Goal: Task Accomplishment & Management: Complete application form

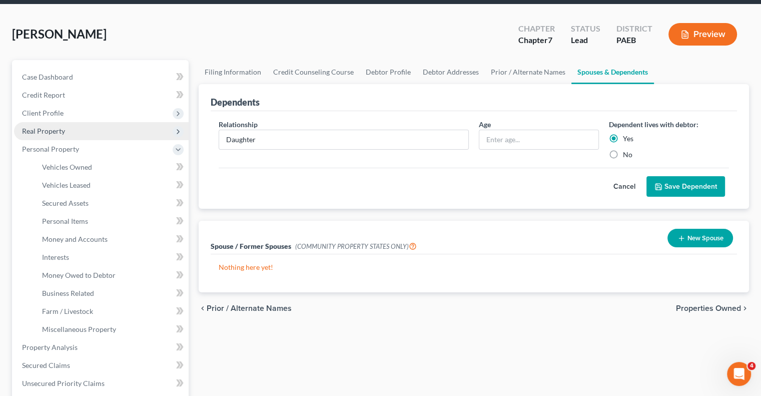
click at [70, 132] on span "Real Property" at bounding box center [101, 131] width 175 height 18
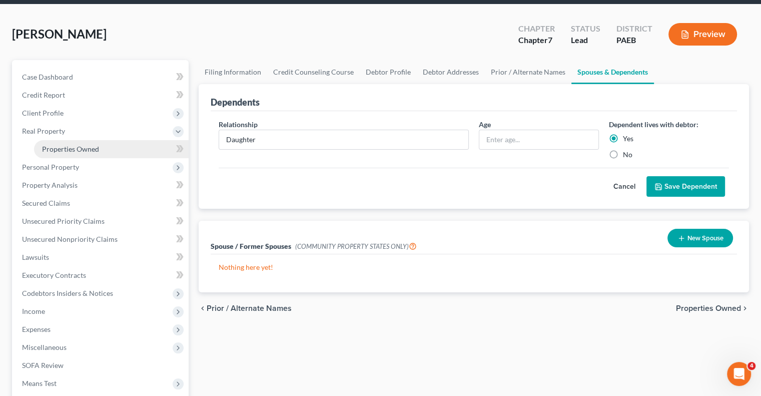
click at [92, 145] on span "Properties Owned" at bounding box center [70, 149] width 57 height 9
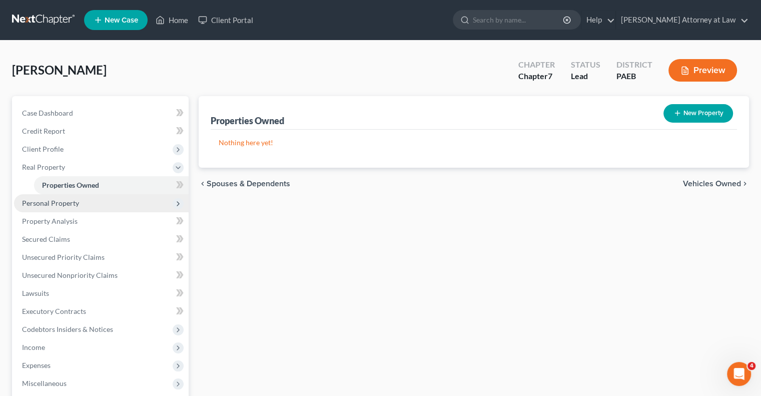
click at [86, 204] on span "Personal Property" at bounding box center [101, 203] width 175 height 18
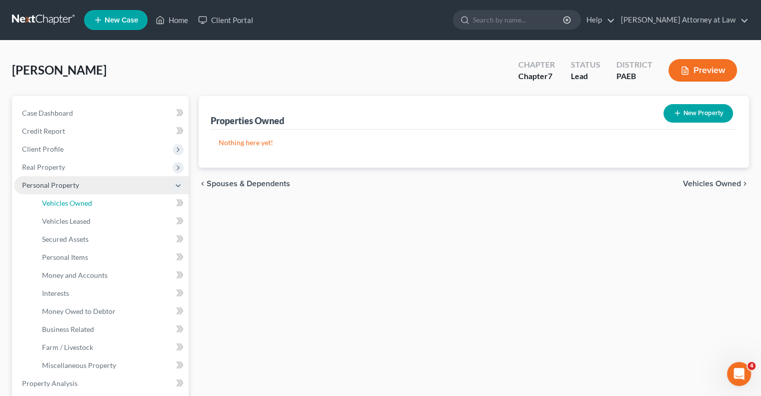
click at [86, 204] on span "Vehicles Owned" at bounding box center [67, 203] width 50 height 9
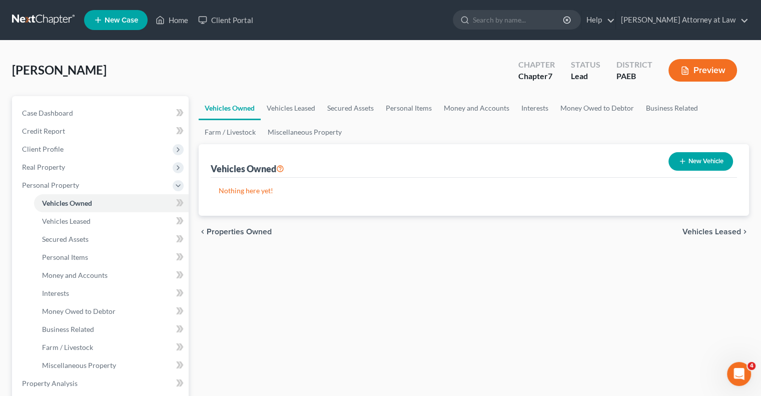
click at [697, 164] on button "New Vehicle" at bounding box center [700, 161] width 65 height 19
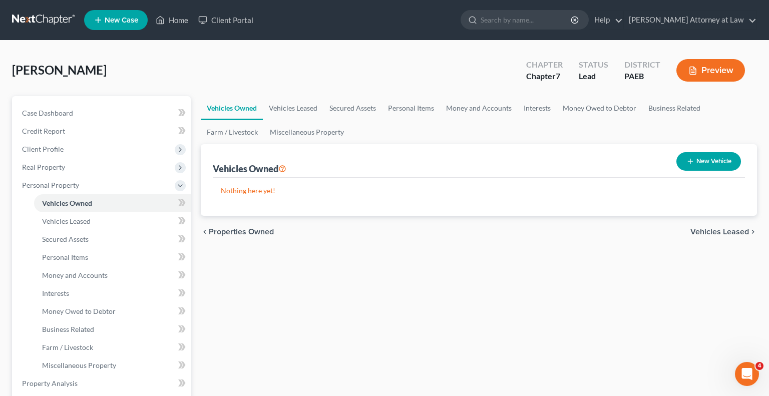
select select "0"
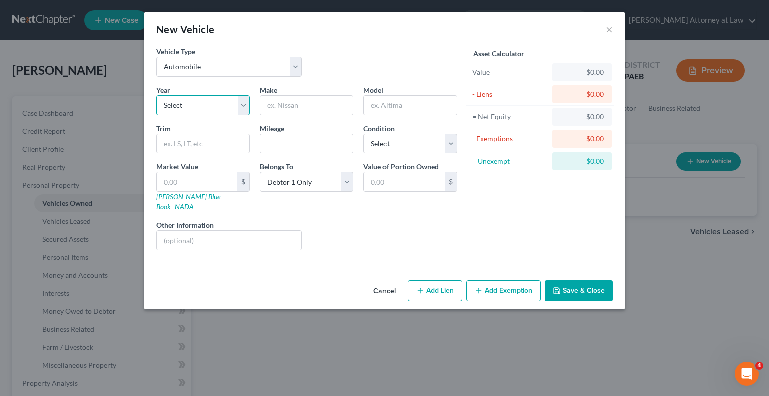
click at [240, 104] on select "Select 2026 2025 2024 2023 2022 2021 2020 2019 2018 2017 2016 2015 2014 2013 20…" at bounding box center [203, 105] width 94 height 20
select select "3"
click at [156, 95] on select "Select 2026 2025 2024 2023 2022 2021 2020 2019 2018 2017 2016 2015 2014 2013 20…" at bounding box center [203, 105] width 94 height 20
click at [295, 108] on input "text" at bounding box center [306, 105] width 93 height 19
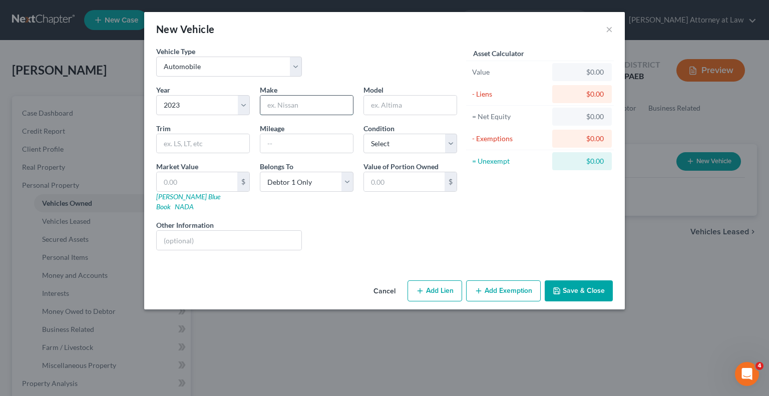
click at [295, 108] on input "text" at bounding box center [306, 105] width 93 height 19
type input "Chevrolet"
click at [387, 108] on input "text" at bounding box center [410, 105] width 93 height 19
type input "Suburban"
click at [278, 144] on input "text" at bounding box center [306, 143] width 93 height 19
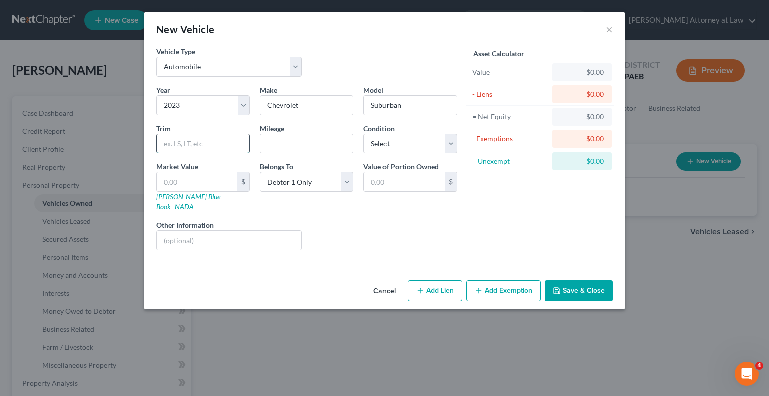
click at [176, 144] on input "text" at bounding box center [203, 143] width 93 height 19
type input "P"
click at [280, 149] on input "text" at bounding box center [306, 143] width 93 height 19
type input "46958"
click at [454, 142] on select "Select Excellent Very Good Good Fair Poor" at bounding box center [410, 144] width 94 height 20
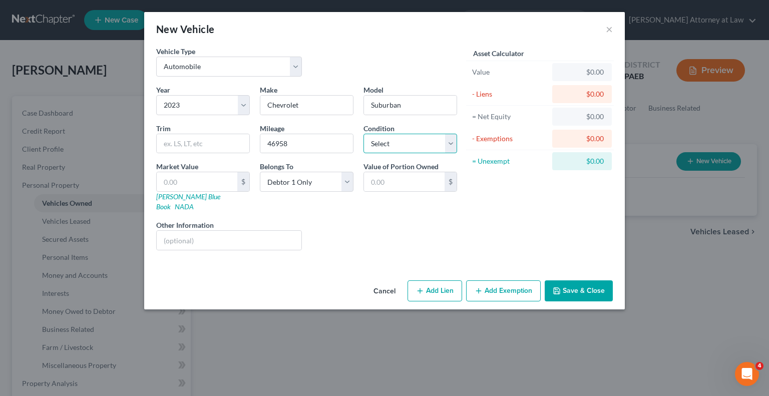
select select "3"
click at [363, 134] on select "Select Excellent Very Good Good Fair Poor" at bounding box center [410, 144] width 94 height 20
click at [194, 183] on input "text" at bounding box center [197, 181] width 81 height 19
type input "4"
type input "4.00"
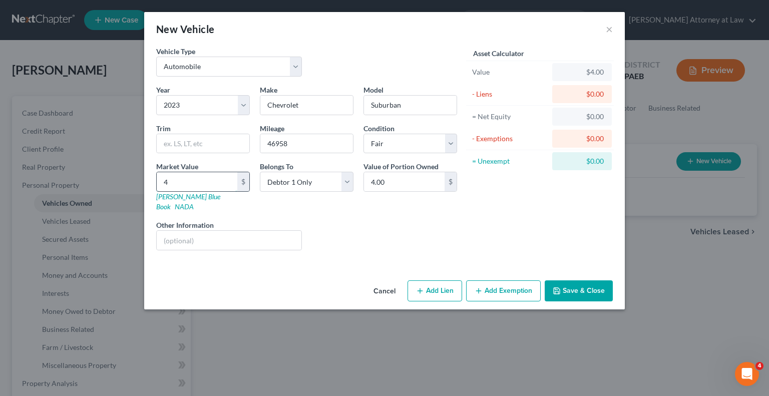
type input "46"
type input "46.00"
type input "469"
type input "469.00"
type input "4695"
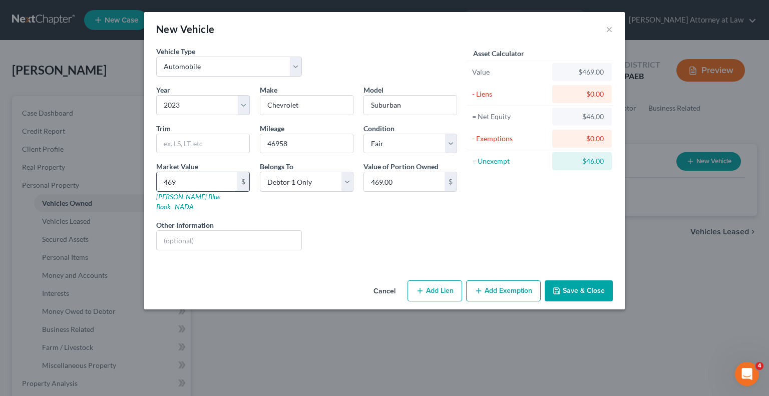
type input "4,695.00"
type input "4,6958"
type input "46,958.00"
type input "46,958"
click at [310, 148] on input "46958" at bounding box center [306, 143] width 93 height 19
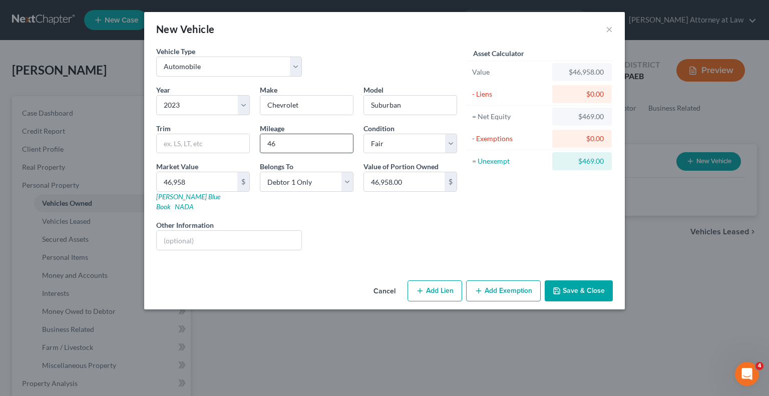
type input "4"
type input "53364"
click at [438, 282] on button "Add Lien" at bounding box center [434, 290] width 55 height 21
select select "0"
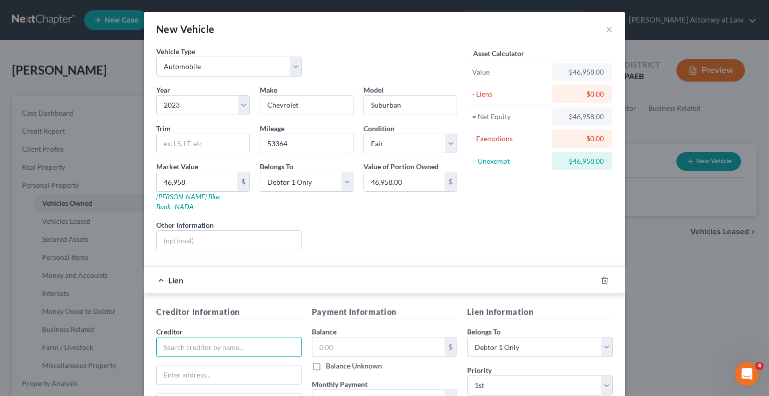
click at [206, 340] on input "text" at bounding box center [229, 347] width 146 height 20
type input "Chase Auto"
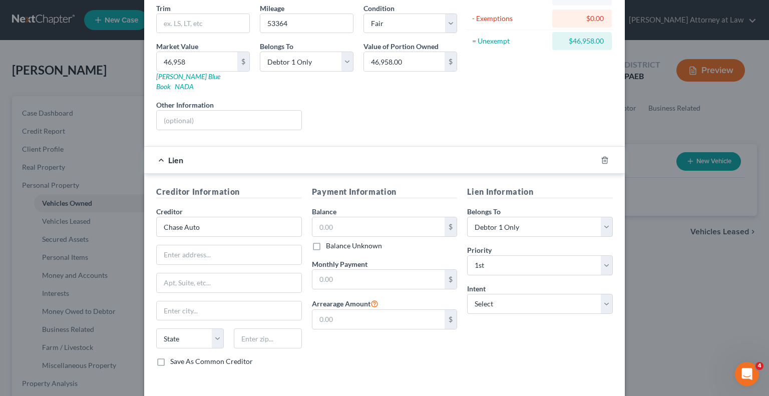
scroll to position [120, 0]
click at [186, 245] on input "text" at bounding box center [229, 254] width 145 height 19
type input "P.O. Box 650351"
click at [182, 302] on input "text" at bounding box center [229, 310] width 145 height 19
type input "[GEOGRAPHIC_DATA]"
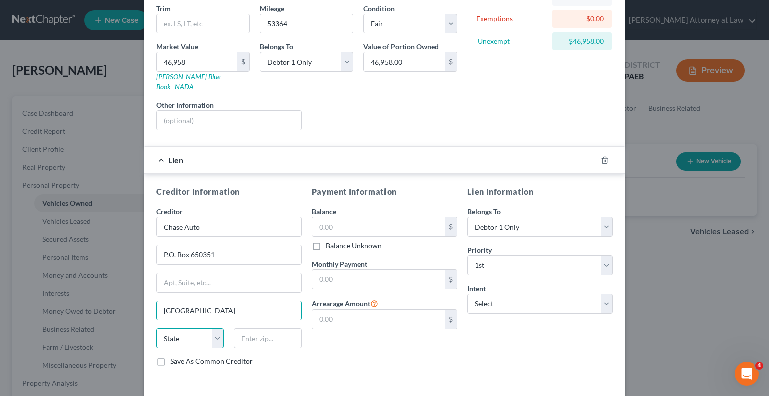
click at [219, 331] on select "State [US_STATE] AK AR AZ CA CO CT DE DC [GEOGRAPHIC_DATA] [GEOGRAPHIC_DATA] GU…" at bounding box center [190, 338] width 68 height 20
select select "45"
click at [156, 328] on select "State [US_STATE] AK AR AZ CA CO CT DE DC [GEOGRAPHIC_DATA] [GEOGRAPHIC_DATA] GU…" at bounding box center [190, 338] width 68 height 20
click at [257, 328] on input "text" at bounding box center [268, 338] width 68 height 20
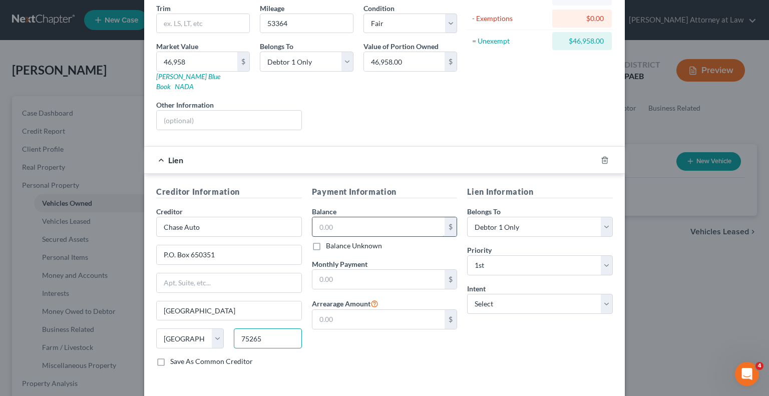
type input "75265"
click at [346, 217] on input "text" at bounding box center [378, 226] width 133 height 19
type input "60,942.08"
click at [340, 270] on input "text" at bounding box center [378, 279] width 133 height 19
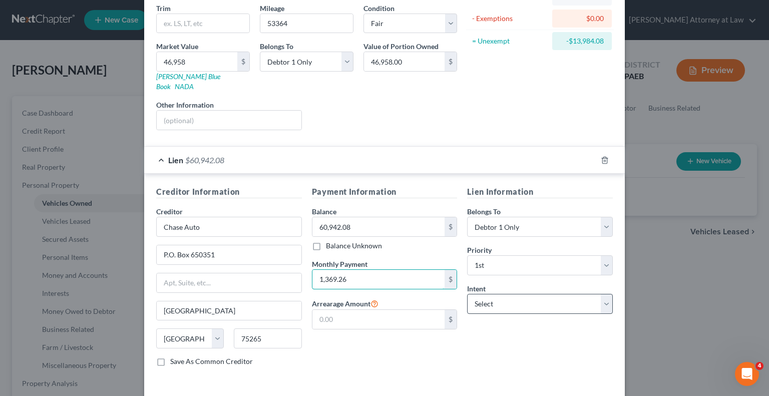
type input "1,369.26"
click at [602, 294] on select "Select Surrender Redeem Reaffirm Avoid Other" at bounding box center [540, 304] width 146 height 20
select select "2"
click at [467, 294] on select "Select Surrender Redeem Reaffirm Avoid Other" at bounding box center [540, 304] width 146 height 20
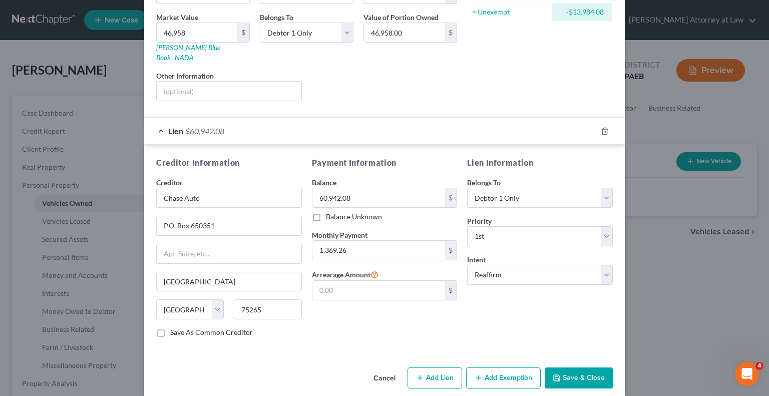
click at [591, 367] on button "Save & Close" at bounding box center [578, 377] width 68 height 21
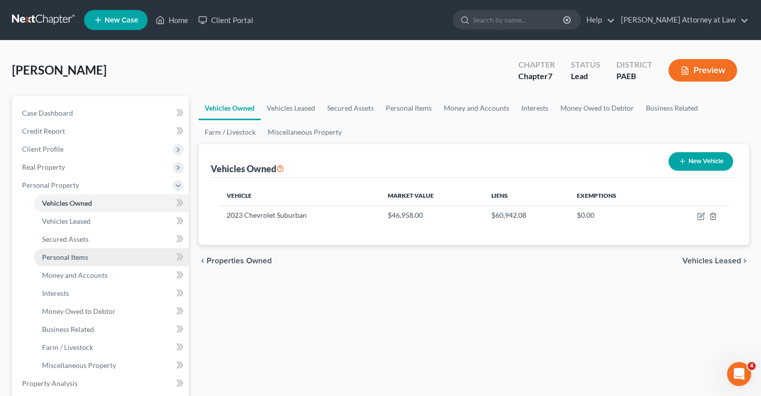
click at [101, 261] on link "Personal Items" at bounding box center [111, 257] width 155 height 18
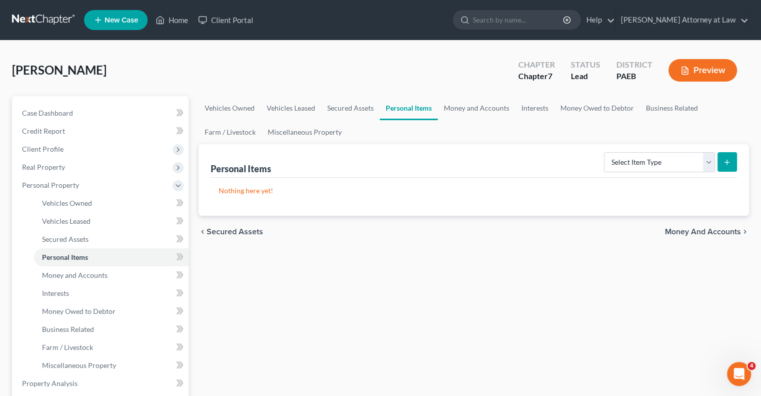
click at [727, 162] on line "submit" at bounding box center [727, 162] width 5 height 0
click at [710, 162] on select "Select Item Type Clothing Collectibles Of Value Electronics Firearms Household …" at bounding box center [659, 162] width 111 height 20
select select "clothing"
click at [605, 152] on select "Select Item Type Clothing Collectibles Of Value Electronics Firearms Household …" at bounding box center [659, 162] width 111 height 20
click at [729, 163] on icon "submit" at bounding box center [727, 162] width 8 height 8
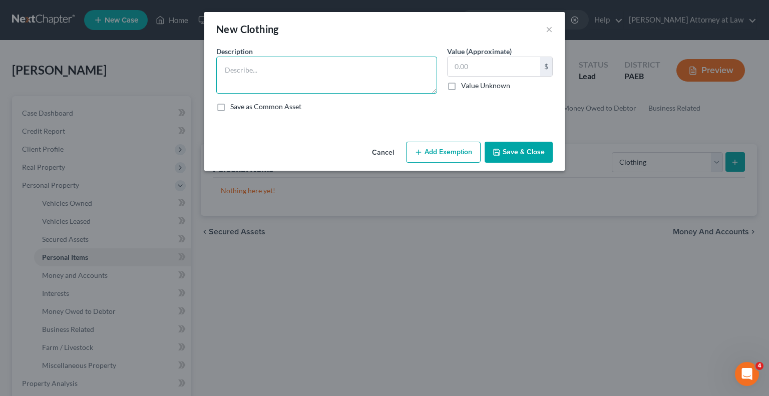
click at [253, 68] on textarea at bounding box center [326, 75] width 221 height 37
type textarea "Misc. Clothing"
click at [466, 64] on input "text" at bounding box center [493, 66] width 93 height 19
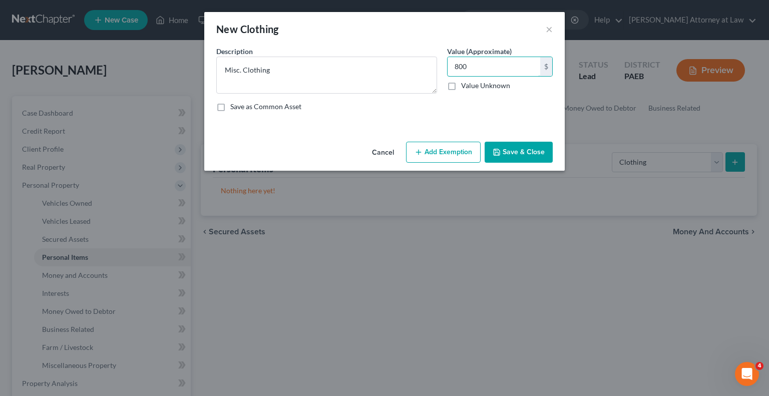
type input "800"
click at [452, 152] on button "Add Exemption" at bounding box center [443, 152] width 75 height 21
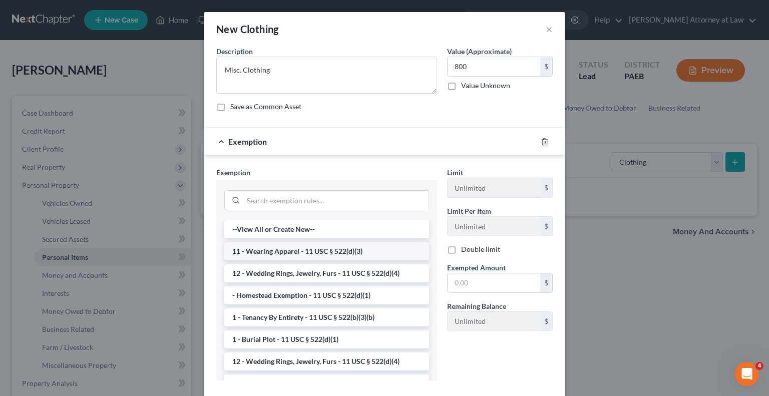
click at [341, 254] on li "11 - Wearing Apparel - 11 USC § 522(d)(3)" at bounding box center [326, 251] width 205 height 18
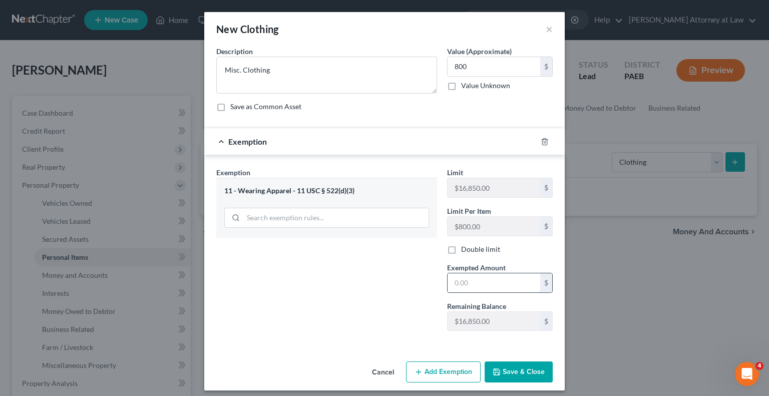
click at [454, 283] on input "text" at bounding box center [493, 282] width 93 height 19
type input "800"
click at [520, 373] on button "Save & Close" at bounding box center [518, 371] width 68 height 21
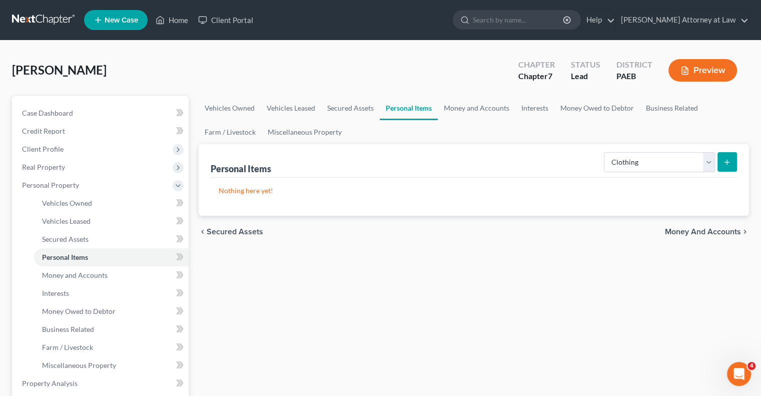
click at [727, 161] on line "submit" at bounding box center [727, 162] width 0 height 5
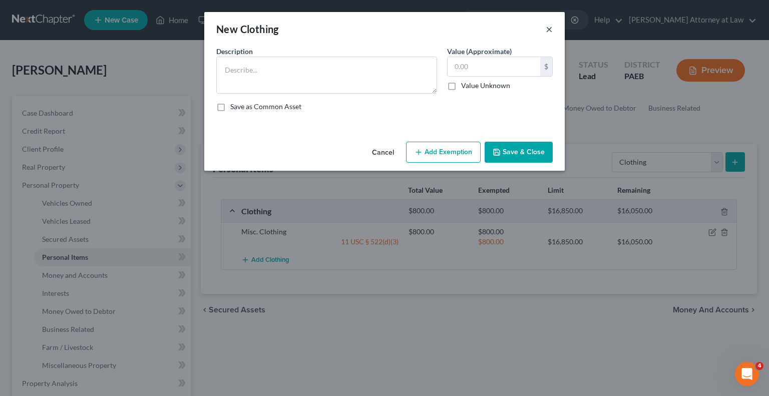
click at [547, 32] on button "×" at bounding box center [548, 29] width 7 height 12
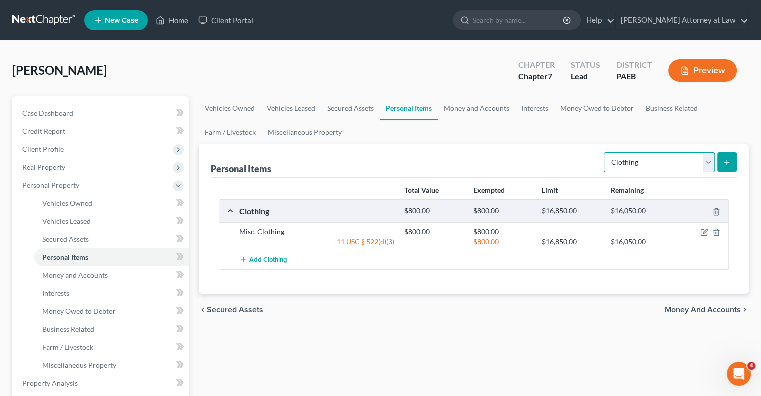
click at [707, 160] on select "Select Item Type Clothing Collectibles Of Value Electronics Firearms Household …" at bounding box center [659, 162] width 111 height 20
select select "electronics"
click at [605, 152] on select "Select Item Type Clothing Collectibles Of Value Electronics Firearms Household …" at bounding box center [659, 162] width 111 height 20
click at [728, 162] on icon "submit" at bounding box center [727, 162] width 8 height 8
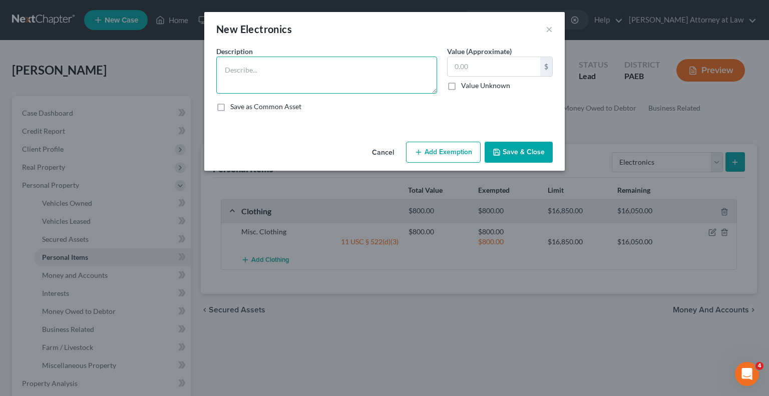
click at [245, 69] on textarea at bounding box center [326, 75] width 221 height 37
type textarea "Television, DVD Player, Computer, Stereo"
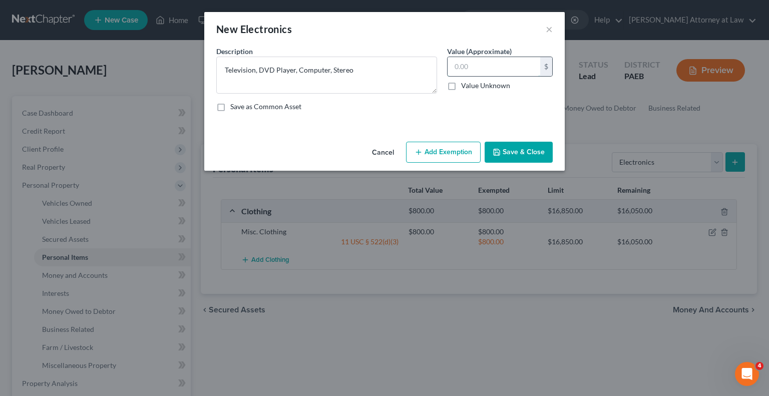
click at [466, 68] on input "text" at bounding box center [493, 66] width 93 height 19
type input "1"
type input "1,500"
click at [440, 153] on button "Add Exemption" at bounding box center [443, 152] width 75 height 21
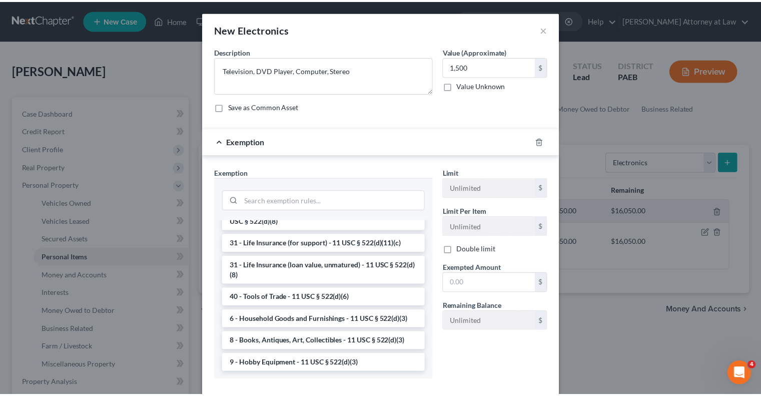
scroll to position [805, 0]
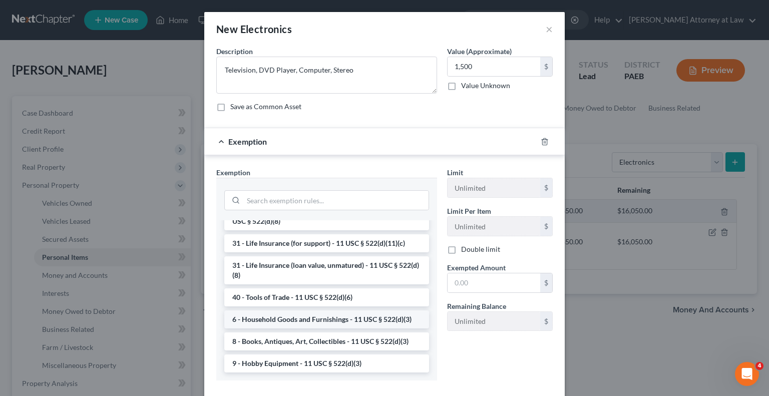
click at [369, 320] on li "6 - Household Goods and Furnishings - 11 USC § 522(d)(3)" at bounding box center [326, 319] width 205 height 18
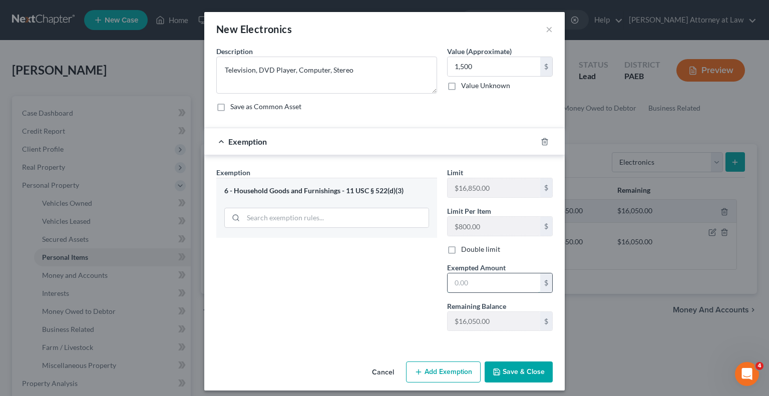
click at [457, 282] on input "text" at bounding box center [493, 282] width 93 height 19
type input "1,500"
click at [521, 369] on button "Save & Close" at bounding box center [518, 371] width 68 height 21
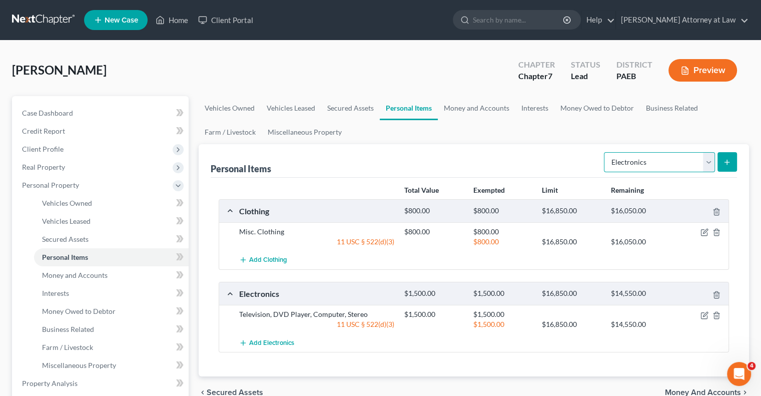
click at [711, 157] on select "Select Item Type Clothing Collectibles Of Value Electronics Firearms Household …" at bounding box center [659, 162] width 111 height 20
select select "household_goods"
click at [605, 152] on select "Select Item Type Clothing Collectibles Of Value Electronics Firearms Household …" at bounding box center [659, 162] width 111 height 20
click at [735, 156] on button "submit" at bounding box center [728, 162] width 20 height 20
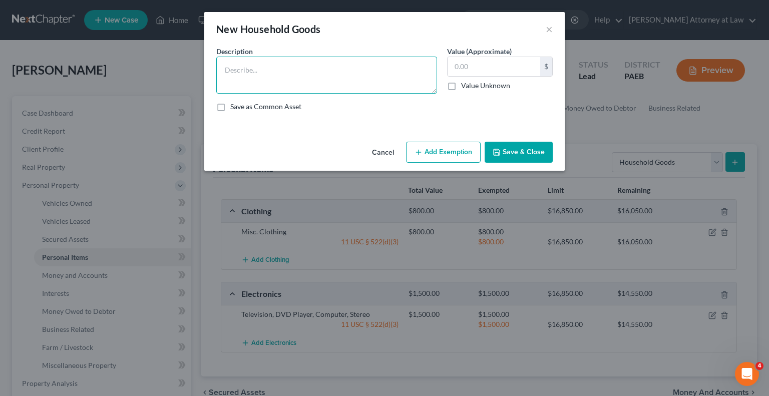
click at [252, 72] on textarea at bounding box center [326, 75] width 221 height 37
type textarea "Furniture, Rugs, Carpets"
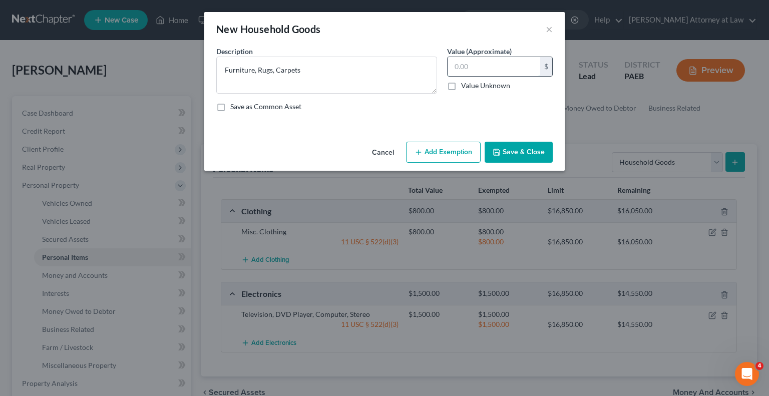
click at [470, 64] on input "text" at bounding box center [493, 66] width 93 height 19
type input "2"
type input "3,000"
click at [446, 155] on button "Add Exemption" at bounding box center [443, 152] width 75 height 21
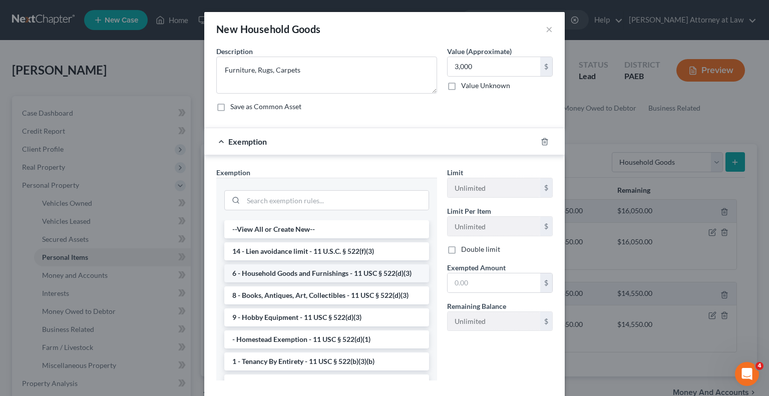
click at [354, 274] on li "6 - Household Goods and Furnishings - 11 USC § 522(d)(3)" at bounding box center [326, 273] width 205 height 18
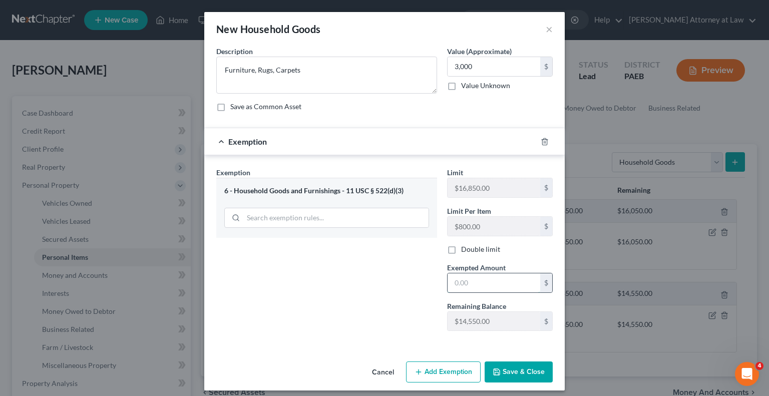
click at [459, 285] on input "text" at bounding box center [493, 282] width 93 height 19
type input "3,000"
click at [520, 374] on button "Save & Close" at bounding box center [518, 371] width 68 height 21
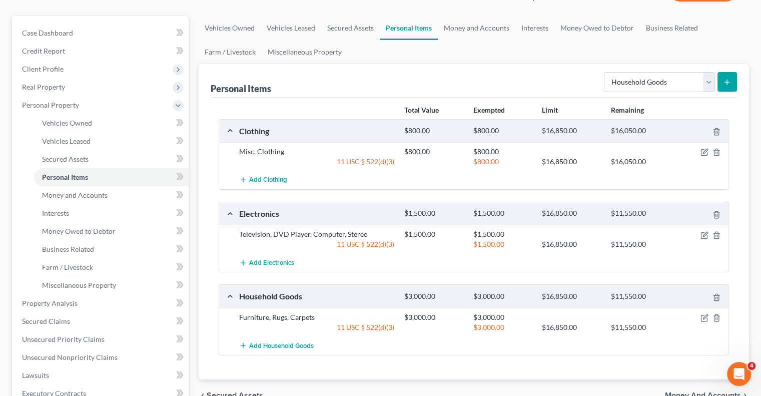
scroll to position [88, 0]
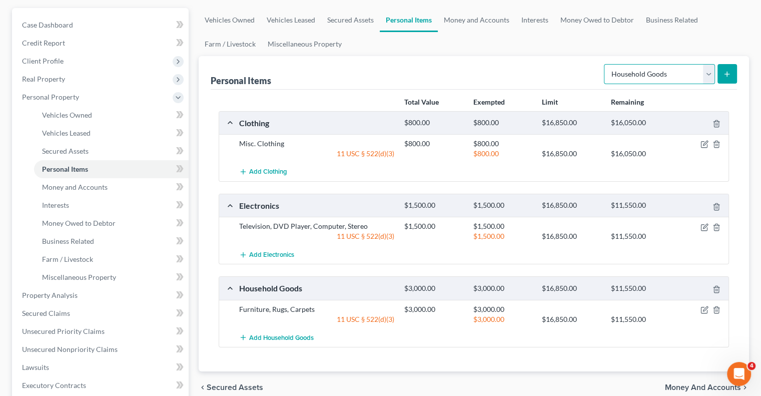
click at [710, 76] on select "Select Item Type Clothing Collectibles Of Value Electronics Firearms Household …" at bounding box center [659, 74] width 111 height 20
click at [707, 43] on ul "Vehicles Owned Vehicles Leased Secured Assets Personal Items Money and Accounts…" at bounding box center [474, 32] width 550 height 48
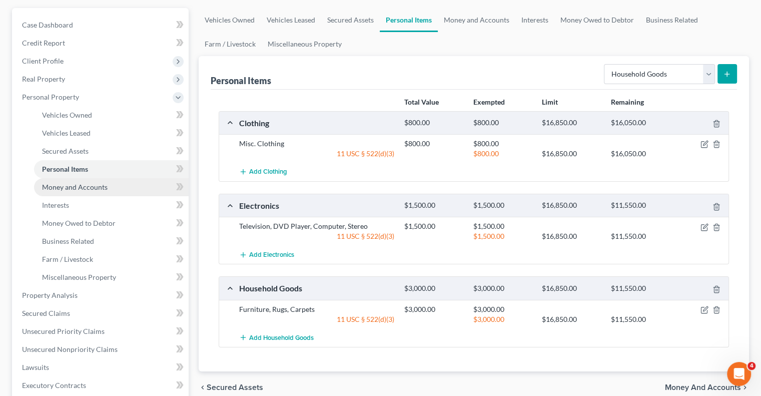
click at [93, 189] on span "Money and Accounts" at bounding box center [75, 187] width 66 height 9
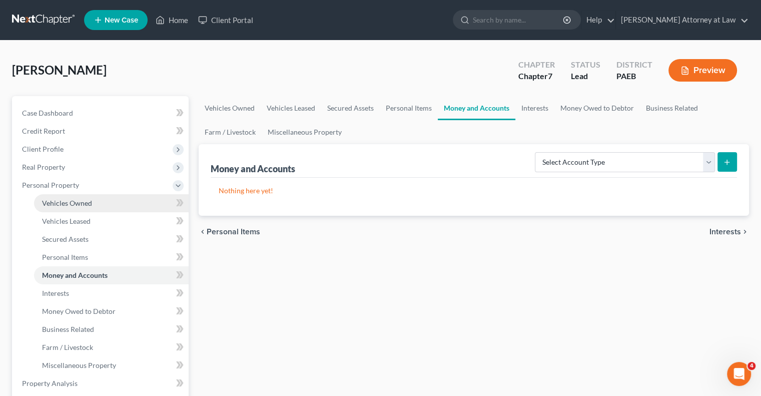
click at [100, 206] on link "Vehicles Owned" at bounding box center [111, 203] width 155 height 18
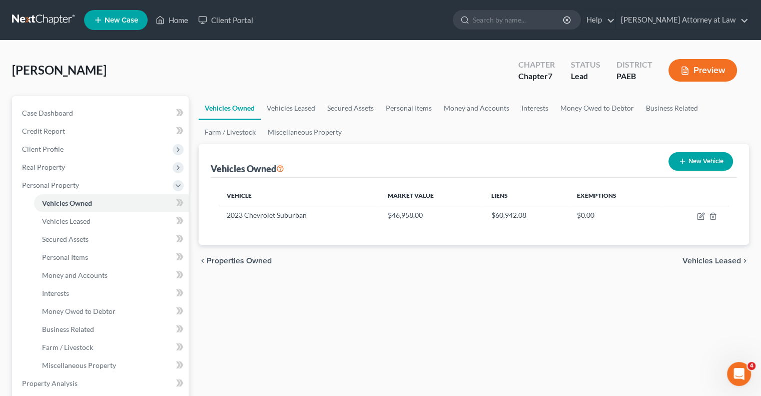
click at [693, 160] on button "New Vehicle" at bounding box center [700, 161] width 65 height 19
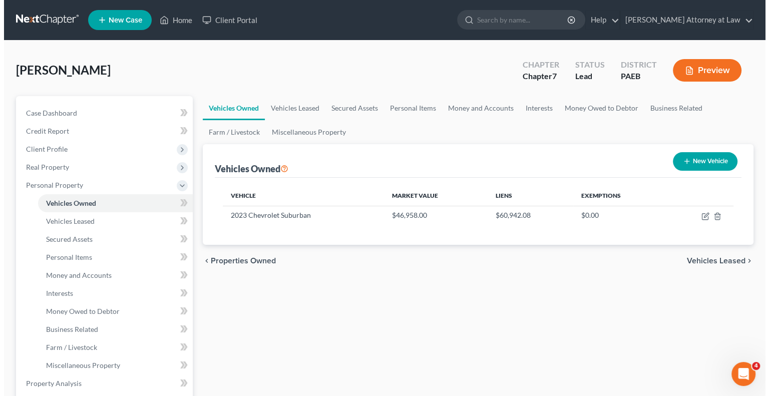
select select "0"
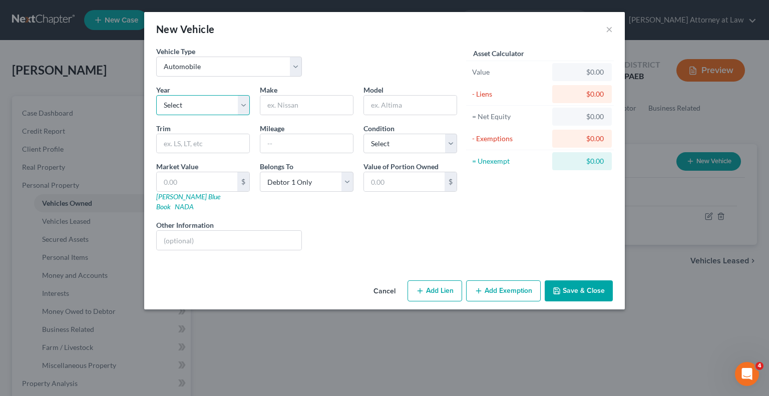
click at [241, 108] on select "Select 2026 2025 2024 2023 2022 2021 2020 2019 2018 2017 2016 2015 2014 2013 20…" at bounding box center [203, 105] width 94 height 20
select select "14"
click at [156, 95] on select "Select 2026 2025 2024 2023 2022 2021 2020 2019 2018 2017 2016 2015 2014 2013 20…" at bounding box center [203, 105] width 94 height 20
click at [295, 103] on input "text" at bounding box center [306, 105] width 93 height 19
type input "Chevrolet"
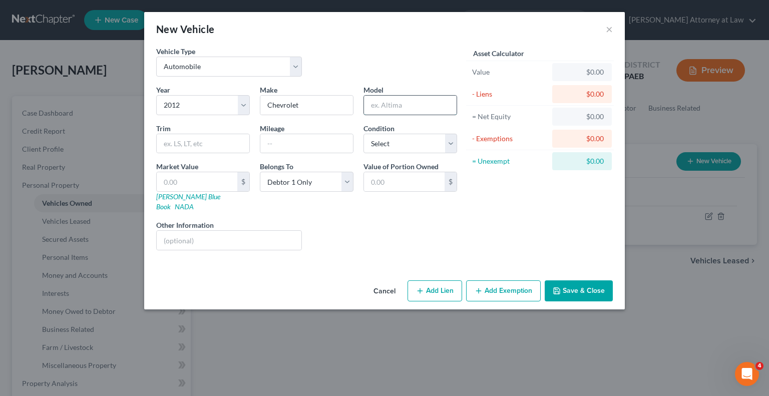
click at [389, 103] on input "text" at bounding box center [410, 105] width 93 height 19
type input "Equinox"
click at [288, 140] on input "text" at bounding box center [306, 143] width 93 height 19
type input "148063"
click at [450, 142] on select "Select Excellent Very Good Good Fair Poor" at bounding box center [410, 144] width 94 height 20
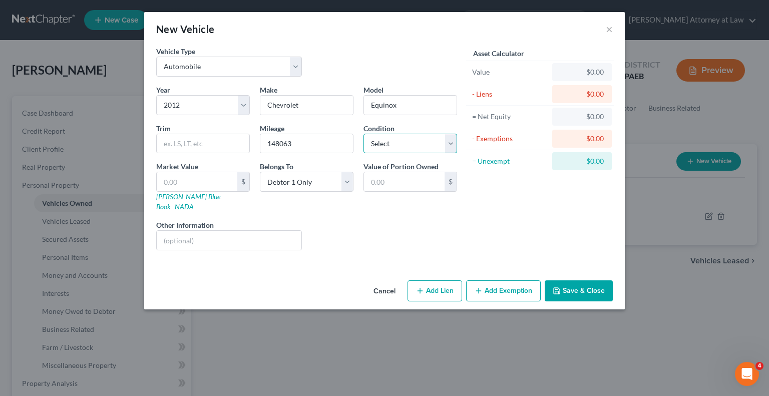
select select "3"
click at [363, 134] on select "Select Excellent Very Good Good Fair Poor" at bounding box center [410, 144] width 94 height 20
click at [199, 179] on input "text" at bounding box center [197, 181] width 81 height 19
type input "1"
type input "1.00"
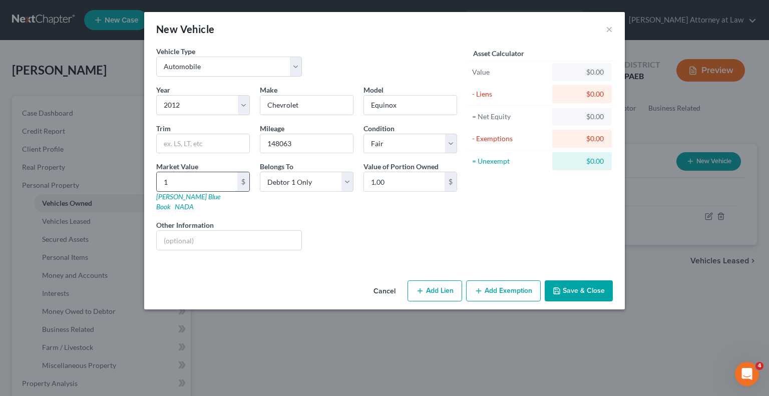
type input "10"
type input "10.00"
type input "105"
type input "105.00"
type input "1050"
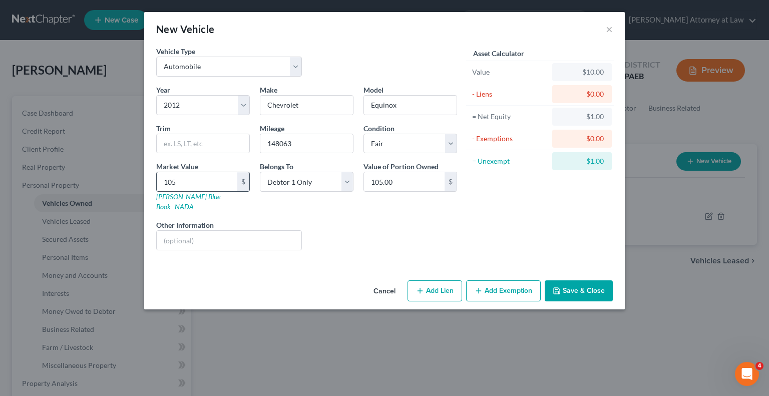
type input "1,050.00"
type input "1,050"
click at [506, 281] on button "Add Exemption" at bounding box center [503, 290] width 75 height 21
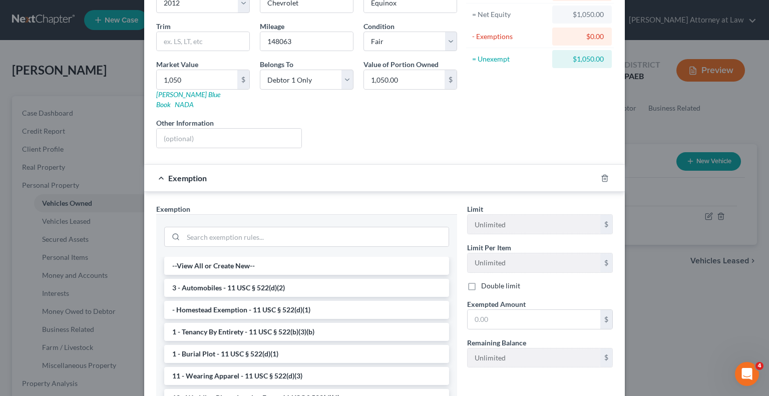
scroll to position [102, 0]
click at [279, 279] on li "3 - Automobiles - 11 USC § 522(d)(2)" at bounding box center [306, 288] width 285 height 18
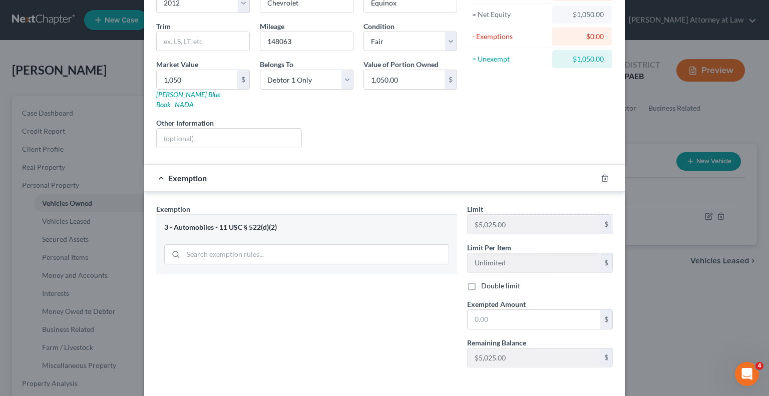
scroll to position [133, 0]
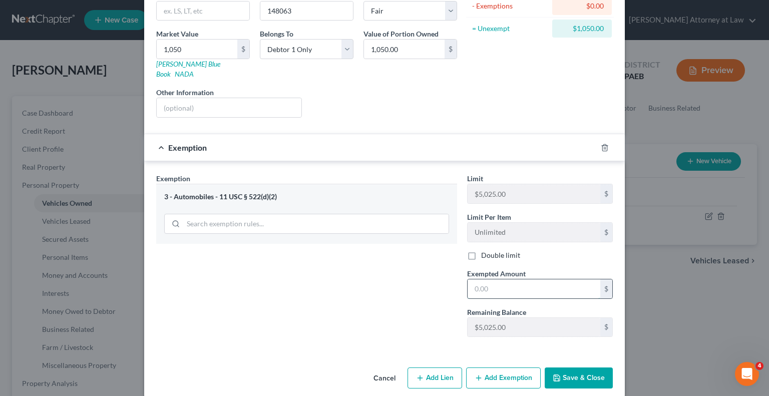
click at [490, 279] on input "text" at bounding box center [533, 288] width 133 height 19
type input "1,050"
click at [577, 367] on button "Save & Close" at bounding box center [578, 377] width 68 height 21
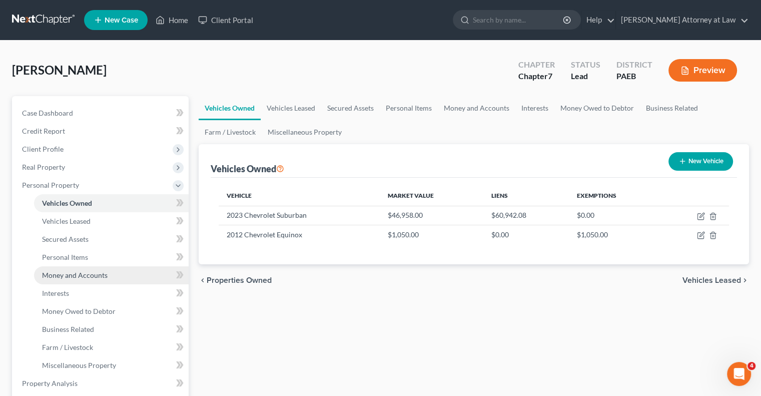
click at [118, 272] on link "Money and Accounts" at bounding box center [111, 275] width 155 height 18
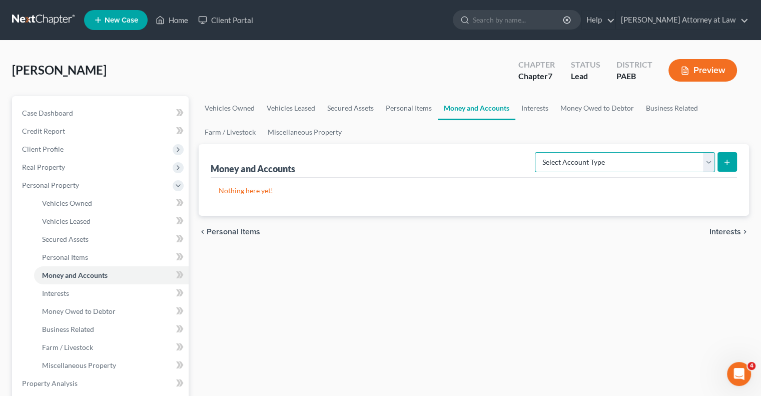
click at [709, 162] on select "Select Account Type Brokerage Cash on Hand Certificates of Deposit Checking Acc…" at bounding box center [625, 162] width 180 height 20
select select "checking"
click at [537, 152] on select "Select Account Type Brokerage Cash on Hand Certificates of Deposit Checking Acc…" at bounding box center [625, 162] width 180 height 20
click at [721, 163] on button "submit" at bounding box center [728, 162] width 20 height 20
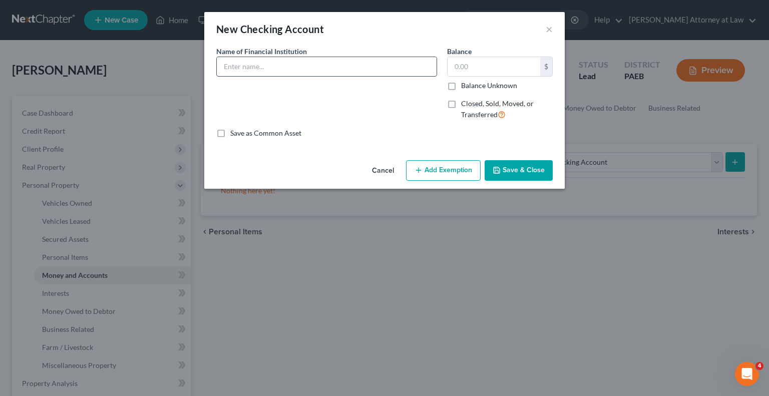
click at [318, 62] on input "text" at bounding box center [327, 66] width 220 height 19
type input "Santander Acct. No. 7491062512"
click at [478, 64] on input "text" at bounding box center [493, 66] width 93 height 19
type input "24.42"
click at [526, 172] on button "Save & Close" at bounding box center [518, 170] width 68 height 21
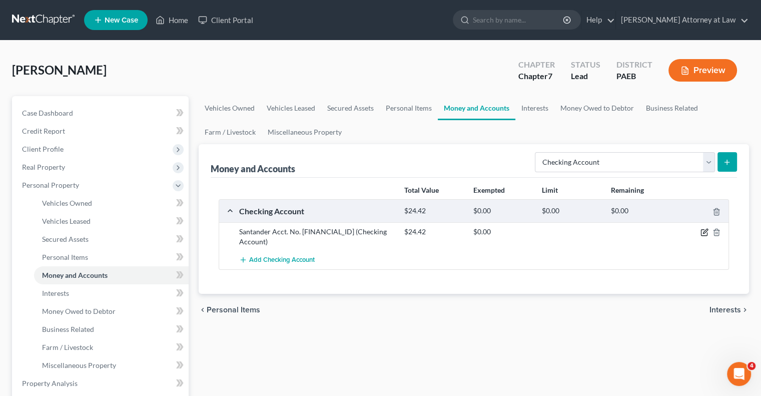
click at [704, 230] on icon "button" at bounding box center [705, 232] width 8 height 8
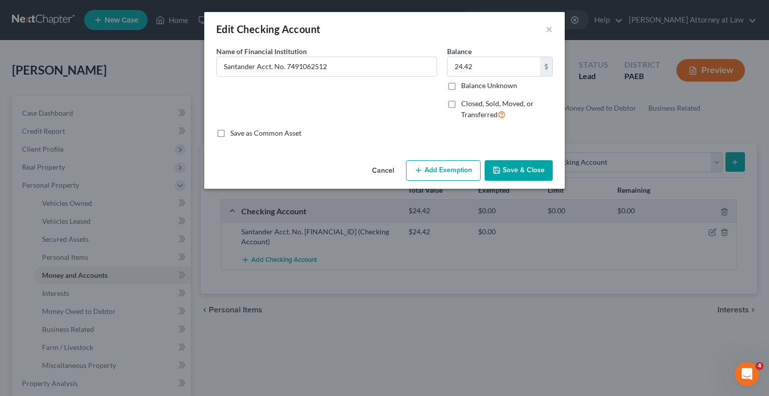
click at [453, 170] on button "Add Exemption" at bounding box center [443, 170] width 75 height 21
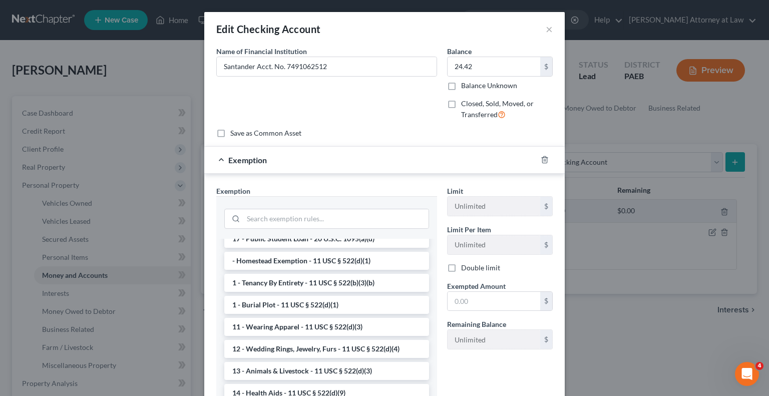
scroll to position [15, 0]
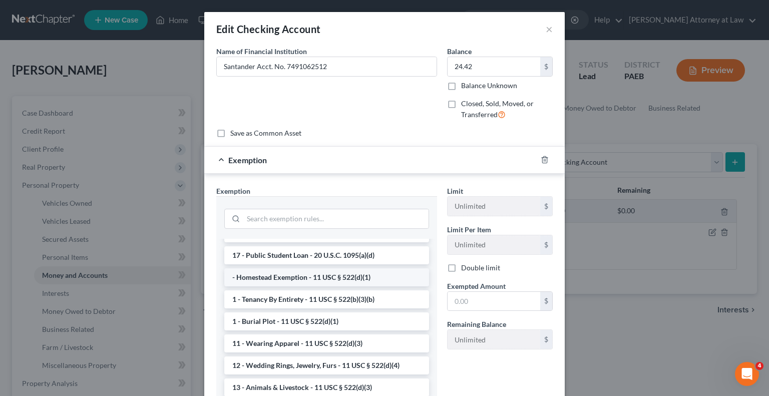
click at [354, 282] on li "- Homestead Exemption - 11 USC § 522(d)(1)" at bounding box center [326, 277] width 205 height 18
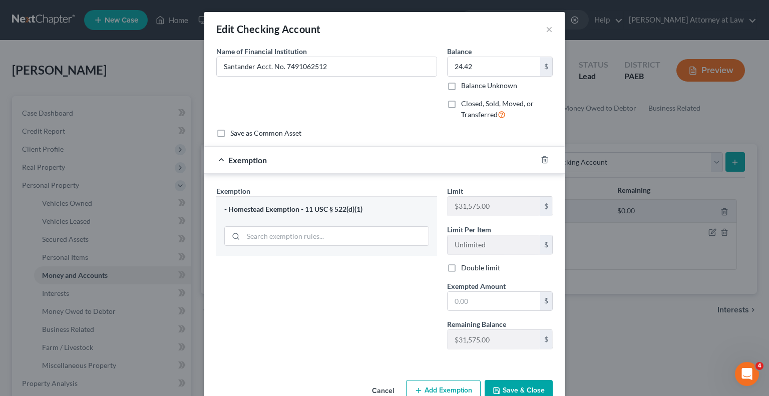
click at [228, 159] on span "Exemption" at bounding box center [247, 160] width 39 height 10
click at [460, 388] on button "Add Exemption" at bounding box center [443, 390] width 75 height 21
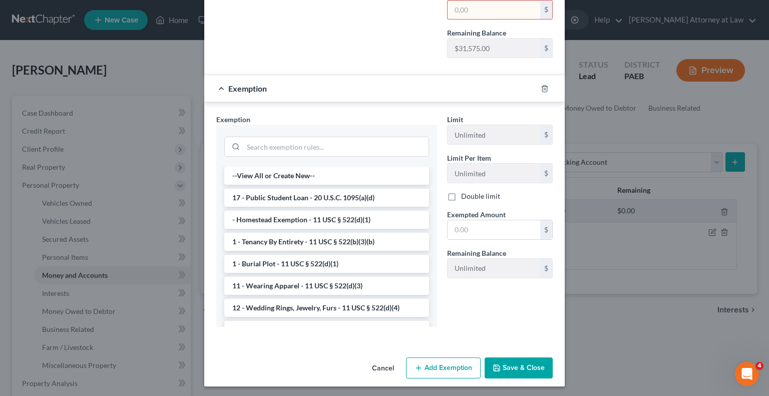
scroll to position [292, 0]
drag, startPoint x: 768, startPoint y: 205, endPoint x: 20, endPoint y: 9, distance: 773.3
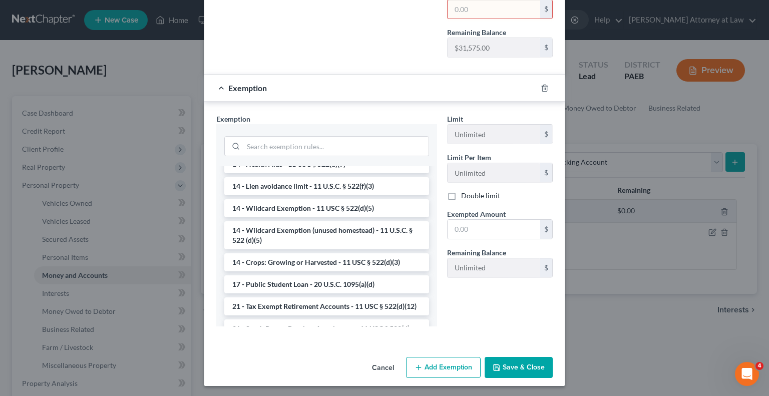
scroll to position [190, 0]
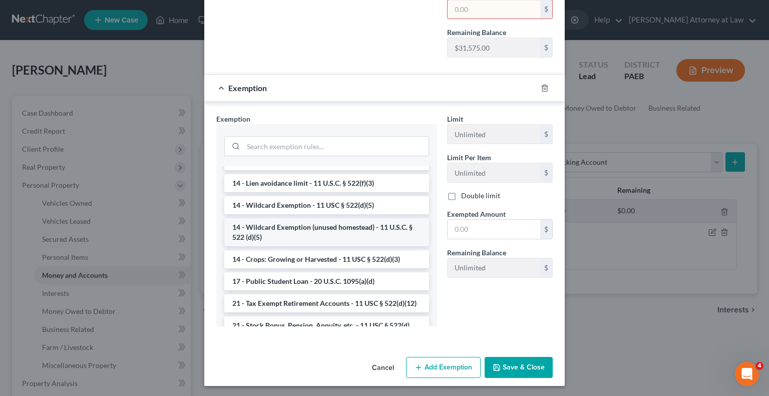
click at [349, 234] on li "14 - Wildcard Exemption (unused homestead) - 11 U.S.C. § 522 (d)(5)" at bounding box center [326, 232] width 205 height 28
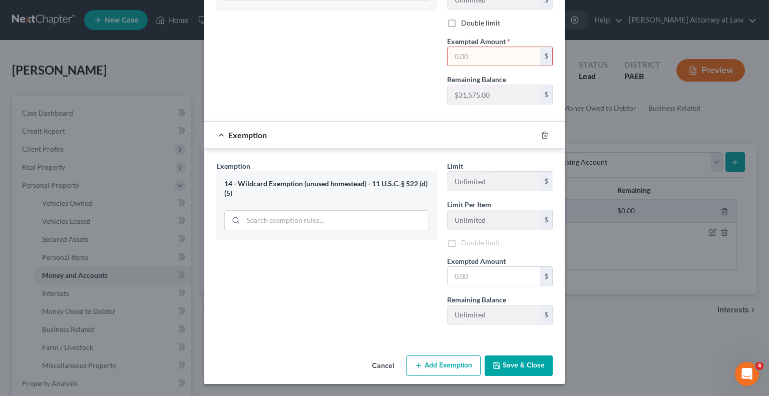
scroll to position [242, 0]
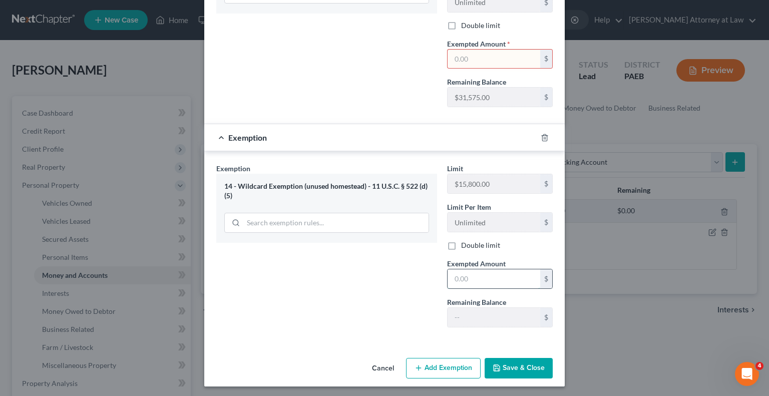
click at [467, 278] on input "text" at bounding box center [493, 278] width 93 height 19
type input "24.42"
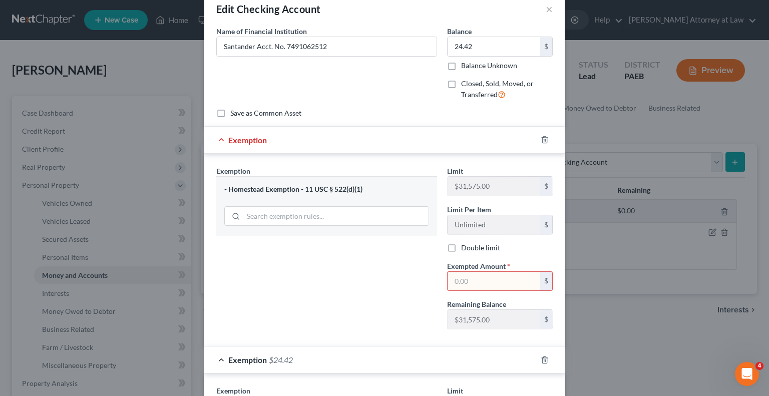
scroll to position [21, 0]
click at [544, 140] on line "button" at bounding box center [544, 140] width 0 height 2
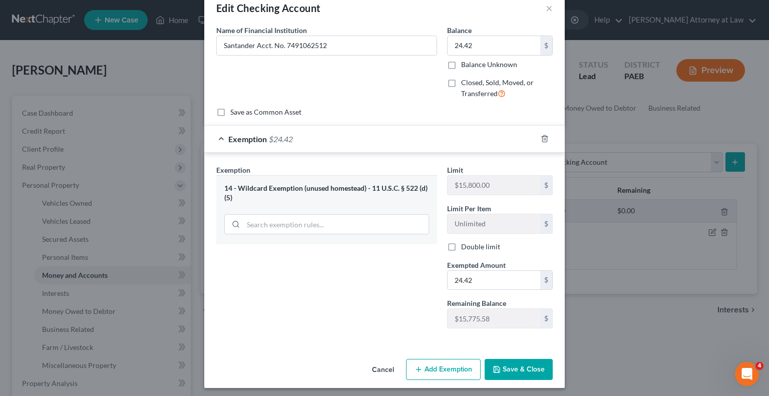
click at [520, 372] on button "Save & Close" at bounding box center [518, 369] width 68 height 21
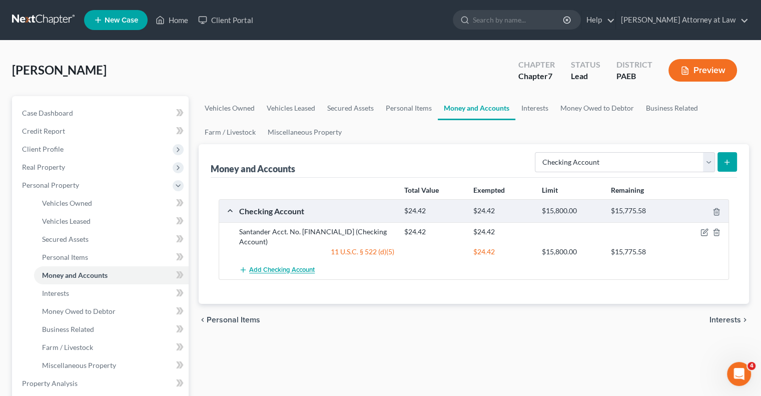
click at [273, 271] on span "Add Checking Account" at bounding box center [282, 270] width 66 height 8
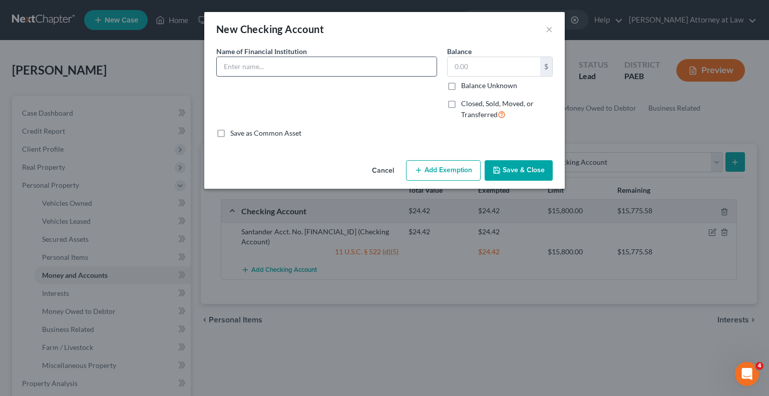
click at [233, 71] on input "text" at bounding box center [327, 66] width 220 height 19
type input "Bank of America Acct. No. 383014627934"
click at [458, 68] on input "text" at bounding box center [493, 66] width 93 height 19
type input "451.52"
click at [444, 173] on button "Add Exemption" at bounding box center [443, 170] width 75 height 21
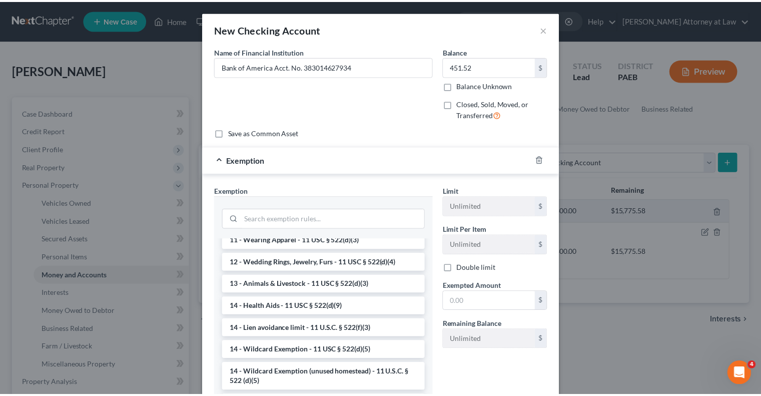
scroll to position [129, 0]
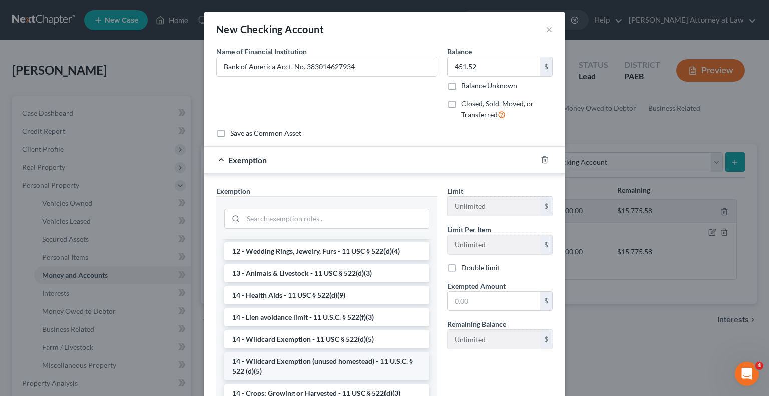
click at [338, 366] on li "14 - Wildcard Exemption (unused homestead) - 11 U.S.C. § 522 (d)(5)" at bounding box center [326, 366] width 205 height 28
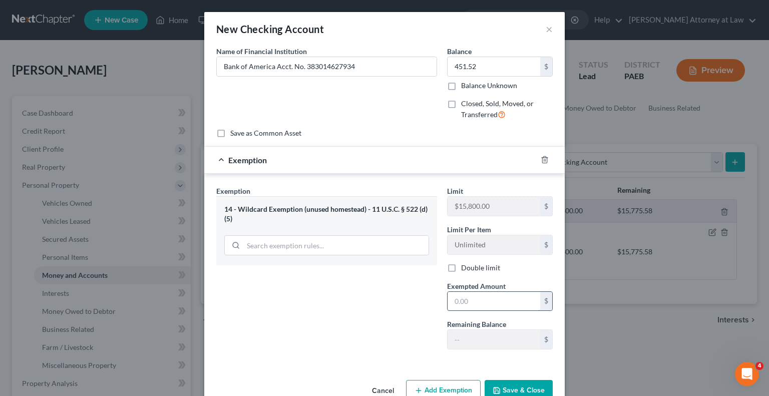
click at [465, 298] on input "text" at bounding box center [493, 301] width 93 height 19
type input "451.52"
click at [531, 389] on button "Save & Close" at bounding box center [518, 390] width 68 height 21
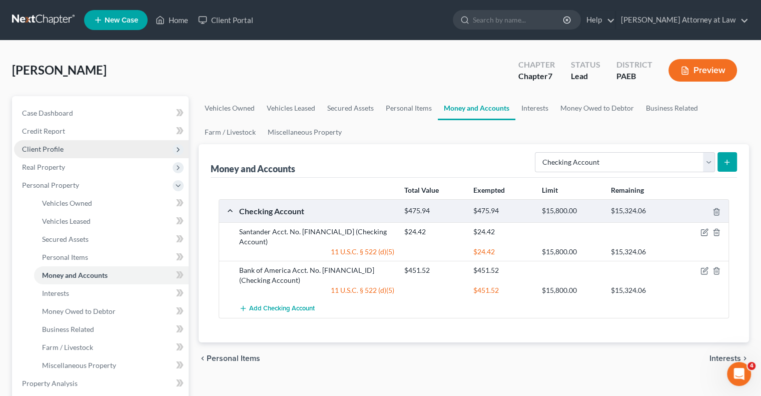
click at [91, 147] on span "Client Profile" at bounding box center [101, 149] width 175 height 18
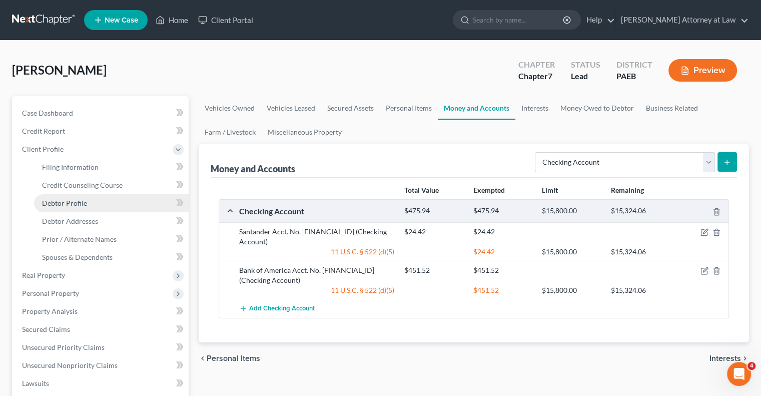
click at [72, 202] on span "Debtor Profile" at bounding box center [64, 203] width 45 height 9
select select "0"
select select "1"
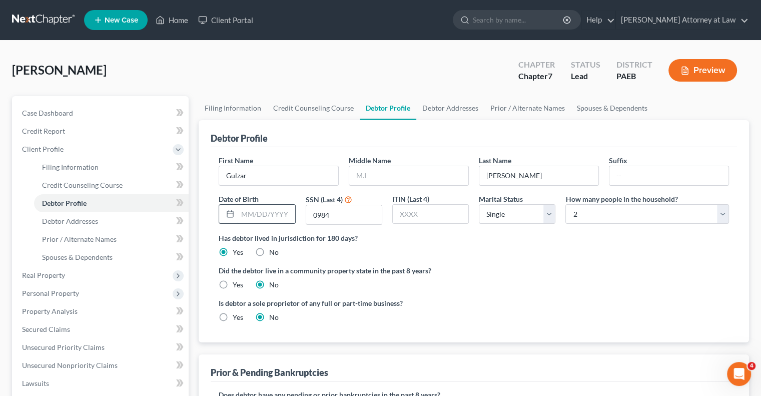
click at [256, 218] on input "text" at bounding box center [266, 214] width 57 height 19
type input "06101971"
click at [402, 247] on div "Has debtor lived in jurisdiction for 180 days? Yes No Debtor must reside in jur…" at bounding box center [474, 245] width 510 height 25
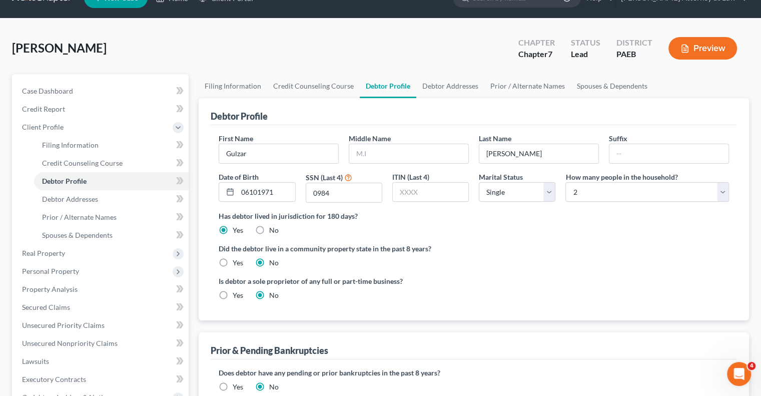
scroll to position [1, 0]
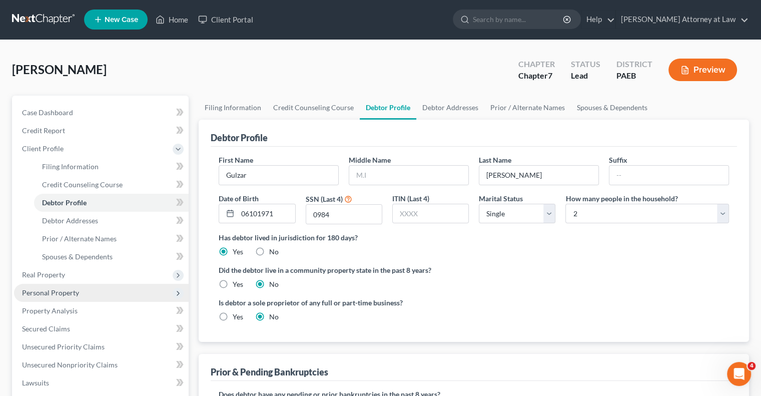
click at [58, 285] on span "Personal Property" at bounding box center [101, 293] width 175 height 18
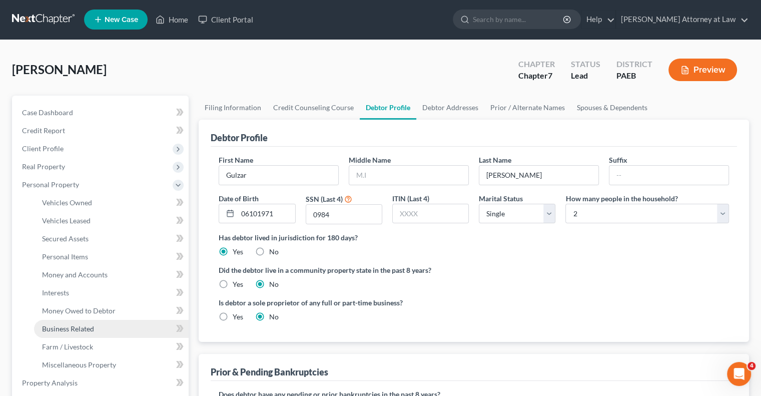
click at [110, 327] on link "Business Related" at bounding box center [111, 329] width 155 height 18
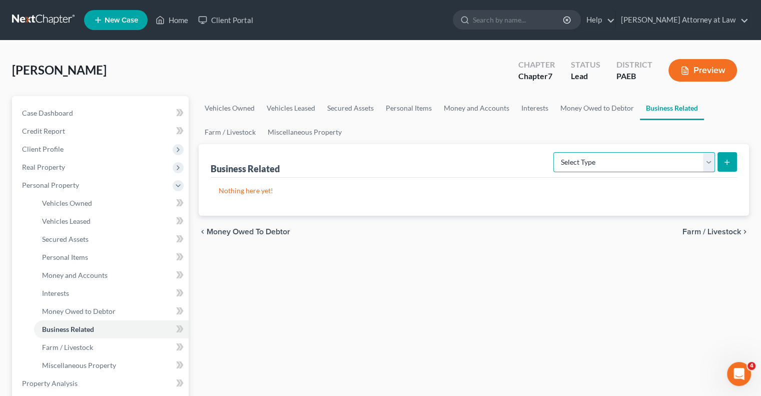
click at [707, 162] on select "Select Type Customer Lists Franchises Inventory Licenses Machinery Office Equip…" at bounding box center [634, 162] width 162 height 20
click at [708, 162] on select "Select Type Customer Lists Franchises Inventory Licenses Machinery Office Equip…" at bounding box center [634, 162] width 162 height 20
click at [452, 274] on div "Vehicles Owned Vehicles Leased Secured Assets Personal Items Money and Accounts…" at bounding box center [474, 385] width 560 height 578
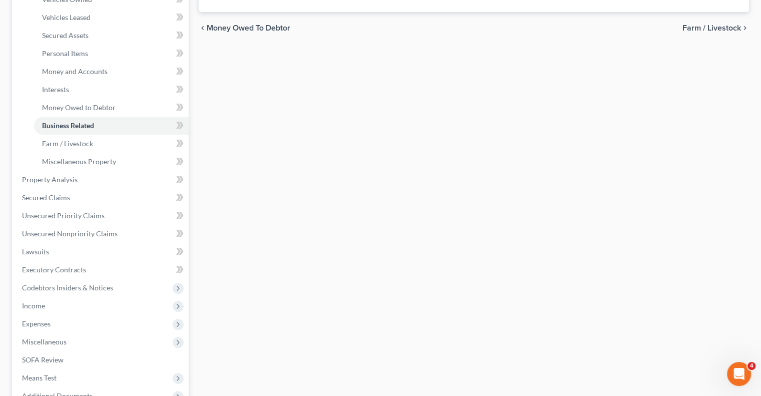
scroll to position [214, 0]
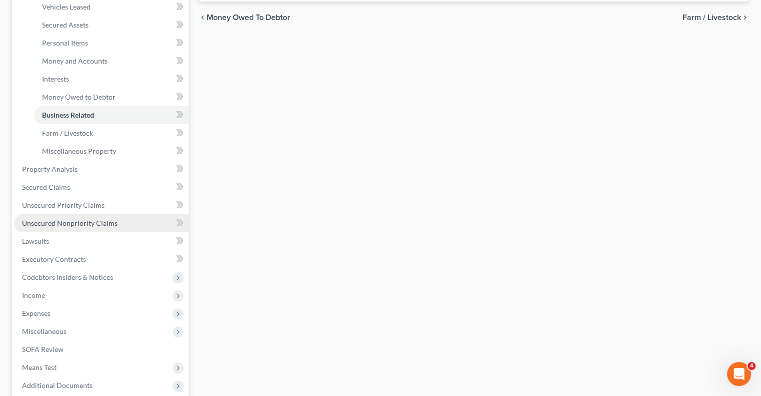
click at [100, 226] on span "Unsecured Nonpriority Claims" at bounding box center [70, 223] width 96 height 9
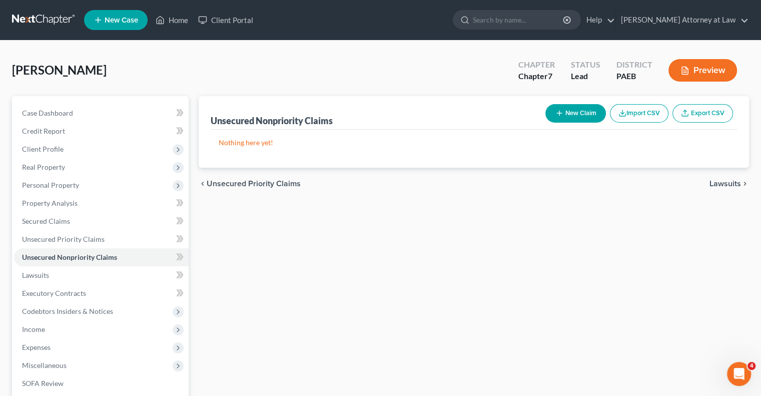
click at [564, 112] on button "New Claim" at bounding box center [575, 113] width 61 height 19
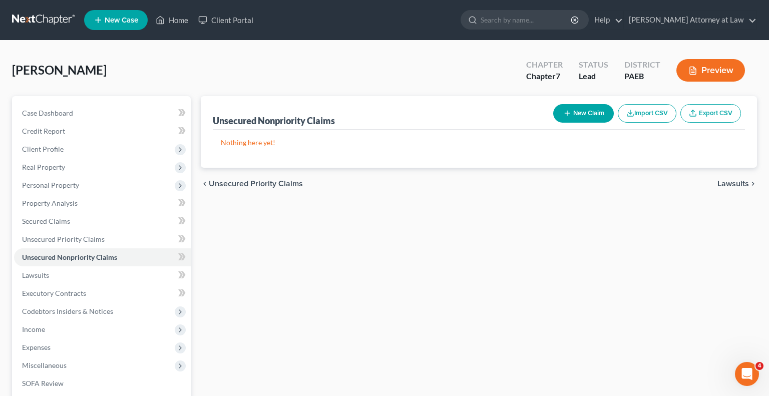
select select "0"
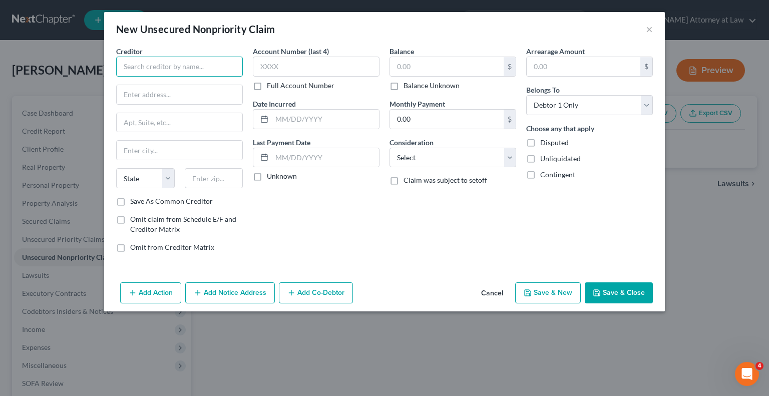
click at [166, 71] on input "text" at bounding box center [179, 67] width 127 height 20
type input "Verizon"
click at [160, 94] on input "text" at bounding box center [180, 94] width 126 height 19
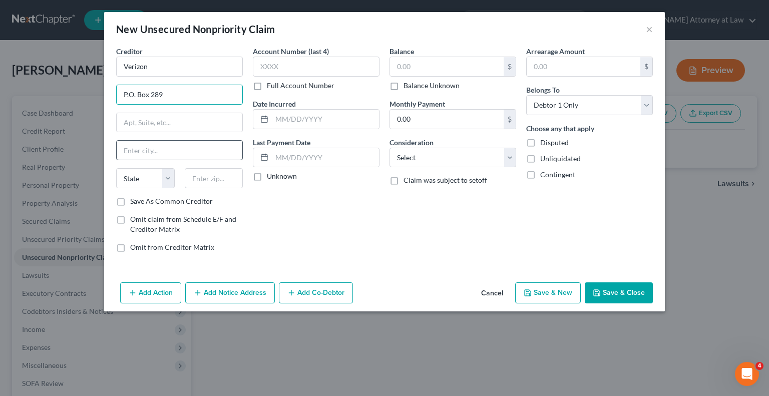
type input "P.O. Box 289"
click at [137, 152] on input "text" at bounding box center [180, 150] width 126 height 19
type input "[GEOGRAPHIC_DATA]"
click at [168, 180] on select "State [US_STATE] AK AR AZ CA CO CT DE DC [GEOGRAPHIC_DATA] [GEOGRAPHIC_DATA] GU…" at bounding box center [145, 178] width 59 height 20
select select "33"
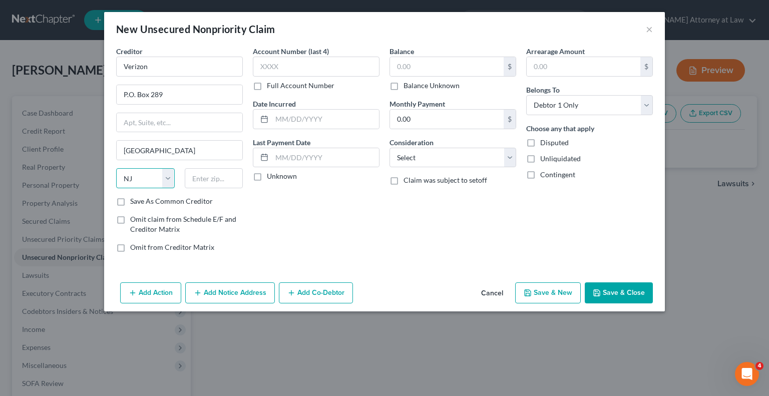
click at [116, 168] on select "State [US_STATE] AK AR AZ CA CO CT DE DC [GEOGRAPHIC_DATA] [GEOGRAPHIC_DATA] GU…" at bounding box center [145, 178] width 59 height 20
click at [204, 181] on input "text" at bounding box center [214, 178] width 59 height 20
type input "07101"
click at [279, 70] on input "text" at bounding box center [316, 67] width 127 height 20
type input "0001"
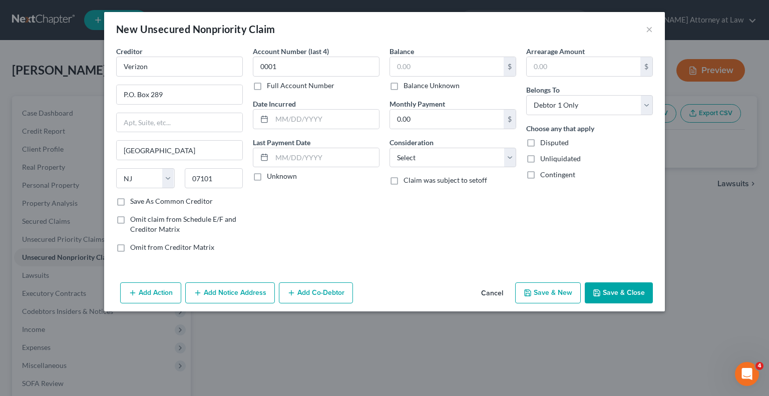
click at [267, 175] on label "Unknown" at bounding box center [282, 176] width 30 height 10
click at [271, 175] on input "Unknown" at bounding box center [274, 174] width 7 height 7
checkbox input "true"
click at [425, 68] on input "text" at bounding box center [447, 66] width 114 height 19
type input "3,663.08"
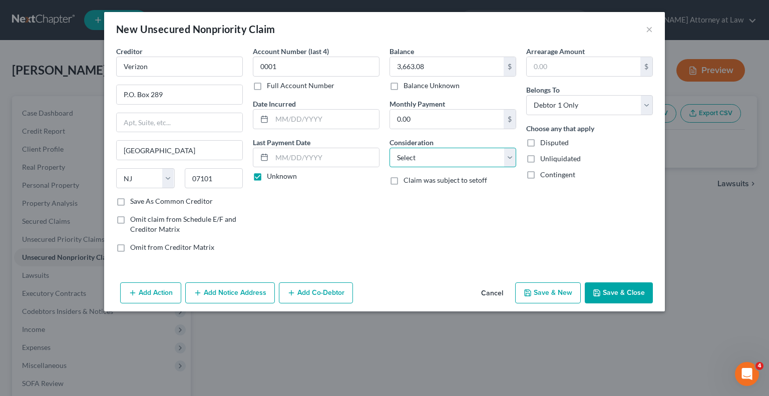
click at [510, 158] on select "Select Cable / Satellite Services Collection Agency Credit Card Debt Debt Couns…" at bounding box center [452, 158] width 127 height 20
select select "20"
click at [389, 148] on select "Select Cable / Satellite Services Collection Agency Credit Card Debt Debt Couns…" at bounding box center [452, 158] width 127 height 20
click at [130, 199] on label "Save As Common Creditor" at bounding box center [171, 201] width 83 height 10
click at [134, 199] on input "Save As Common Creditor" at bounding box center [137, 199] width 7 height 7
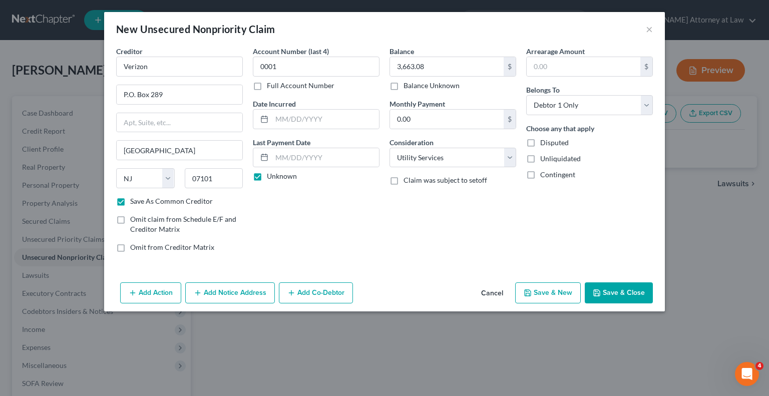
click at [615, 289] on button "Save & Close" at bounding box center [618, 292] width 68 height 21
checkbox input "false"
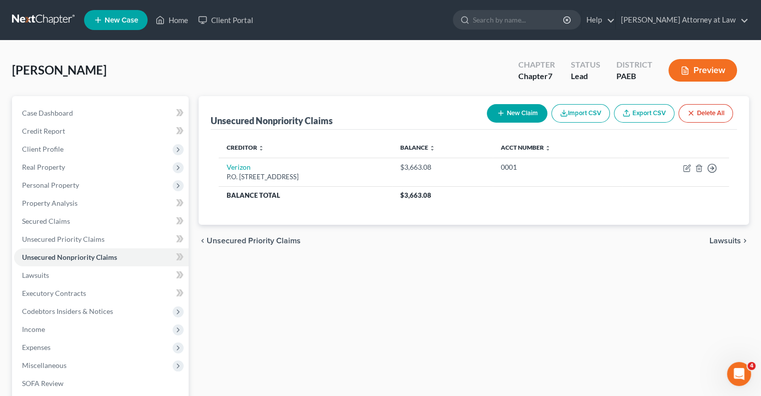
click at [505, 115] on button "New Claim" at bounding box center [517, 113] width 61 height 19
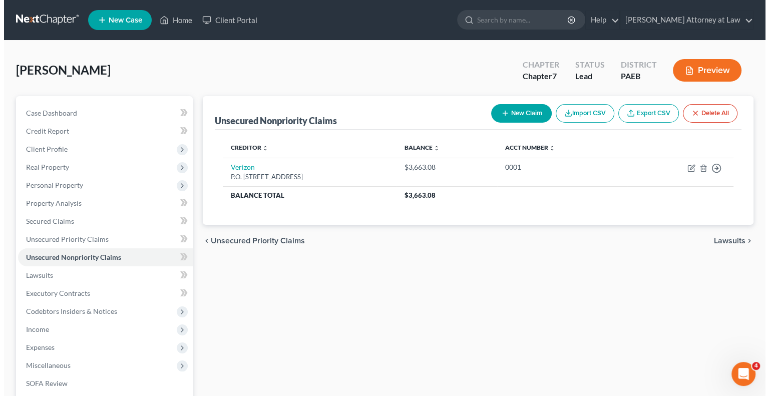
select select "0"
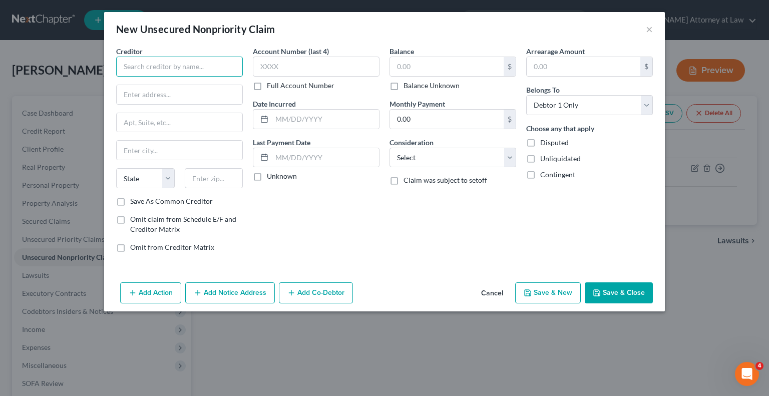
click at [185, 74] on input "text" at bounding box center [179, 67] width 127 height 20
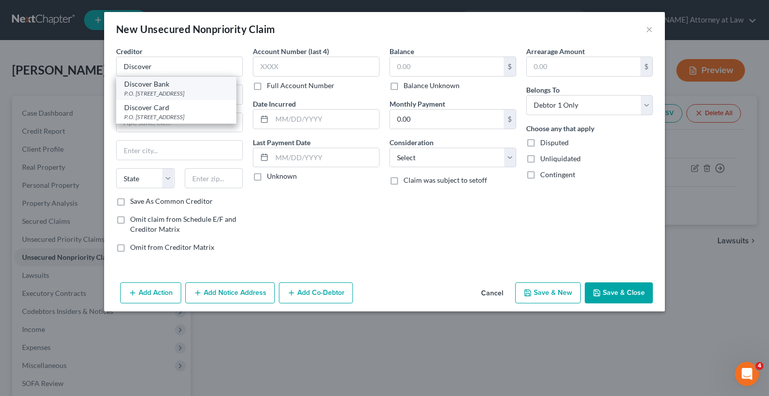
click at [186, 91] on div "P.O. [STREET_ADDRESS]" at bounding box center [176, 93] width 104 height 9
type input "Discover Bank"
type input "P.O. Box 70176"
type input "[GEOGRAPHIC_DATA]"
select select "39"
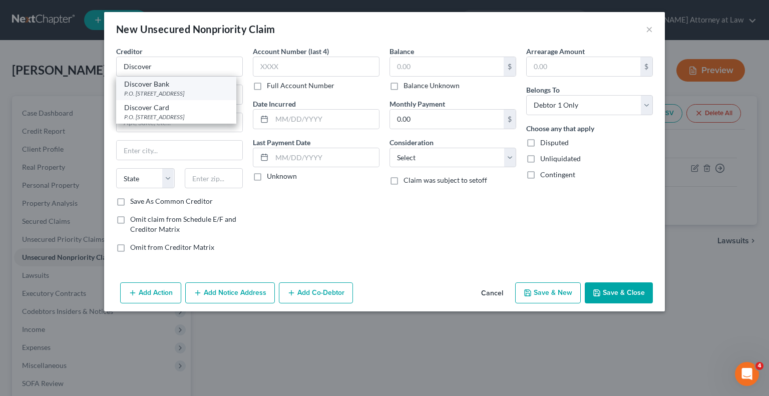
type input "19176"
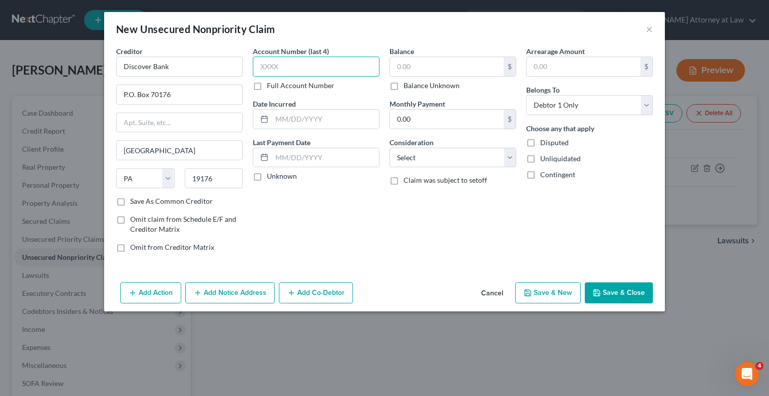
click at [279, 65] on input "text" at bounding box center [316, 67] width 127 height 20
type input "0180"
click at [267, 178] on label "Unknown" at bounding box center [282, 176] width 30 height 10
click at [271, 178] on input "Unknown" at bounding box center [274, 174] width 7 height 7
checkbox input "true"
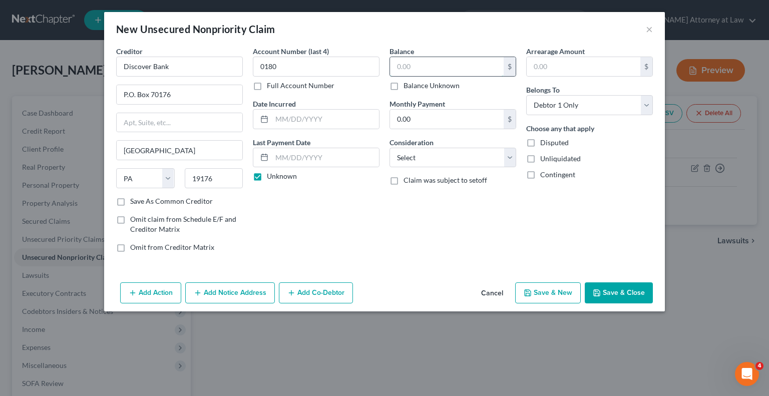
click at [415, 66] on input "text" at bounding box center [447, 66] width 114 height 19
type input "2,221.70"
click at [508, 154] on select "Select Cable / Satellite Services Collection Agency Credit Card Debt Debt Couns…" at bounding box center [452, 158] width 127 height 20
select select "2"
click at [389, 148] on select "Select Cable / Satellite Services Collection Agency Credit Card Debt Debt Couns…" at bounding box center [452, 158] width 127 height 20
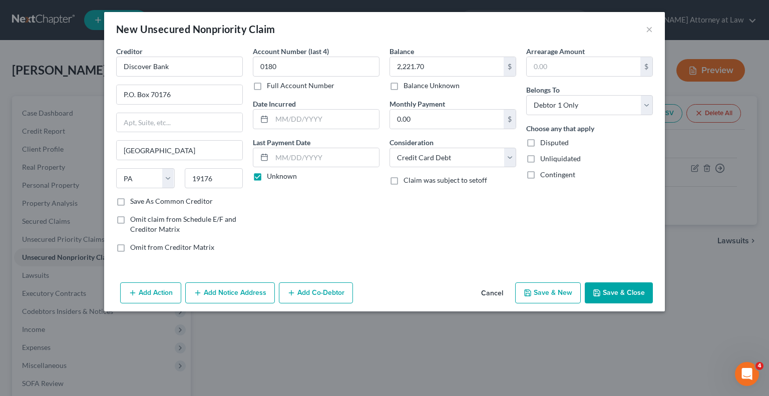
click at [614, 290] on button "Save & Close" at bounding box center [618, 292] width 68 height 21
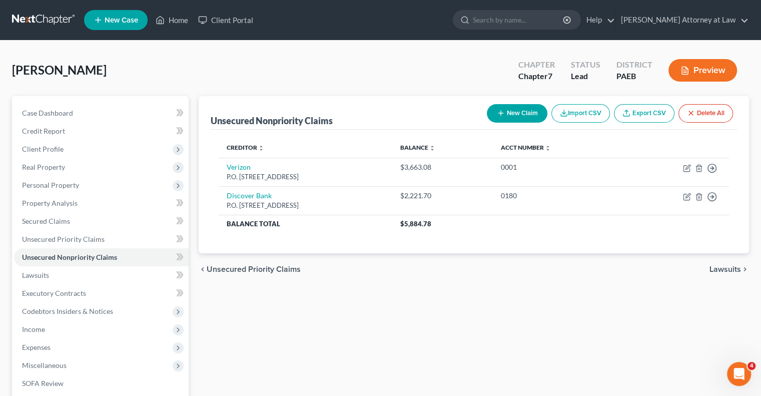
click at [519, 114] on button "New Claim" at bounding box center [517, 113] width 61 height 19
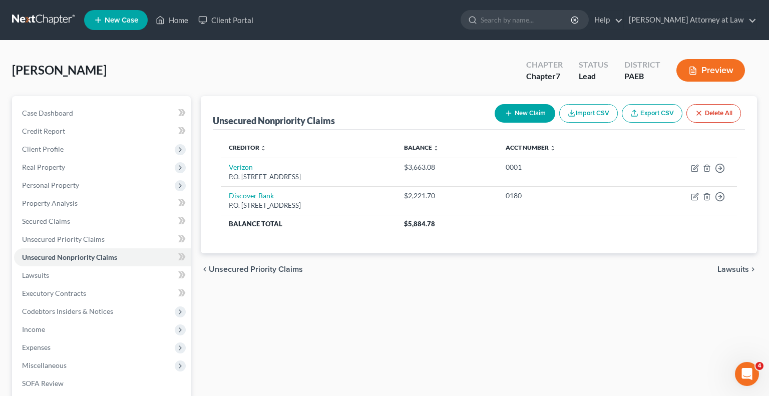
select select "0"
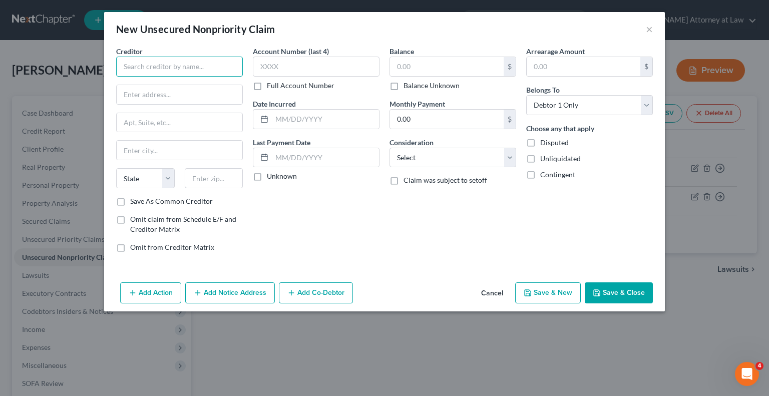
click at [152, 67] on input "text" at bounding box center [179, 67] width 127 height 20
type input "Synchrony"
click at [141, 95] on input "text" at bounding box center [180, 94] width 126 height 19
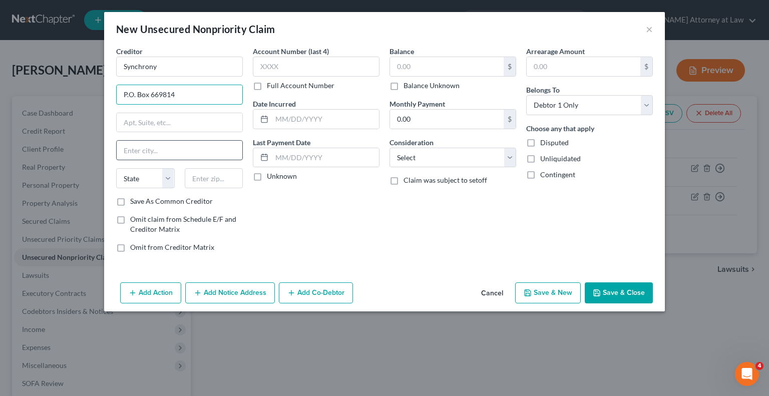
type input "P.O. Box 669814"
click at [137, 149] on input "text" at bounding box center [180, 150] width 126 height 19
type input "[GEOGRAPHIC_DATA]"
click at [168, 177] on select "State [US_STATE] AK AR AZ CA CO CT DE DC [GEOGRAPHIC_DATA] [GEOGRAPHIC_DATA] GU…" at bounding box center [145, 178] width 59 height 20
select select "45"
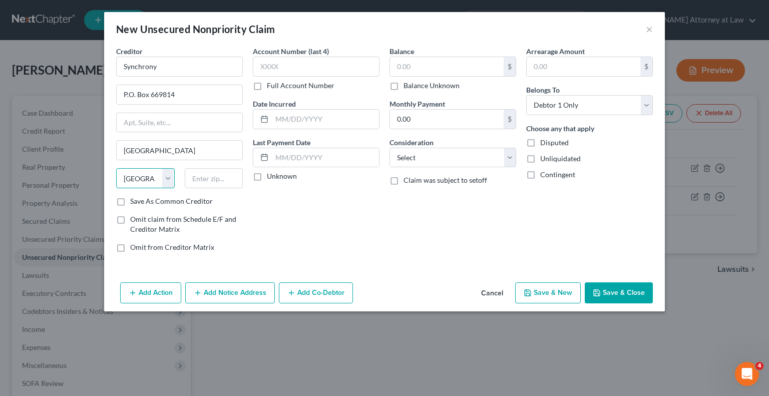
click at [116, 168] on select "State [US_STATE] AK AR AZ CA CO CT DE DC [GEOGRAPHIC_DATA] [GEOGRAPHIC_DATA] GU…" at bounding box center [145, 178] width 59 height 20
click at [212, 179] on input "text" at bounding box center [214, 178] width 59 height 20
type input "75266"
click at [277, 66] on input "text" at bounding box center [316, 67] width 127 height 20
type input "0659"
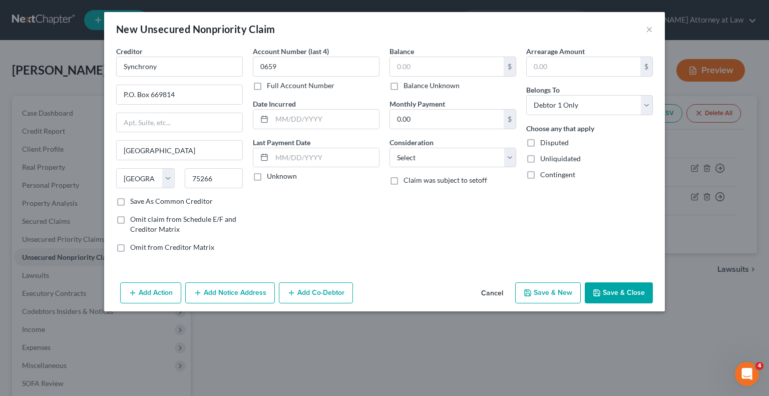
click at [267, 175] on label "Unknown" at bounding box center [282, 176] width 30 height 10
click at [271, 175] on input "Unknown" at bounding box center [274, 174] width 7 height 7
checkbox input "true"
click at [419, 66] on input "text" at bounding box center [447, 66] width 114 height 19
type input "9,179.79"
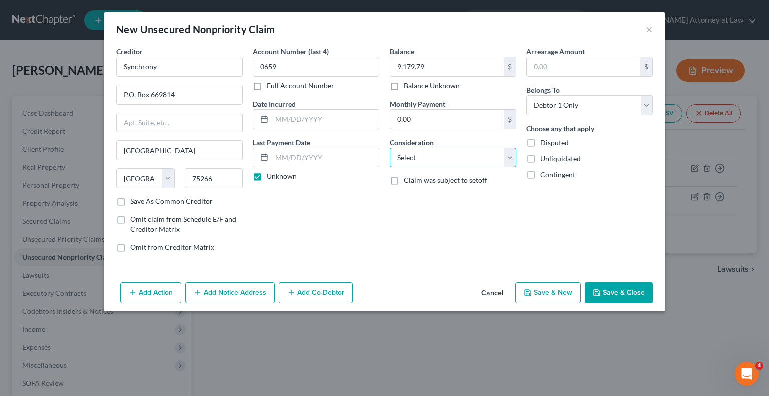
click at [511, 155] on select "Select Cable / Satellite Services Collection Agency Credit Card Debt Debt Couns…" at bounding box center [452, 158] width 127 height 20
select select "2"
click at [389, 148] on select "Select Cable / Satellite Services Collection Agency Credit Card Debt Debt Couns…" at bounding box center [452, 158] width 127 height 20
click at [130, 200] on label "Save As Common Creditor" at bounding box center [171, 201] width 83 height 10
click at [134, 200] on input "Save As Common Creditor" at bounding box center [137, 199] width 7 height 7
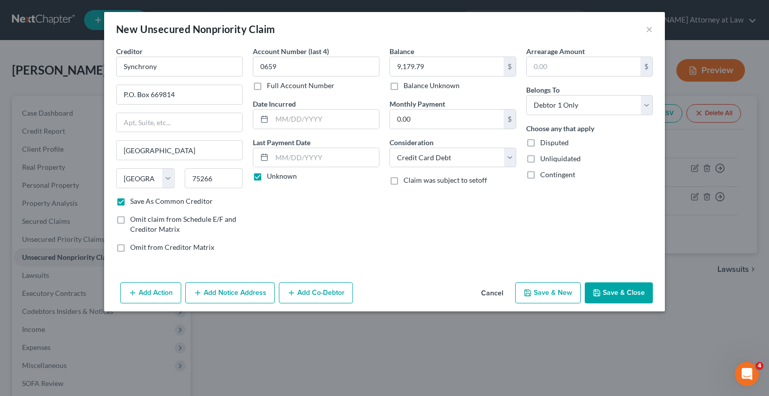
click at [612, 293] on button "Save & Close" at bounding box center [618, 292] width 68 height 21
checkbox input "false"
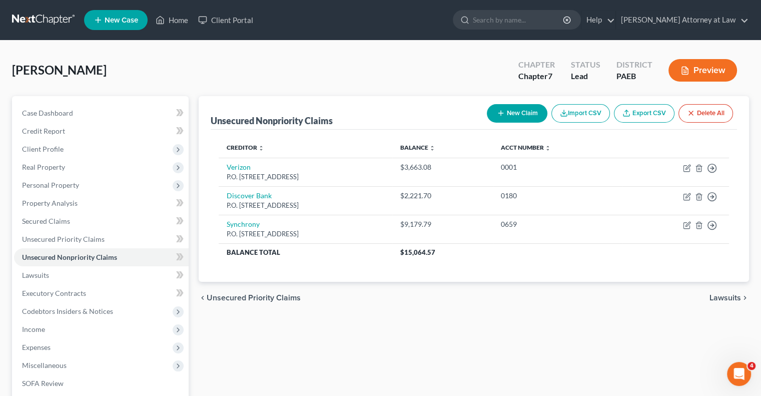
click at [524, 114] on button "New Claim" at bounding box center [517, 113] width 61 height 19
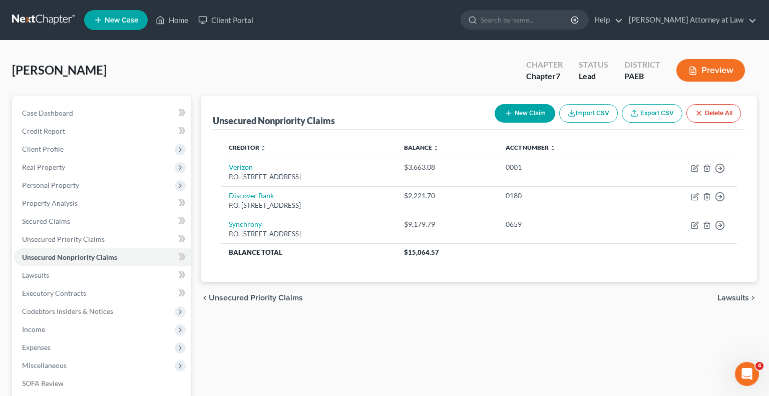
select select "0"
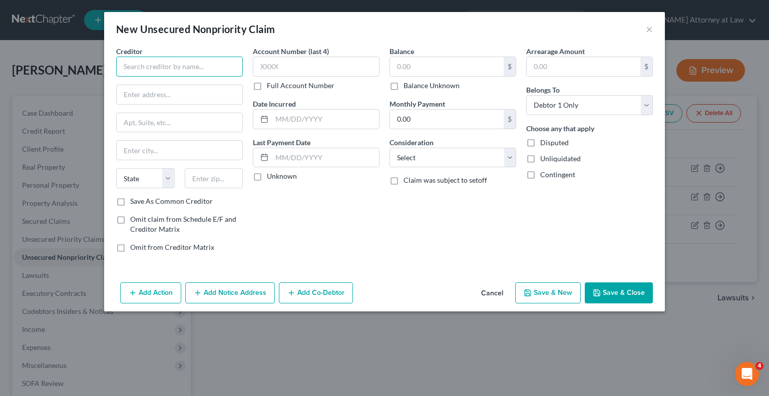
click at [180, 74] on input "text" at bounding box center [179, 67] width 127 height 20
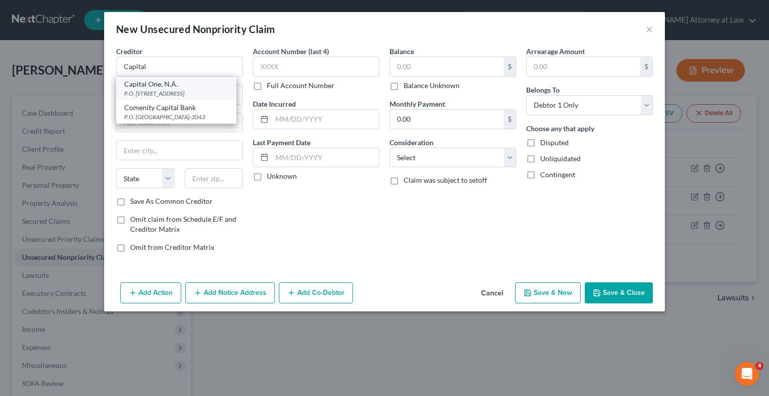
click at [178, 94] on div "P.O. [STREET_ADDRESS]" at bounding box center [176, 93] width 104 height 9
type input "Capital One, N.A."
type input "P.O. Box 30285"
type input "[GEOGRAPHIC_DATA]"
select select "46"
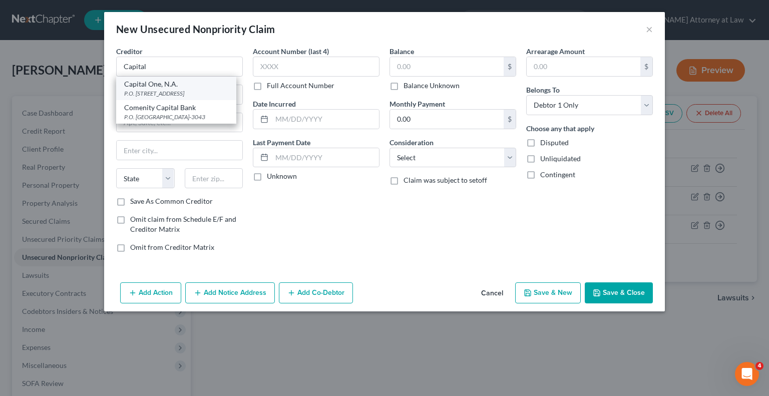
type input "84130"
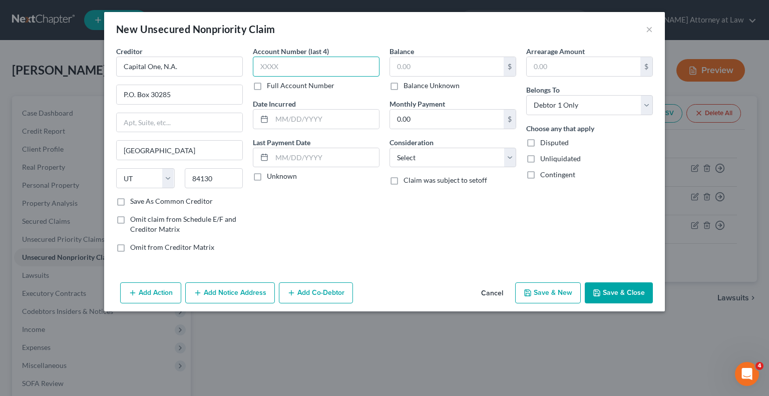
click at [266, 67] on input "text" at bounding box center [316, 67] width 127 height 20
type input "6314"
click at [267, 176] on label "Unknown" at bounding box center [282, 176] width 30 height 10
click at [271, 176] on input "Unknown" at bounding box center [274, 174] width 7 height 7
checkbox input "true"
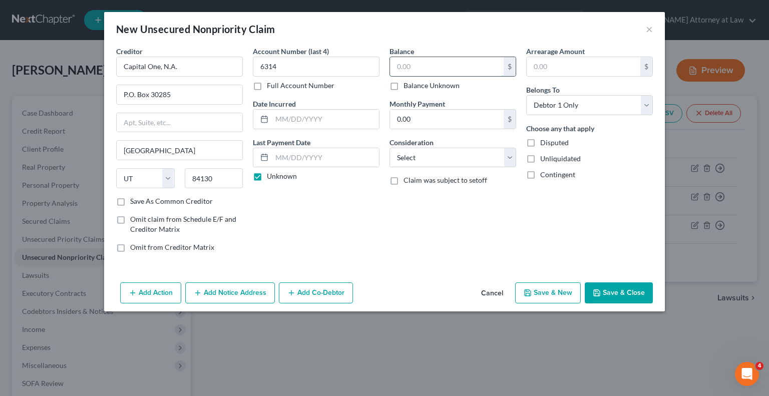
click at [425, 68] on input "text" at bounding box center [447, 66] width 114 height 19
type input "5,225.93"
click at [508, 160] on select "Select Cable / Satellite Services Collection Agency Credit Card Debt Debt Couns…" at bounding box center [452, 158] width 127 height 20
select select "2"
click at [389, 148] on select "Select Cable / Satellite Services Collection Agency Credit Card Debt Debt Couns…" at bounding box center [452, 158] width 127 height 20
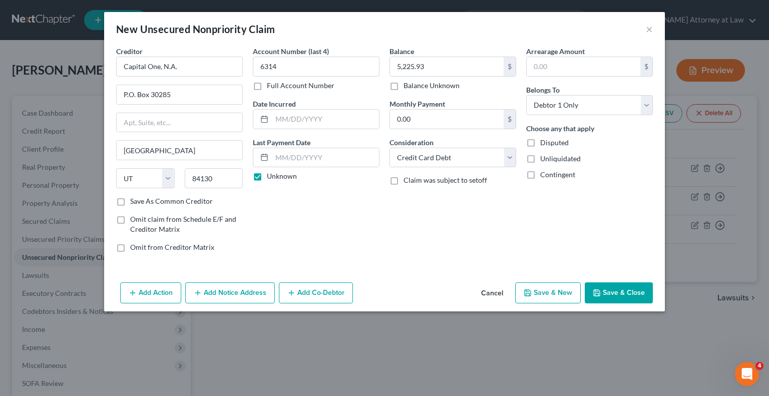
click at [622, 294] on button "Save & Close" at bounding box center [618, 292] width 68 height 21
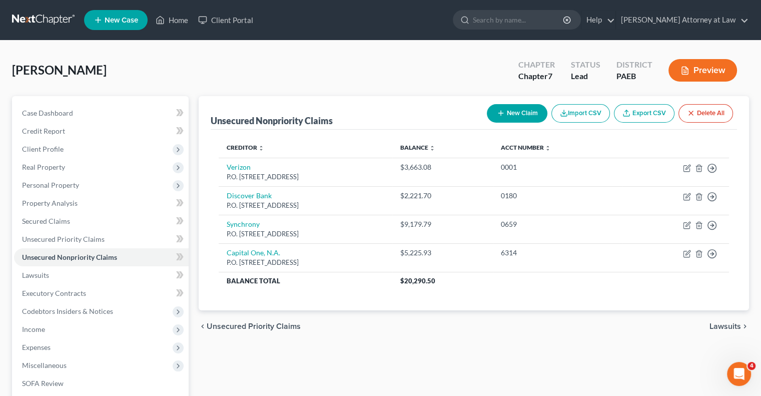
click at [514, 114] on button "New Claim" at bounding box center [517, 113] width 61 height 19
select select "0"
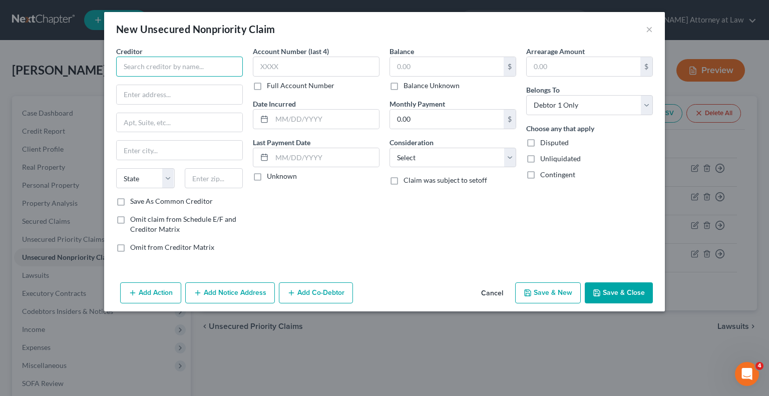
click at [177, 72] on input "text" at bounding box center [179, 67] width 127 height 20
type input "Best Buy"
click at [148, 98] on input "text" at bounding box center [180, 94] width 126 height 19
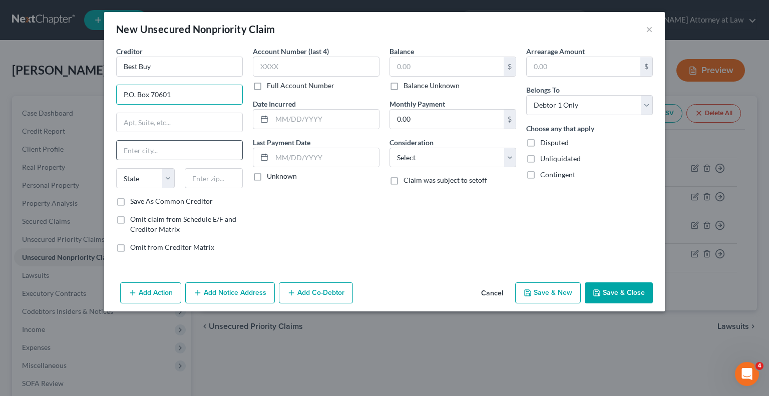
type input "P.O. Box 70601"
click at [139, 150] on input "text" at bounding box center [180, 150] width 126 height 19
type input "[GEOGRAPHIC_DATA]"
click at [292, 206] on div "Account Number (last 4) Full Account Number Date Incurred Last Payment Date Unk…" at bounding box center [316, 153] width 137 height 214
click at [212, 180] on input "text" at bounding box center [214, 178] width 59 height 20
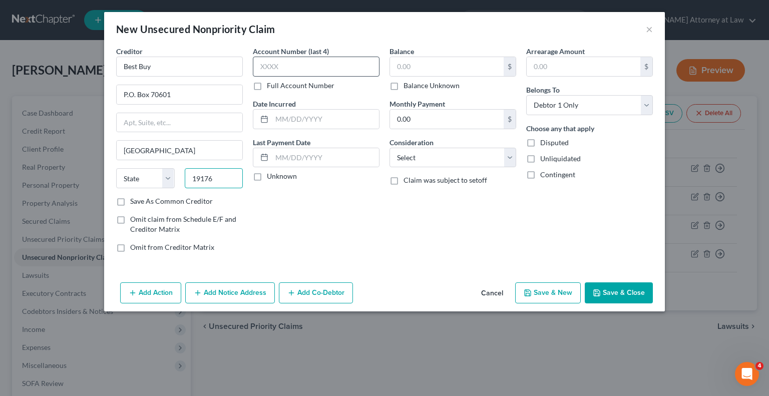
type input "19176"
click at [292, 66] on input "text" at bounding box center [316, 67] width 127 height 20
type input "8060"
click at [267, 175] on label "Unknown" at bounding box center [282, 176] width 30 height 10
click at [271, 175] on input "Unknown" at bounding box center [274, 174] width 7 height 7
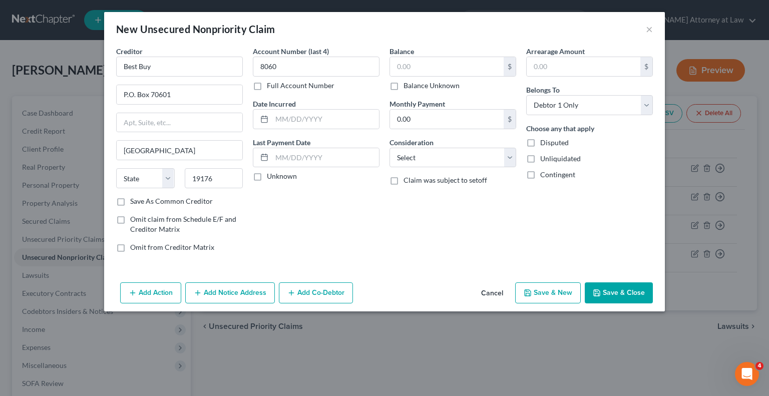
checkbox input "true"
click at [423, 68] on input "text" at bounding box center [447, 66] width 114 height 19
type input "1,011.90"
click at [508, 156] on select "Select Cable / Satellite Services Collection Agency Credit Card Debt Debt Couns…" at bounding box center [452, 158] width 127 height 20
select select "2"
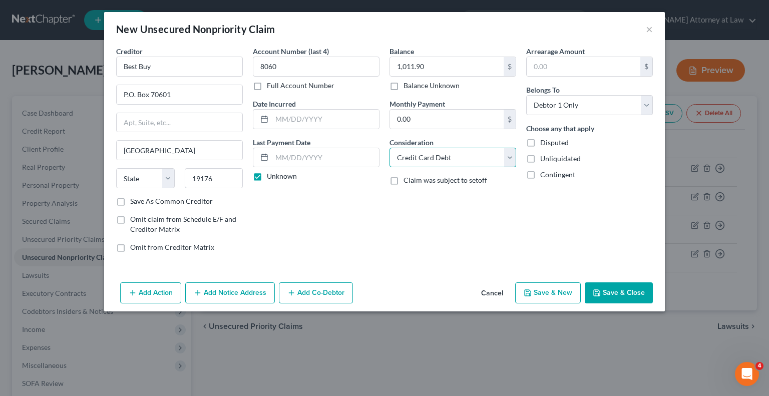
click at [389, 148] on select "Select Cable / Satellite Services Collection Agency Credit Card Debt Debt Couns…" at bounding box center [452, 158] width 127 height 20
click at [605, 292] on button "Save & Close" at bounding box center [618, 292] width 68 height 21
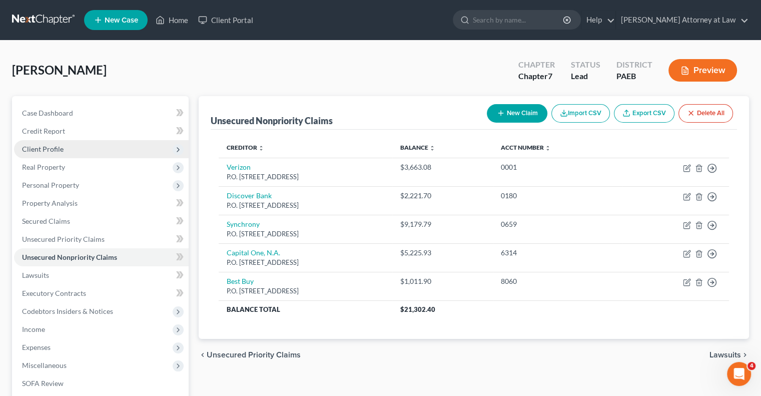
click at [132, 151] on span "Client Profile" at bounding box center [101, 149] width 175 height 18
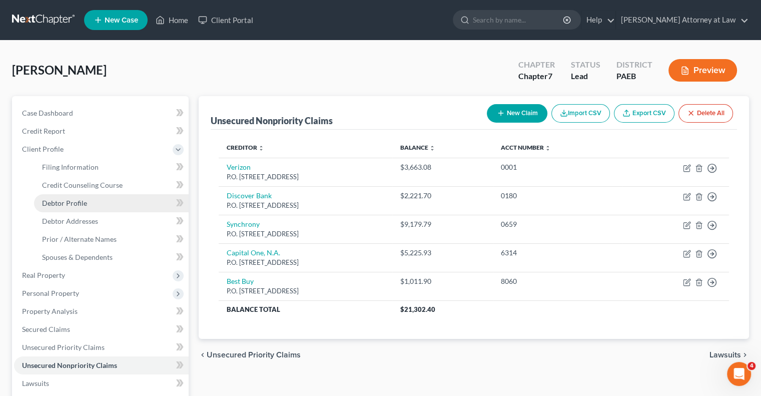
click at [106, 202] on link "Debtor Profile" at bounding box center [111, 203] width 155 height 18
select select "0"
select select "1"
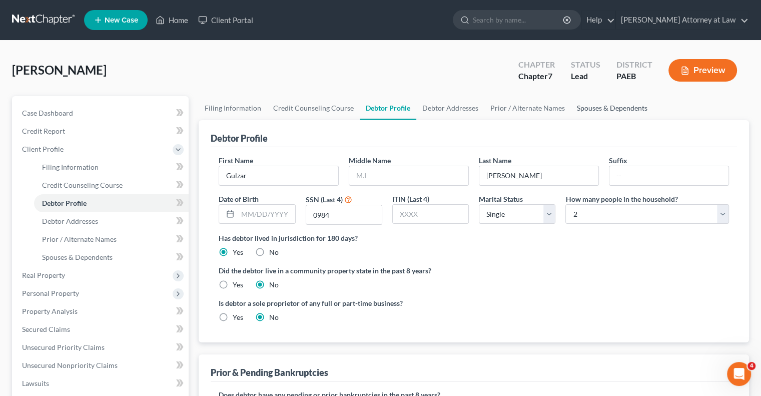
click at [595, 109] on link "Spouses & Dependents" at bounding box center [612, 108] width 83 height 24
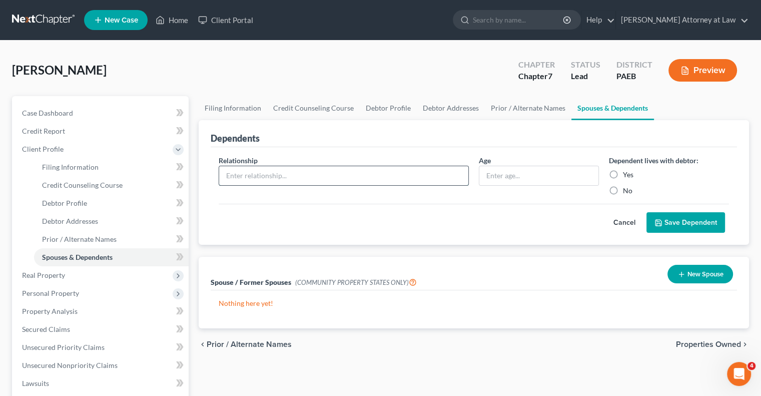
click at [349, 175] on input "text" at bounding box center [343, 175] width 249 height 19
type input "Daughter"
click at [527, 171] on input "text" at bounding box center [538, 175] width 119 height 19
type input "25"
click at [623, 174] on label "Yes" at bounding box center [628, 175] width 11 height 10
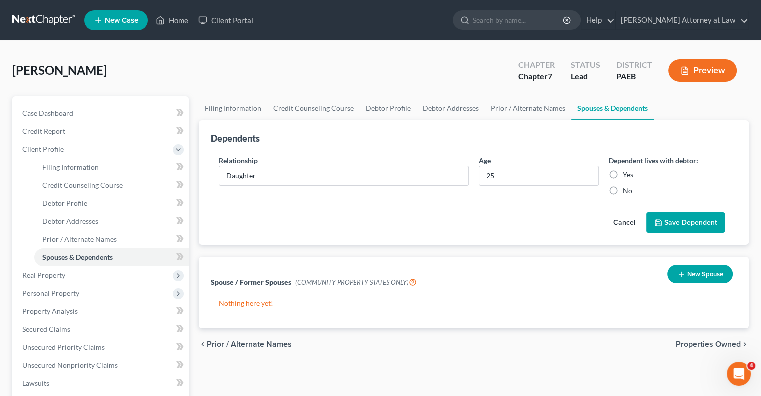
click at [627, 174] on input "Yes" at bounding box center [630, 173] width 7 height 7
radio input "true"
click at [685, 222] on button "Save Dependent" at bounding box center [685, 222] width 79 height 21
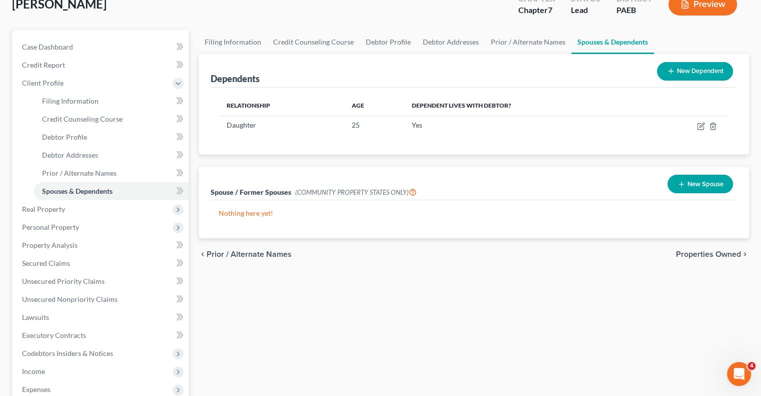
scroll to position [69, 0]
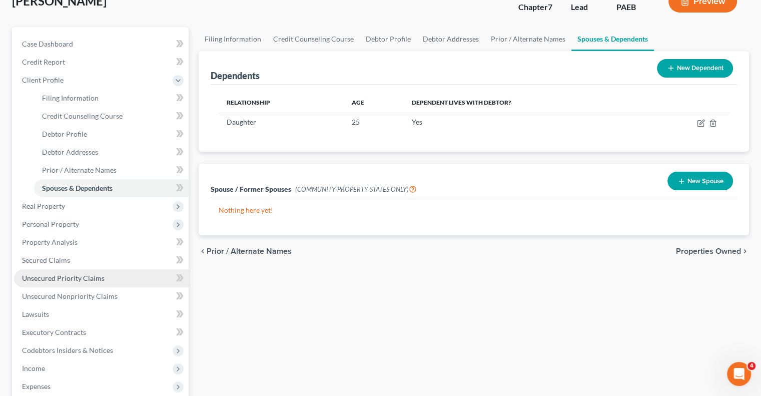
click at [112, 275] on link "Unsecured Priority Claims" at bounding box center [101, 278] width 175 height 18
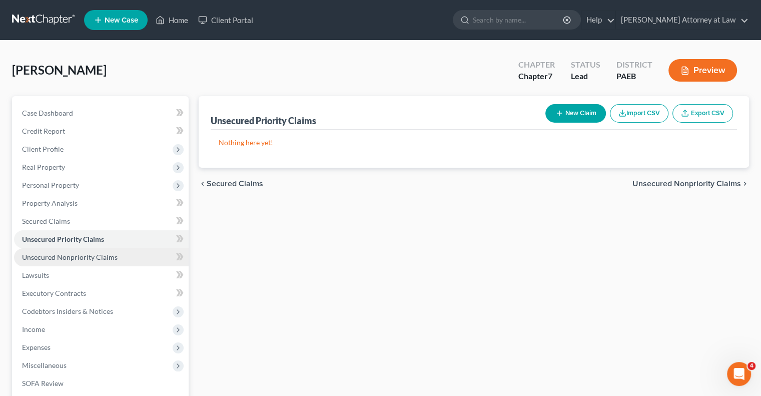
click at [103, 259] on span "Unsecured Nonpriority Claims" at bounding box center [70, 257] width 96 height 9
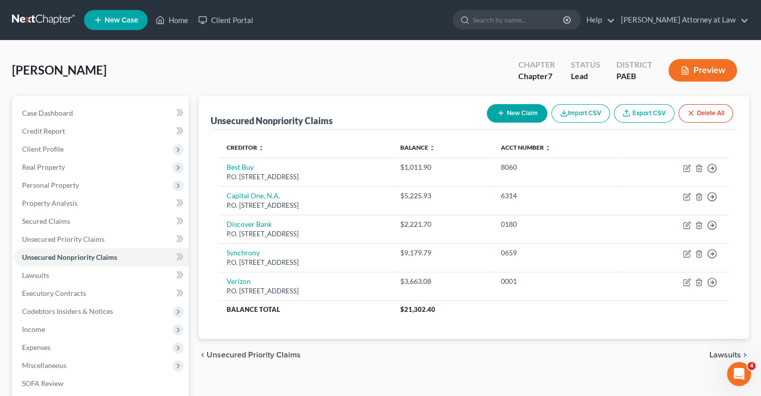
click at [510, 119] on button "New Claim" at bounding box center [517, 113] width 61 height 19
select select "0"
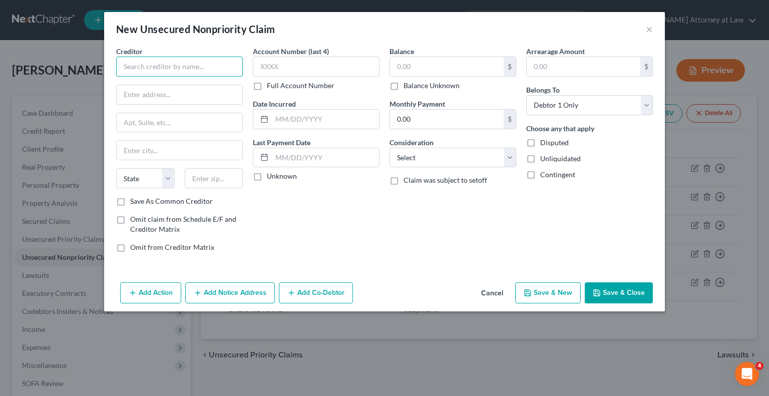
click at [153, 70] on input "text" at bounding box center [179, 67] width 127 height 20
type input "Target"
click at [146, 94] on input "text" at bounding box center [180, 94] width 126 height 19
click at [138, 96] on input "text" at bounding box center [180, 94] width 126 height 19
click at [138, 91] on input "text" at bounding box center [180, 94] width 126 height 19
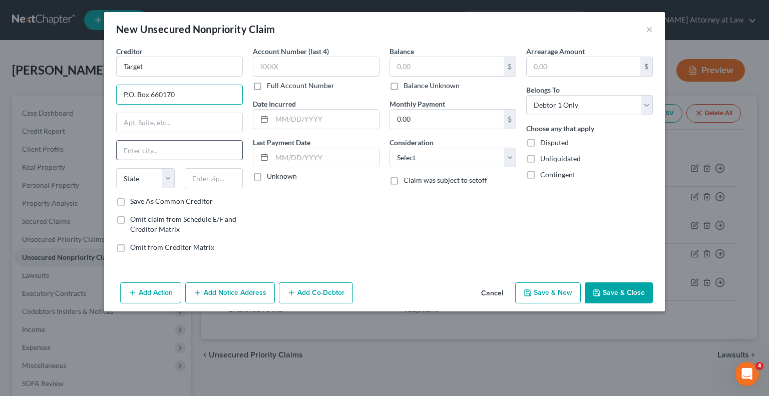
type input "P.O. Box 660170"
click at [144, 150] on input "text" at bounding box center [180, 150] width 126 height 19
type input "[GEOGRAPHIC_DATA]"
click at [168, 182] on select "State [US_STATE] AK AR AZ CA CO CT DE DC [GEOGRAPHIC_DATA] [GEOGRAPHIC_DATA] GU…" at bounding box center [145, 178] width 59 height 20
select select "45"
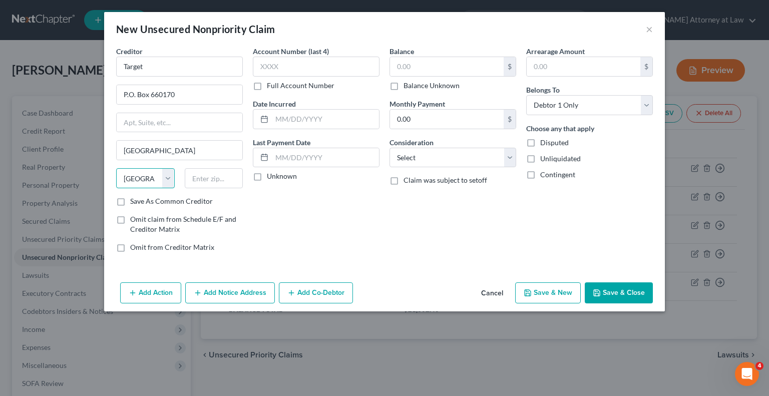
click at [116, 168] on select "State [US_STATE] AK AR AZ CA CO CT DE DC [GEOGRAPHIC_DATA] [GEOGRAPHIC_DATA] GU…" at bounding box center [145, 178] width 59 height 20
click at [216, 182] on input "text" at bounding box center [214, 178] width 59 height 20
type input "75266"
click at [282, 69] on input "text" at bounding box center [316, 67] width 127 height 20
type input "8456"
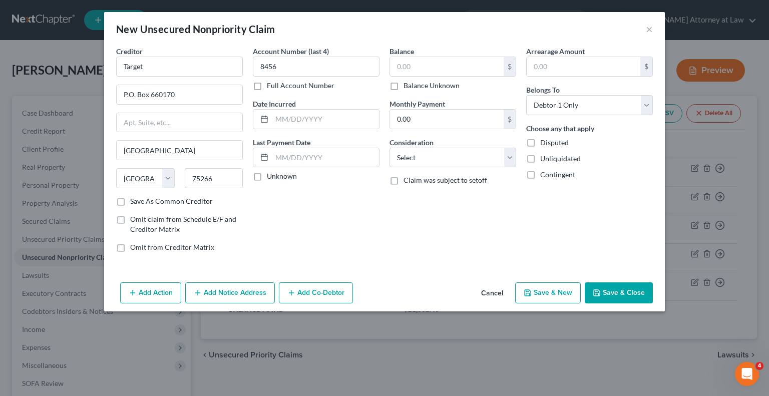
click at [267, 176] on label "Unknown" at bounding box center [282, 176] width 30 height 10
click at [271, 176] on input "Unknown" at bounding box center [274, 174] width 7 height 7
checkbox input "true"
click at [417, 64] on input "text" at bounding box center [447, 66] width 114 height 19
type input "5,189.01"
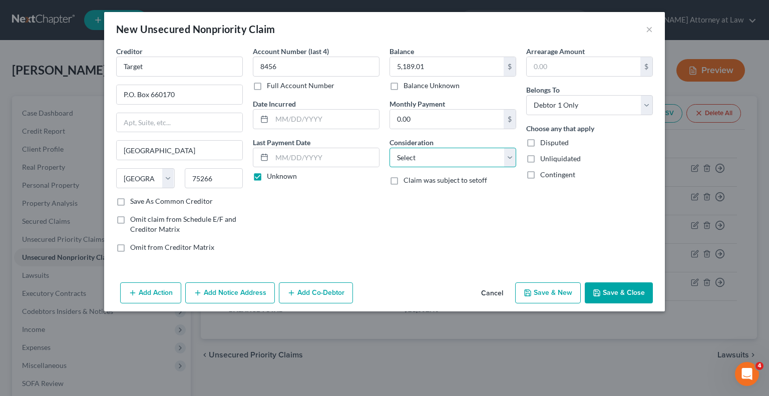
click at [512, 159] on select "Select Cable / Satellite Services Collection Agency Credit Card Debt Debt Couns…" at bounding box center [452, 158] width 127 height 20
select select "2"
click at [389, 148] on select "Select Cable / Satellite Services Collection Agency Credit Card Debt Debt Couns…" at bounding box center [452, 158] width 127 height 20
click at [624, 293] on button "Save & Close" at bounding box center [618, 292] width 68 height 21
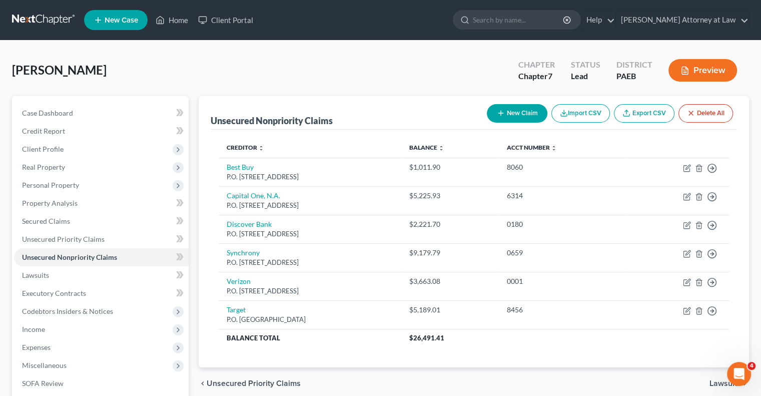
click at [524, 113] on button "New Claim" at bounding box center [517, 113] width 61 height 19
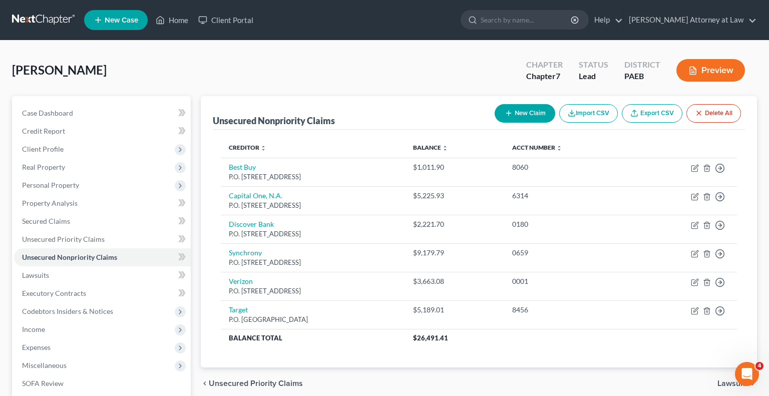
select select "0"
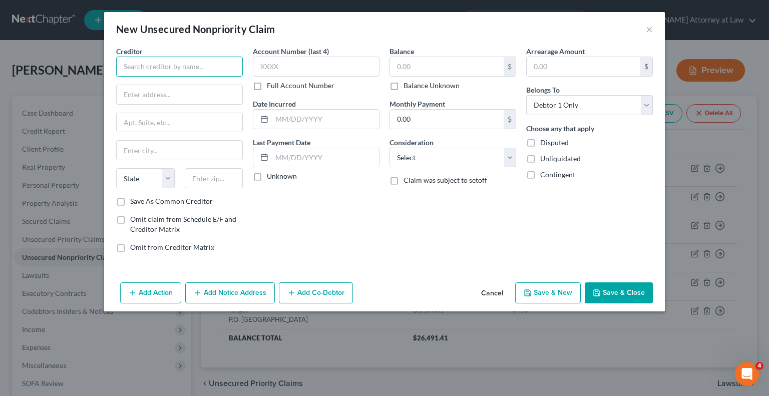
click at [162, 68] on input "text" at bounding box center [179, 67] width 127 height 20
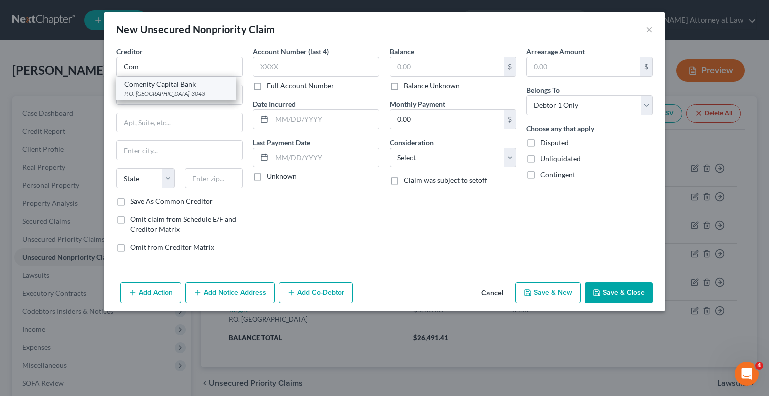
click at [182, 85] on div "Comenity Capital Bank" at bounding box center [176, 84] width 104 height 10
type input "Comenity Capital Bank"
type input "P.O. Box 183043"
type input "Columbus"
select select "36"
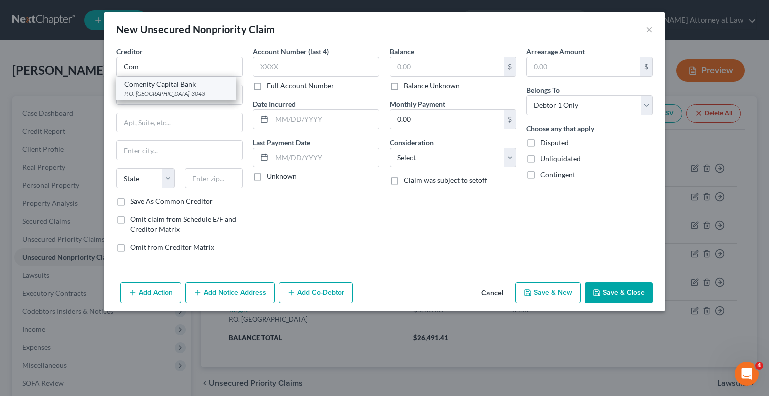
type input "43218-3043"
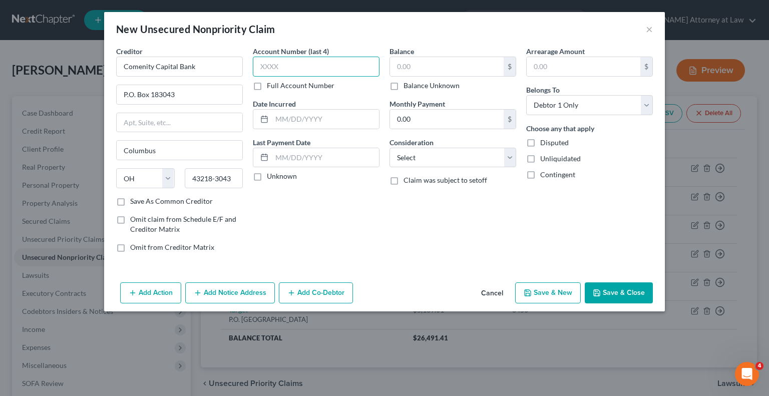
click at [294, 69] on input "text" at bounding box center [316, 67] width 127 height 20
click at [198, 93] on input "P.O. Box 183043" at bounding box center [180, 94] width 126 height 19
click at [199, 70] on input "Comenity Capital Bank" at bounding box center [179, 67] width 127 height 20
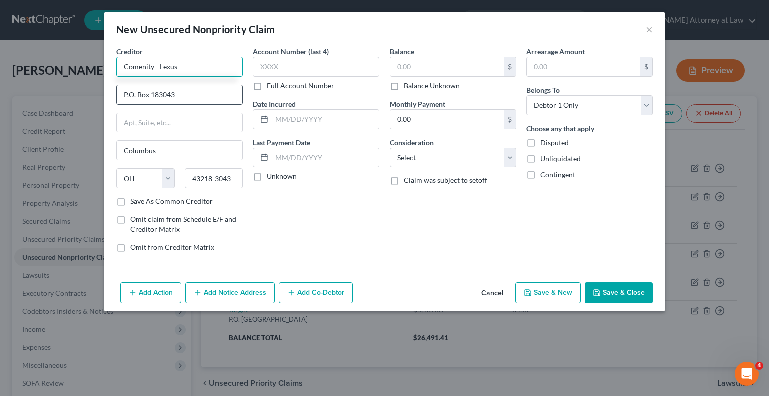
type input "Comenity - Lexus"
click at [184, 94] on input "P.O. Box 183043" at bounding box center [180, 94] width 126 height 19
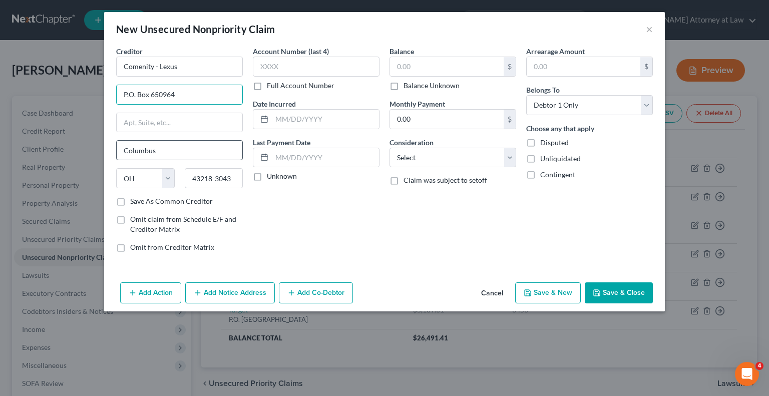
type input "P.O. Box 650964"
click at [167, 155] on input "Columbus" at bounding box center [180, 150] width 126 height 19
type input "C"
type input "[GEOGRAPHIC_DATA]"
click at [172, 178] on select "State [US_STATE] AK AR AZ CA CO CT DE DC [GEOGRAPHIC_DATA] [GEOGRAPHIC_DATA] GU…" at bounding box center [145, 178] width 59 height 20
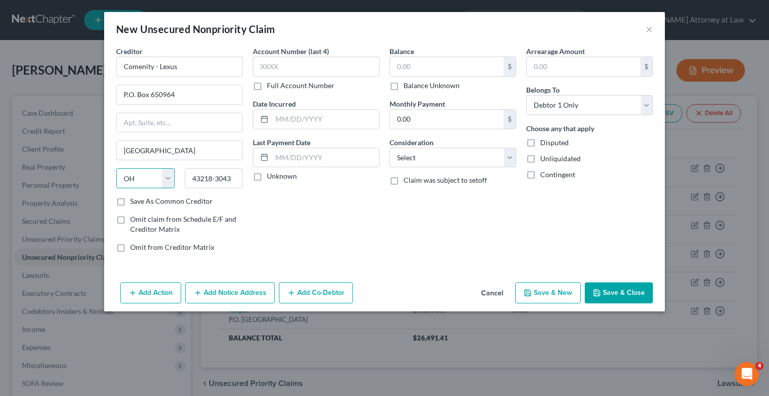
select select "45"
click at [116, 168] on select "State [US_STATE] AK AR AZ CA CO CT DE DC [GEOGRAPHIC_DATA] [GEOGRAPHIC_DATA] GU…" at bounding box center [145, 178] width 59 height 20
click at [231, 178] on input "43218-3043" at bounding box center [214, 178] width 59 height 20
type input "4"
click at [231, 178] on input "text" at bounding box center [214, 178] width 59 height 20
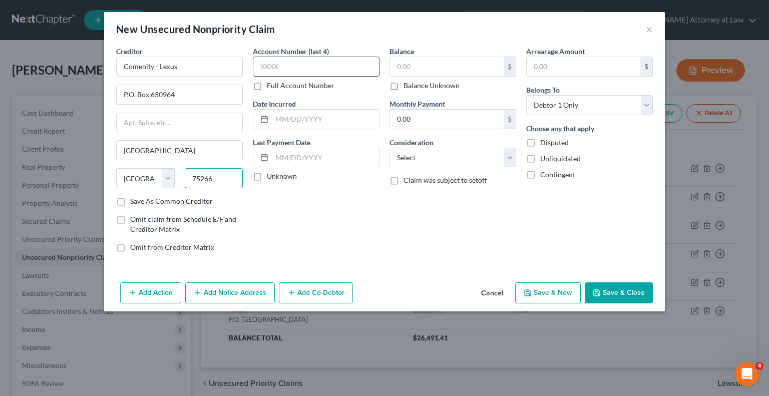
type input "75266"
click at [294, 68] on input "text" at bounding box center [316, 67] width 127 height 20
type input "3255"
click at [267, 177] on label "Unknown" at bounding box center [282, 176] width 30 height 10
click at [271, 177] on input "Unknown" at bounding box center [274, 174] width 7 height 7
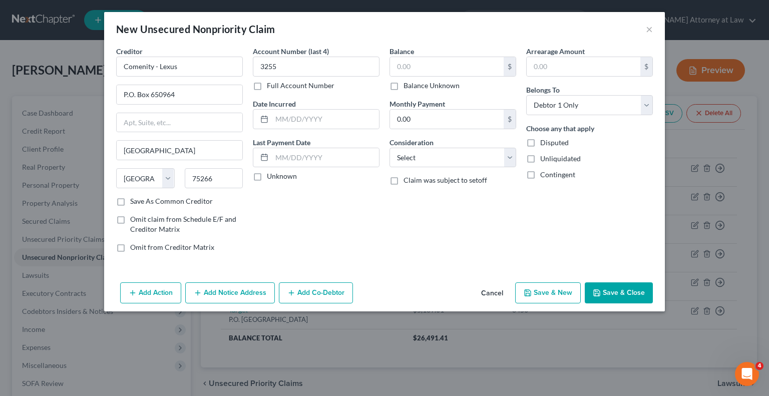
checkbox input "true"
click at [421, 71] on input "text" at bounding box center [447, 66] width 114 height 19
type input "12,642.06"
click at [505, 158] on select "Select Cable / Satellite Services Collection Agency Credit Card Debt Debt Couns…" at bounding box center [452, 158] width 127 height 20
select select "2"
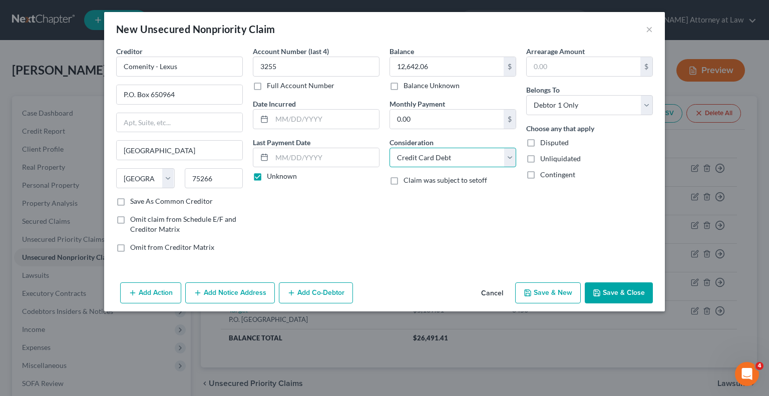
click at [389, 148] on select "Select Cable / Satellite Services Collection Agency Credit Card Debt Debt Couns…" at bounding box center [452, 158] width 127 height 20
click at [613, 290] on button "Save & Close" at bounding box center [618, 292] width 68 height 21
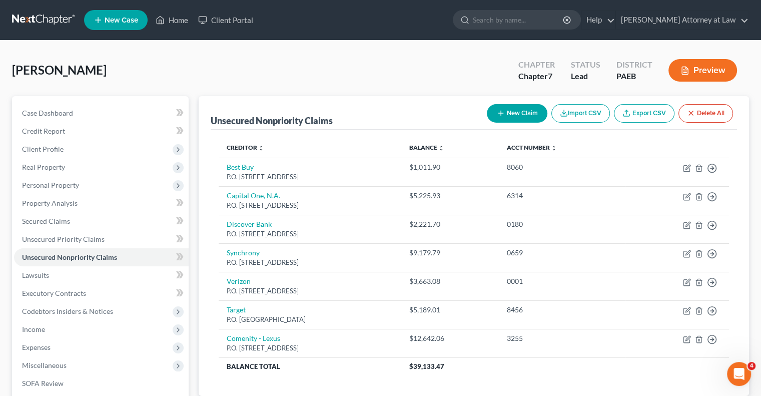
click at [509, 114] on button "New Claim" at bounding box center [517, 113] width 61 height 19
select select "0"
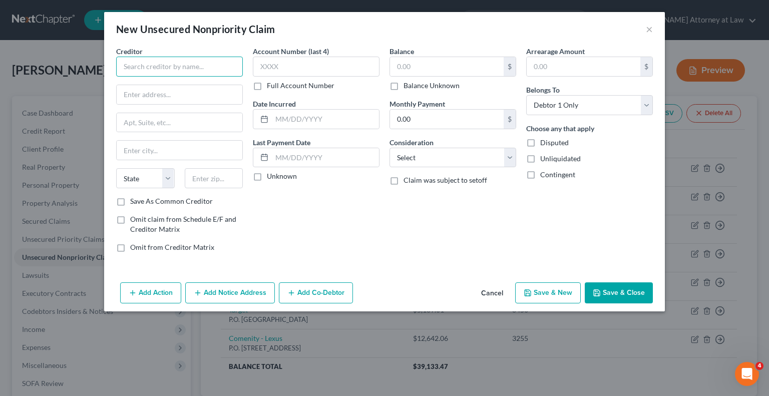
click at [144, 65] on input "text" at bounding box center [179, 67] width 127 height 20
type input "[PERSON_NAME] [PERSON_NAME] Bank"
click at [124, 93] on input "text" at bounding box center [180, 94] width 126 height 19
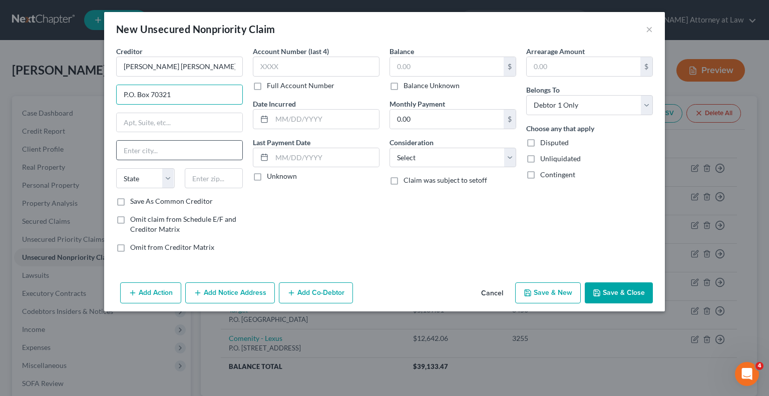
type input "P.O. Box 70321"
click at [142, 147] on input "text" at bounding box center [180, 150] width 126 height 19
type input "[GEOGRAPHIC_DATA]"
click at [144, 174] on select "State [US_STATE] AK AR AZ CA CO CT DE DC [GEOGRAPHIC_DATA] [GEOGRAPHIC_DATA] GU…" at bounding box center [145, 178] width 59 height 20
select select "39"
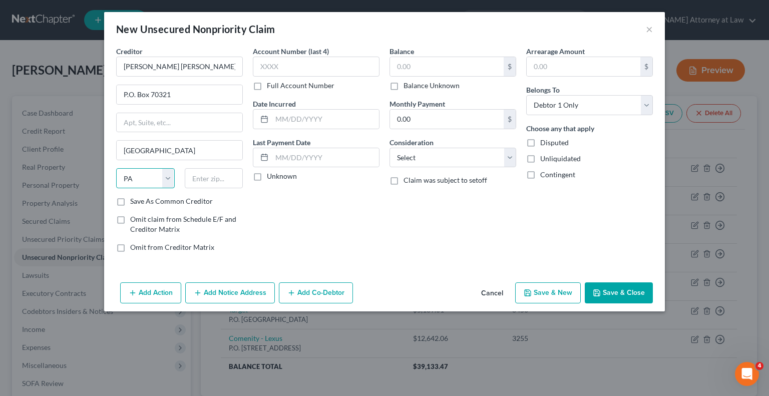
click at [116, 168] on select "State [US_STATE] AK AR AZ CA CO CT DE DC [GEOGRAPHIC_DATA] [GEOGRAPHIC_DATA] GU…" at bounding box center [145, 178] width 59 height 20
click at [210, 176] on input "text" at bounding box center [214, 178] width 59 height 20
type input "19176"
click at [130, 199] on label "Save As Common Creditor" at bounding box center [171, 201] width 83 height 10
click at [134, 199] on input "Save As Common Creditor" at bounding box center [137, 199] width 7 height 7
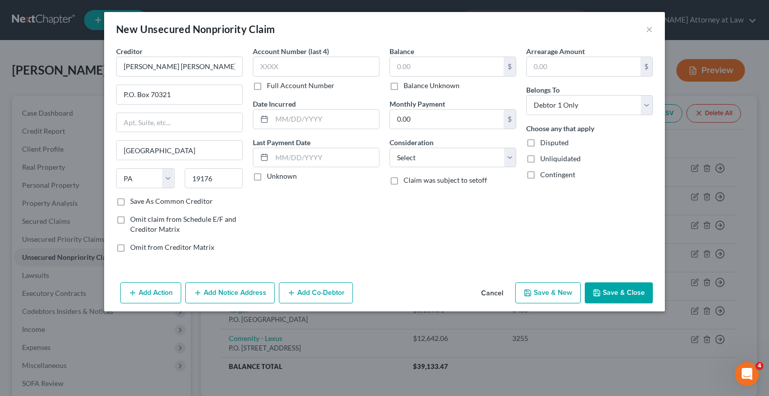
checkbox input "true"
click at [269, 68] on input "text" at bounding box center [316, 67] width 127 height 20
type input "5148"
click at [267, 174] on label "Unknown" at bounding box center [282, 176] width 30 height 10
click at [271, 174] on input "Unknown" at bounding box center [274, 174] width 7 height 7
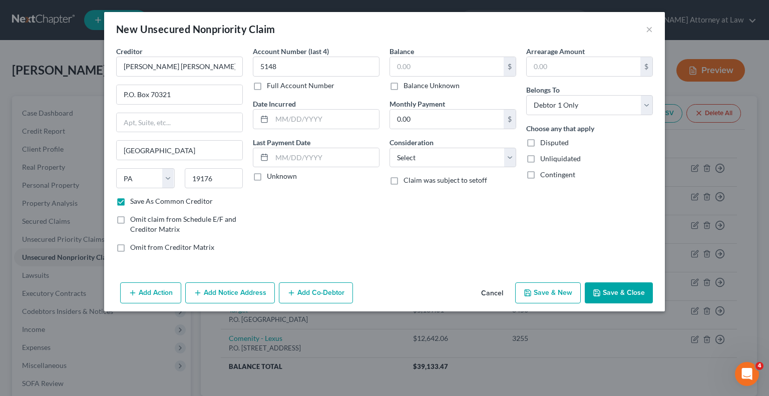
checkbox input "true"
click at [420, 68] on input "text" at bounding box center [447, 66] width 114 height 19
type input "2,779.51"
click at [505, 156] on select "Select Cable / Satellite Services Collection Agency Credit Card Debt Debt Couns…" at bounding box center [452, 158] width 127 height 20
select select "2"
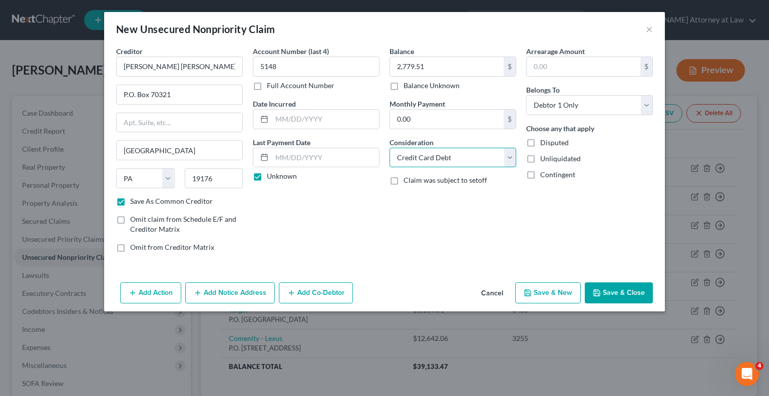
click at [389, 148] on select "Select Cable / Satellite Services Collection Agency Credit Card Debt Debt Couns…" at bounding box center [452, 158] width 127 height 20
click at [618, 293] on button "Save & Close" at bounding box center [618, 292] width 68 height 21
checkbox input "false"
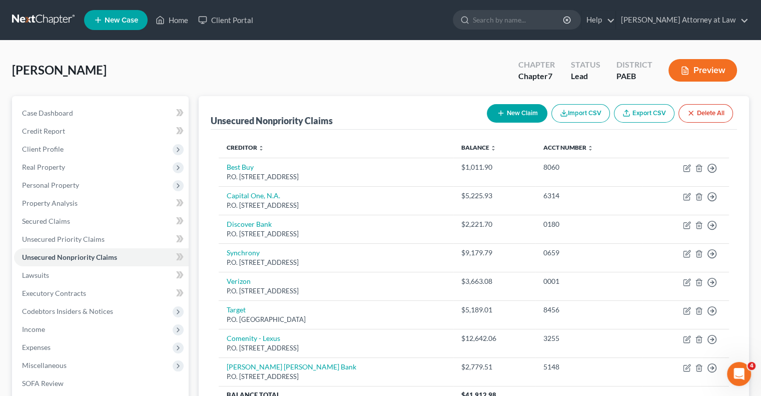
click at [516, 117] on button "New Claim" at bounding box center [517, 113] width 61 height 19
select select "0"
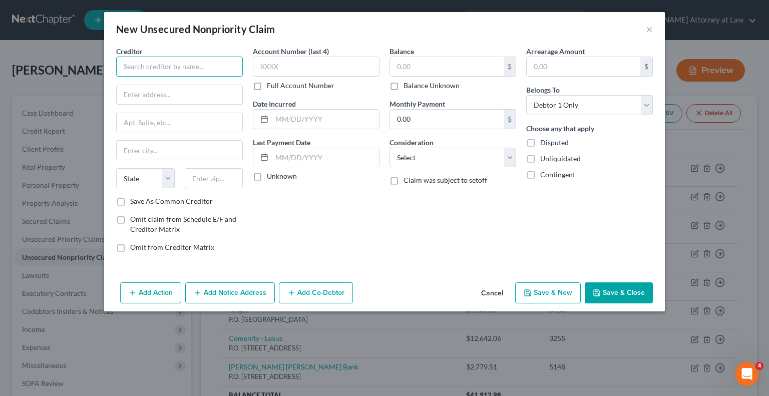
click at [168, 71] on input "text" at bounding box center [179, 67] width 127 height 20
type input "Bank of America"
click at [146, 98] on input "text" at bounding box center [180, 94] width 126 height 19
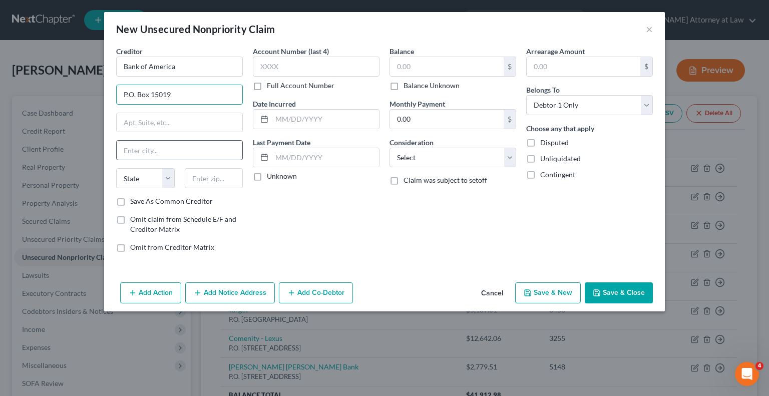
type input "P.O. Box 15019"
click at [145, 149] on input "text" at bounding box center [180, 150] width 126 height 19
type input "Wilmington"
click at [166, 179] on select "State [US_STATE] AK AR AZ CA CO CT DE DC [GEOGRAPHIC_DATA] [GEOGRAPHIC_DATA] GU…" at bounding box center [145, 178] width 59 height 20
select select "7"
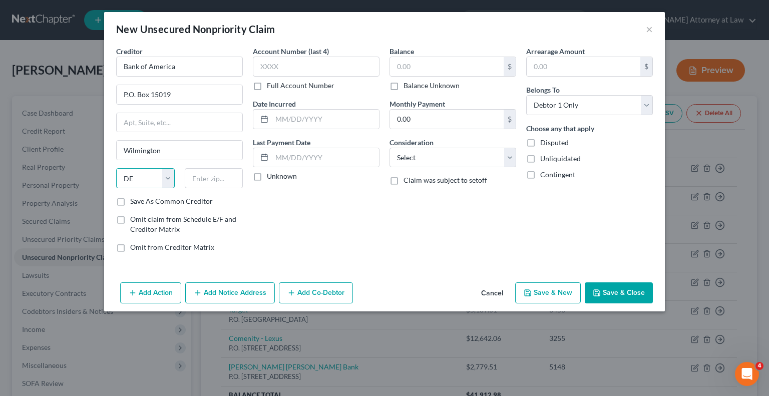
click at [116, 168] on select "State [US_STATE] AK AR AZ CA CO CT DE DC [GEOGRAPHIC_DATA] [GEOGRAPHIC_DATA] GU…" at bounding box center [145, 178] width 59 height 20
click at [215, 178] on input "text" at bounding box center [214, 178] width 59 height 20
type input "19082"
type input "Upper [PERSON_NAME]"
select select "39"
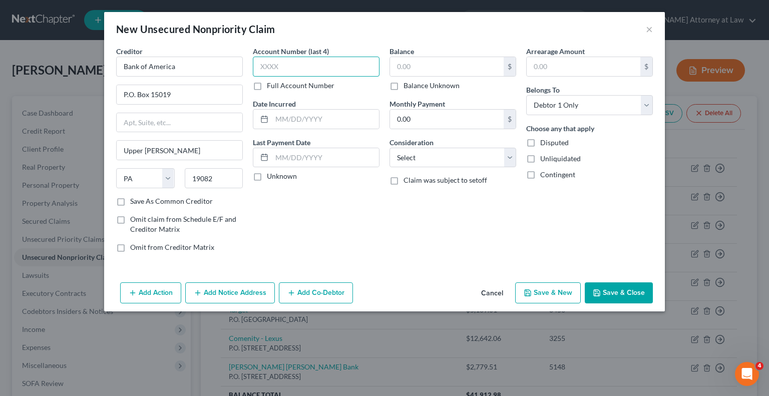
click at [302, 67] on input "text" at bounding box center [316, 67] width 127 height 20
type input "9488"
click at [267, 177] on label "Unknown" at bounding box center [282, 176] width 30 height 10
click at [271, 177] on input "Unknown" at bounding box center [274, 174] width 7 height 7
checkbox input "true"
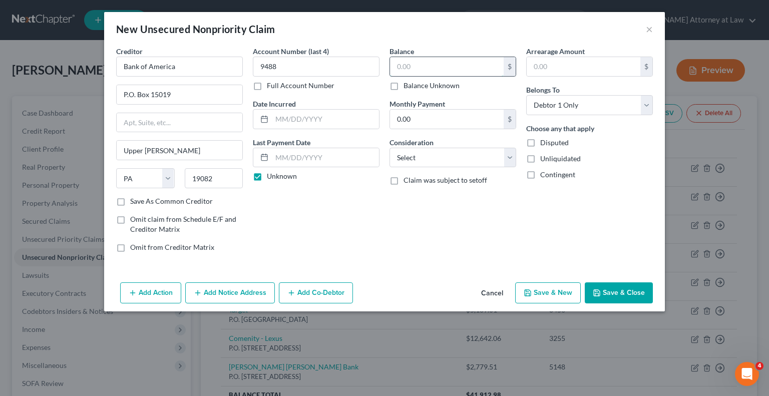
click at [438, 62] on input "text" at bounding box center [447, 66] width 114 height 19
type input "2,306.13"
click at [509, 158] on select "Select Cable / Satellite Services Collection Agency Credit Card Debt Debt Couns…" at bounding box center [452, 158] width 127 height 20
select select "2"
click at [389, 148] on select "Select Cable / Satellite Services Collection Agency Credit Card Debt Debt Couns…" at bounding box center [452, 158] width 127 height 20
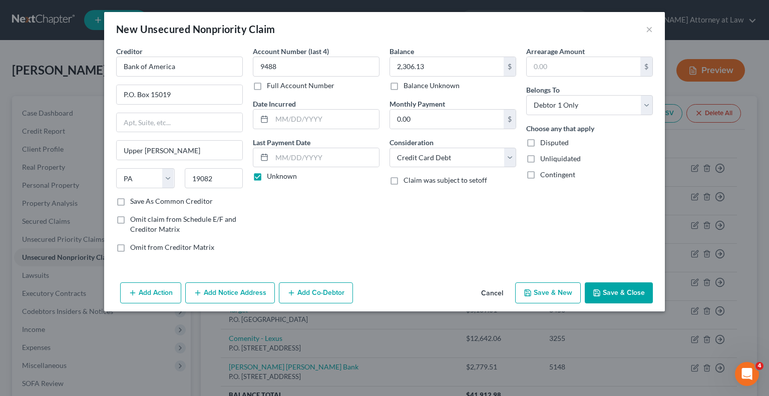
click at [606, 289] on button "Save & Close" at bounding box center [618, 292] width 68 height 21
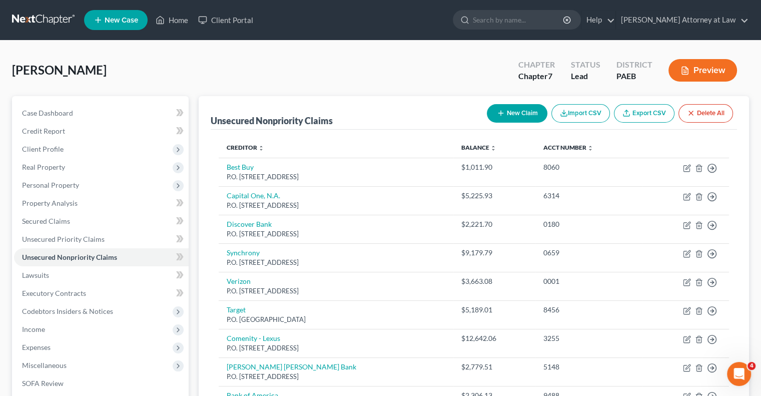
click at [516, 113] on button "New Claim" at bounding box center [517, 113] width 61 height 19
select select "0"
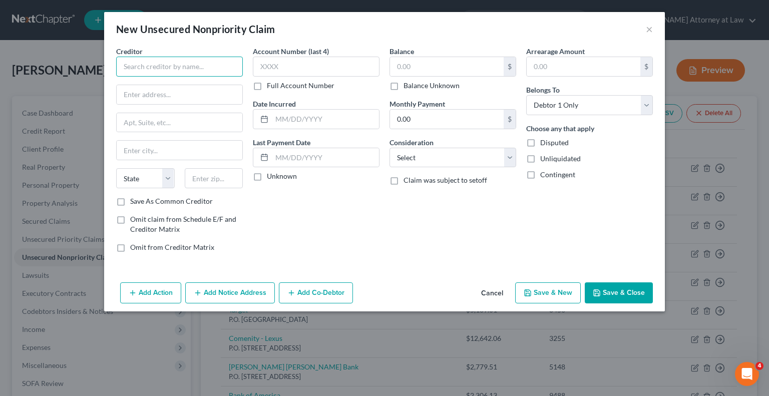
click at [160, 64] on input "text" at bounding box center [179, 67] width 127 height 20
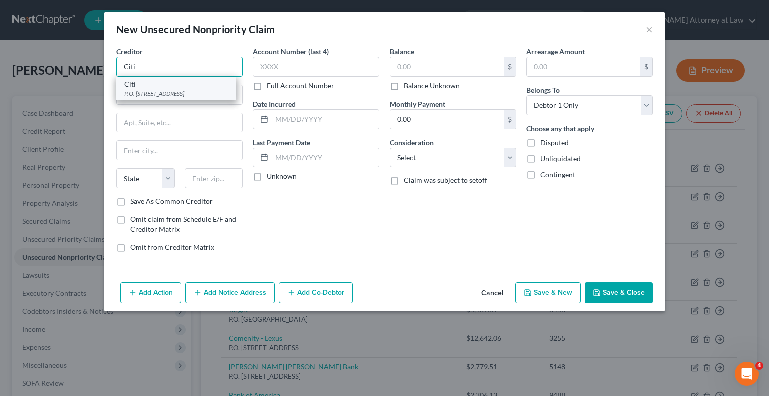
type input "Citi"
click at [167, 90] on div "P.O. [STREET_ADDRESS]" at bounding box center [176, 93] width 104 height 9
type input "P.O. Box 6004"
type input "[GEOGRAPHIC_DATA]"
select select "43"
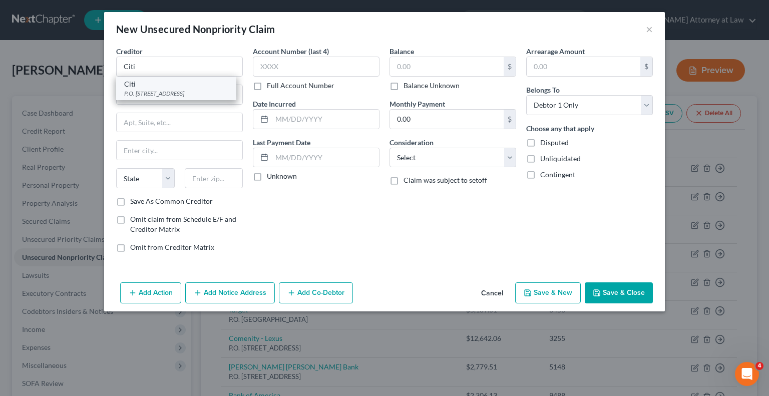
type input "57117"
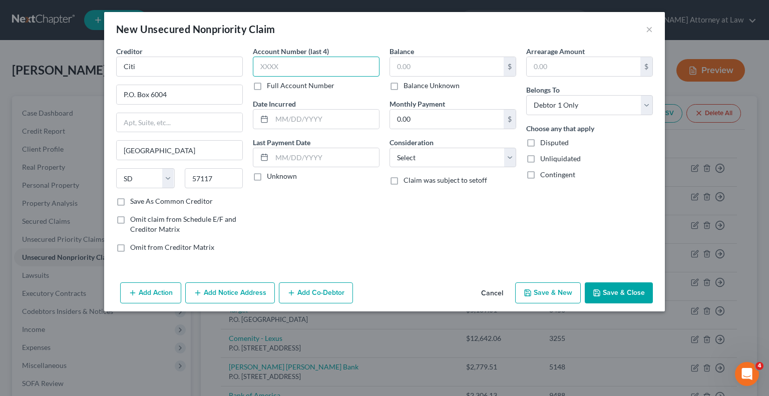
click at [285, 65] on input "text" at bounding box center [316, 67] width 127 height 20
type input "9272"
click at [267, 178] on label "Unknown" at bounding box center [282, 176] width 30 height 10
click at [271, 178] on input "Unknown" at bounding box center [274, 174] width 7 height 7
checkbox input "true"
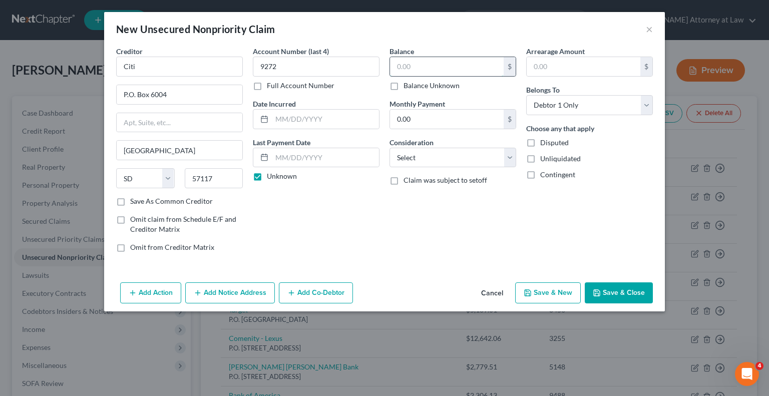
click at [432, 70] on input "text" at bounding box center [447, 66] width 114 height 19
type input "5,023.77"
click at [509, 157] on select "Select Cable / Satellite Services Collection Agency Credit Card Debt Debt Couns…" at bounding box center [452, 158] width 127 height 20
select select "2"
click at [389, 148] on select "Select Cable / Satellite Services Collection Agency Credit Card Debt Debt Couns…" at bounding box center [452, 158] width 127 height 20
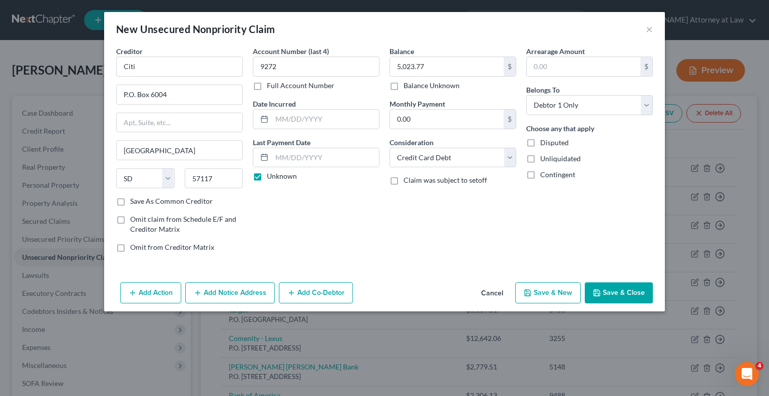
click at [621, 297] on button "Save & Close" at bounding box center [618, 292] width 68 height 21
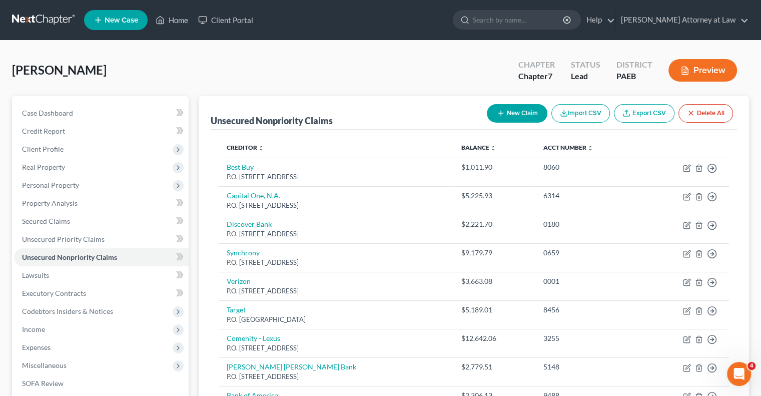
click at [514, 111] on button "New Claim" at bounding box center [517, 113] width 61 height 19
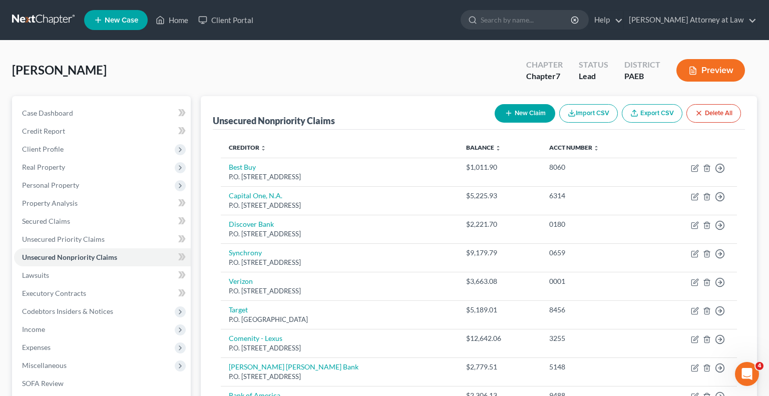
select select "0"
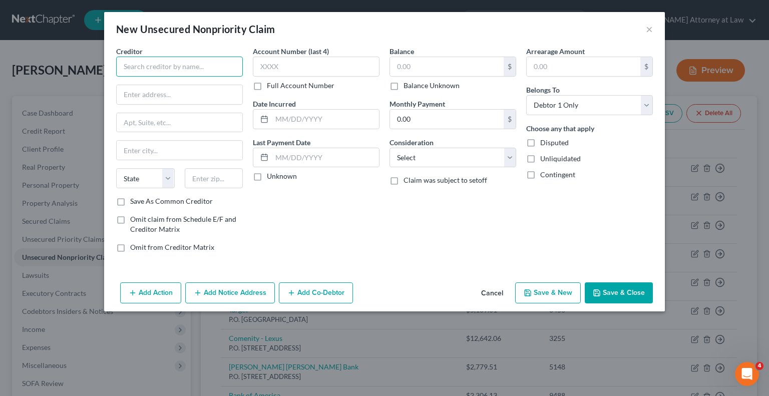
click at [204, 74] on input "text" at bounding box center [179, 67] width 127 height 20
type input "Chase"
click at [180, 97] on input "text" at bounding box center [180, 94] width 126 height 19
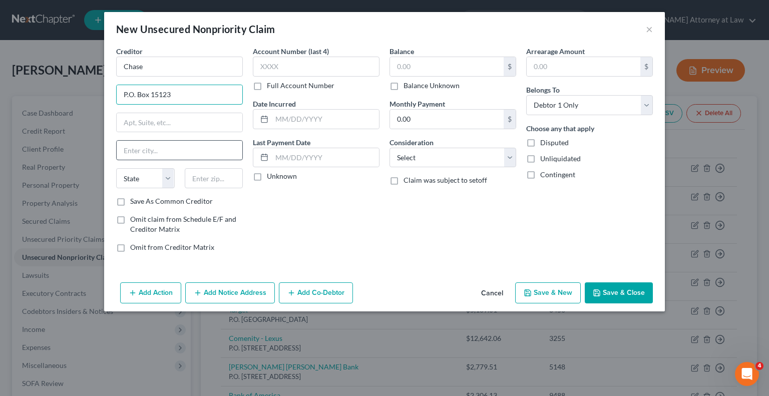
type input "P.O. Box 15123"
click at [146, 151] on input "text" at bounding box center [180, 150] width 126 height 19
type input "Wilmington"
click at [168, 173] on select "State [US_STATE] AK AR AZ CA CO CT DE DC [GEOGRAPHIC_DATA] [GEOGRAPHIC_DATA] GU…" at bounding box center [145, 178] width 59 height 20
select select "7"
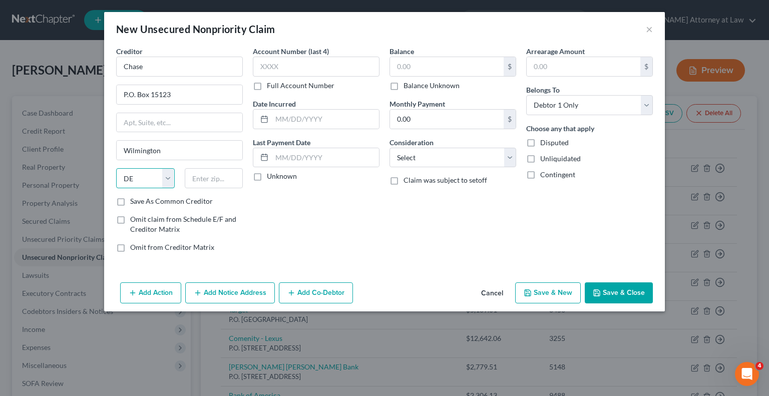
click at [116, 168] on select "State [US_STATE] AK AR AZ CA CO CT DE DC [GEOGRAPHIC_DATA] [GEOGRAPHIC_DATA] GU…" at bounding box center [145, 178] width 59 height 20
click at [223, 175] on input "text" at bounding box center [214, 178] width 59 height 20
click at [268, 67] on input "text" at bounding box center [316, 67] width 127 height 20
type input "1392"
click at [267, 178] on label "Unknown" at bounding box center [282, 176] width 30 height 10
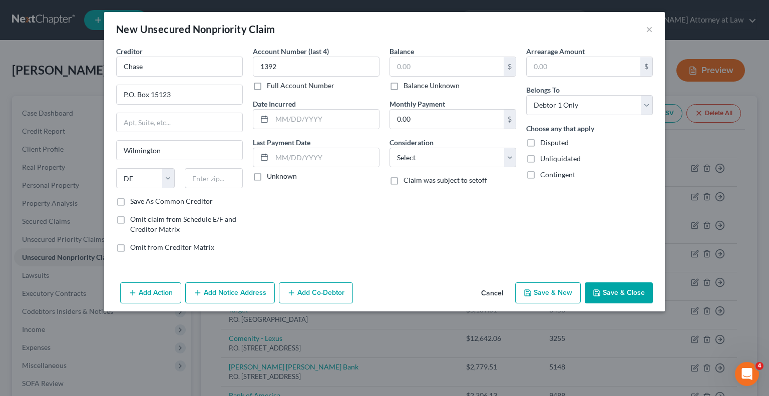
click at [271, 178] on input "Unknown" at bounding box center [274, 174] width 7 height 7
checkbox input "true"
click at [436, 58] on input "text" at bounding box center [447, 66] width 114 height 19
type input "3,192.53"
click at [507, 156] on select "Select Cable / Satellite Services Collection Agency Credit Card Debt Debt Couns…" at bounding box center [452, 158] width 127 height 20
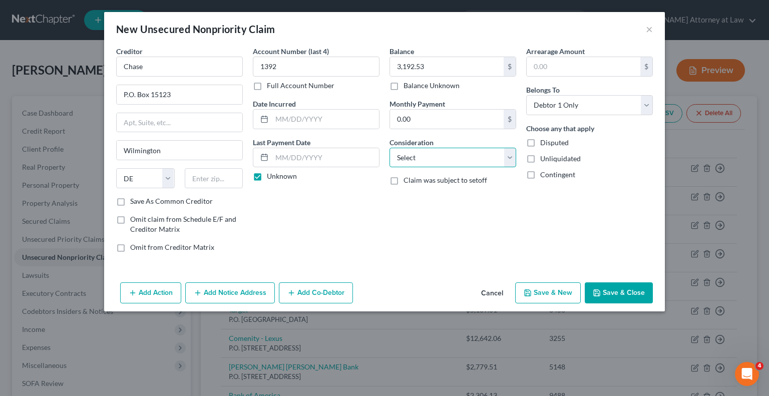
select select "2"
click at [389, 148] on select "Select Cable / Satellite Services Collection Agency Credit Card Debt Debt Couns…" at bounding box center [452, 158] width 127 height 20
click at [614, 295] on button "Save & Close" at bounding box center [618, 292] width 68 height 21
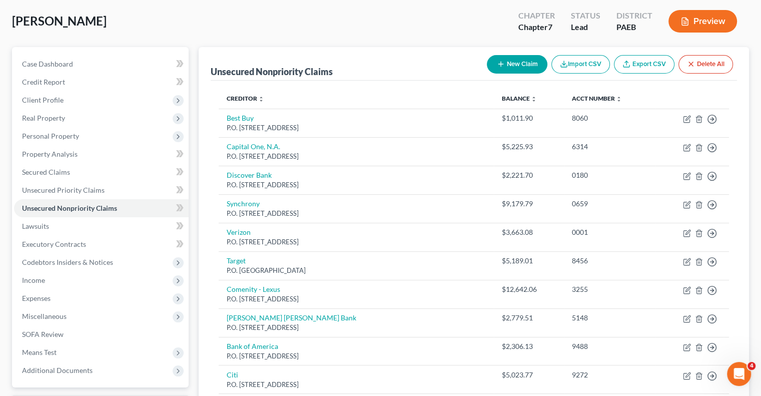
scroll to position [25, 0]
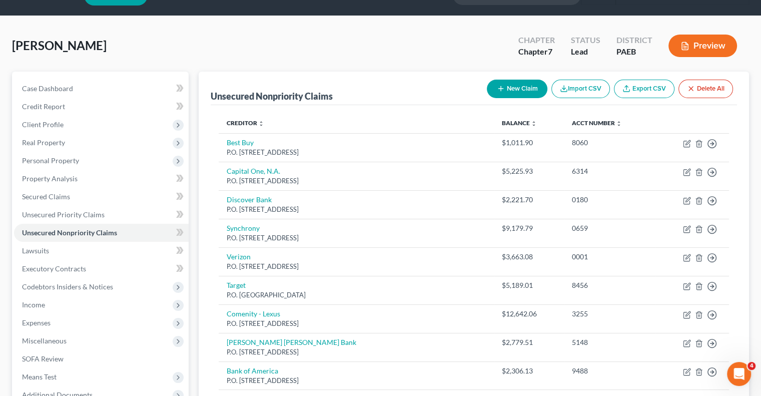
click at [519, 86] on button "New Claim" at bounding box center [517, 89] width 61 height 19
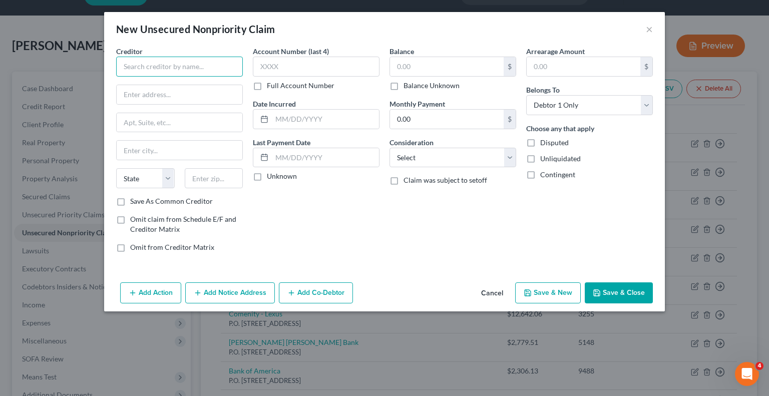
click at [180, 68] on input "text" at bounding box center [179, 67] width 127 height 20
click at [161, 98] on input "text" at bounding box center [180, 94] width 126 height 19
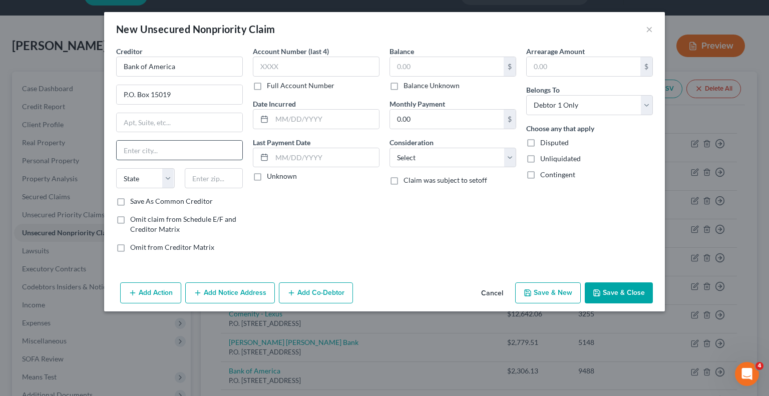
click at [152, 155] on input "text" at bounding box center [180, 150] width 126 height 19
click at [168, 178] on select "State [US_STATE] AK AR AZ CA CO CT DE DC [GEOGRAPHIC_DATA] [GEOGRAPHIC_DATA] GU…" at bounding box center [145, 178] width 59 height 20
click at [116, 168] on select "State [US_STATE] AK AR AZ CA CO CT DE DC [GEOGRAPHIC_DATA] [GEOGRAPHIC_DATA] GU…" at bounding box center [145, 178] width 59 height 20
click at [219, 178] on input "text" at bounding box center [214, 178] width 59 height 20
click at [281, 73] on input "text" at bounding box center [316, 67] width 127 height 20
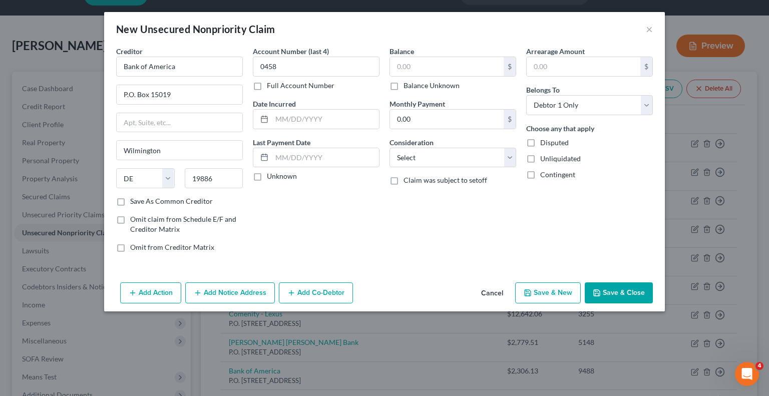
click at [267, 177] on label "Unknown" at bounding box center [282, 176] width 30 height 10
click at [271, 177] on input "Unknown" at bounding box center [274, 174] width 7 height 7
click at [421, 71] on input "text" at bounding box center [447, 66] width 114 height 19
click at [509, 158] on select "Select Cable / Satellite Services Collection Agency Credit Card Debt Debt Couns…" at bounding box center [452, 158] width 127 height 20
click at [389, 148] on select "Select Cable / Satellite Services Collection Agency Credit Card Debt Debt Couns…" at bounding box center [452, 158] width 127 height 20
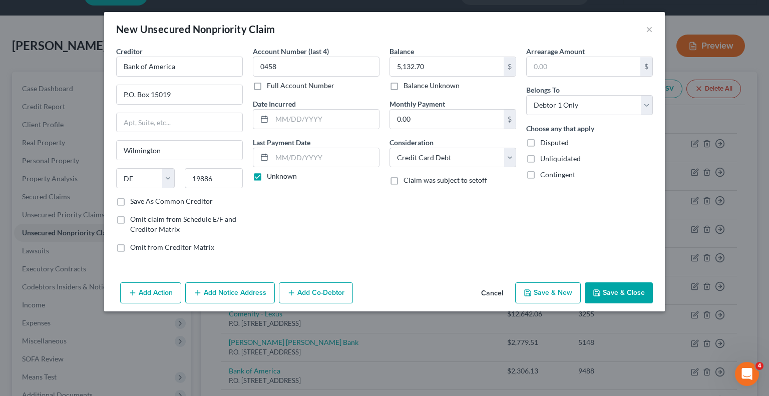
click at [617, 292] on button "Save & Close" at bounding box center [618, 292] width 68 height 21
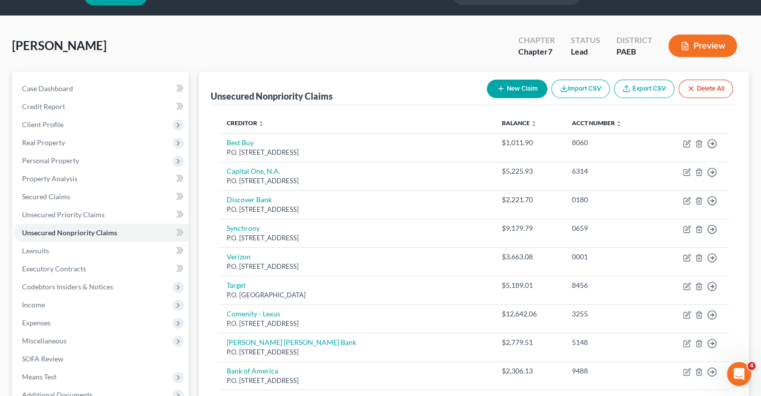
click at [511, 90] on button "New Claim" at bounding box center [517, 89] width 61 height 19
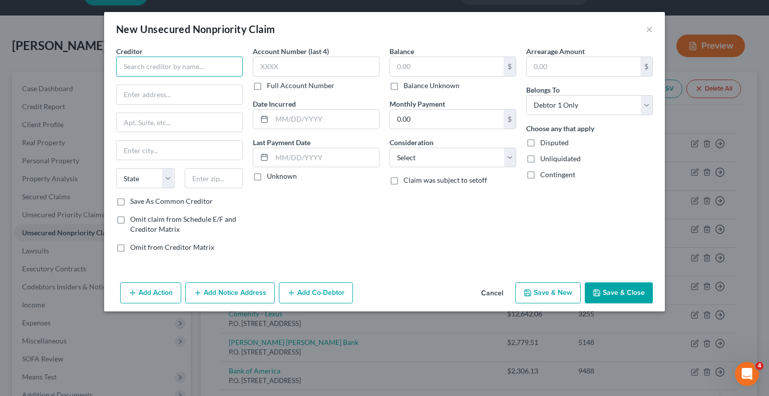
click at [153, 70] on input "text" at bounding box center [179, 67] width 127 height 20
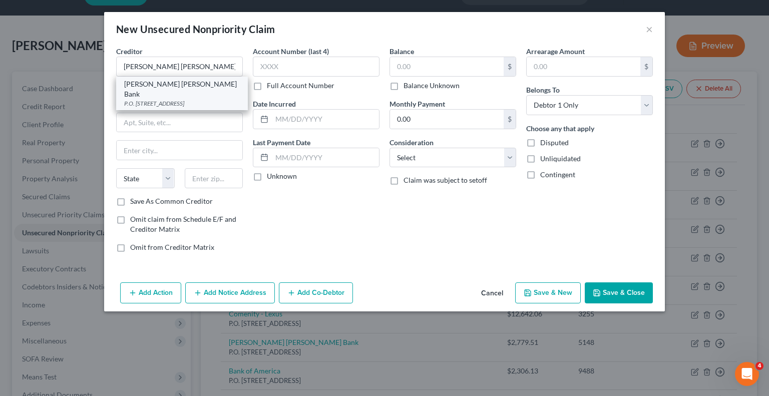
click at [157, 83] on div "[PERSON_NAME] [PERSON_NAME] Bank" at bounding box center [182, 89] width 116 height 20
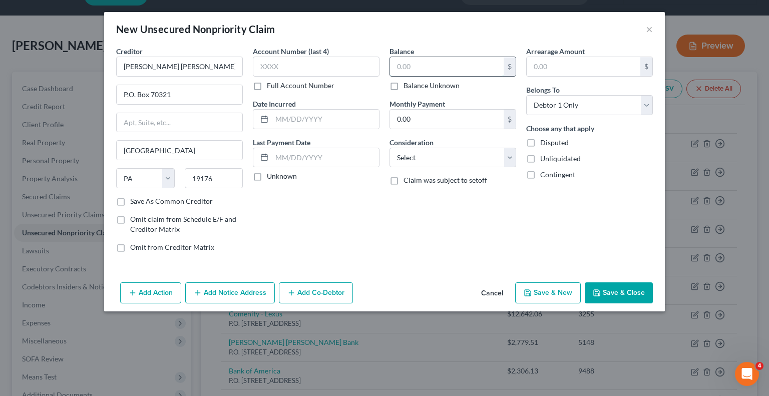
click at [420, 71] on input "text" at bounding box center [447, 66] width 114 height 19
click at [512, 161] on select "Select Cable / Satellite Services Collection Agency Credit Card Debt Debt Couns…" at bounding box center [452, 158] width 127 height 20
click at [389, 148] on select "Select Cable / Satellite Services Collection Agency Credit Card Debt Debt Couns…" at bounding box center [452, 158] width 127 height 20
click at [267, 178] on label "Unknown" at bounding box center [282, 176] width 30 height 10
click at [271, 178] on input "Unknown" at bounding box center [274, 174] width 7 height 7
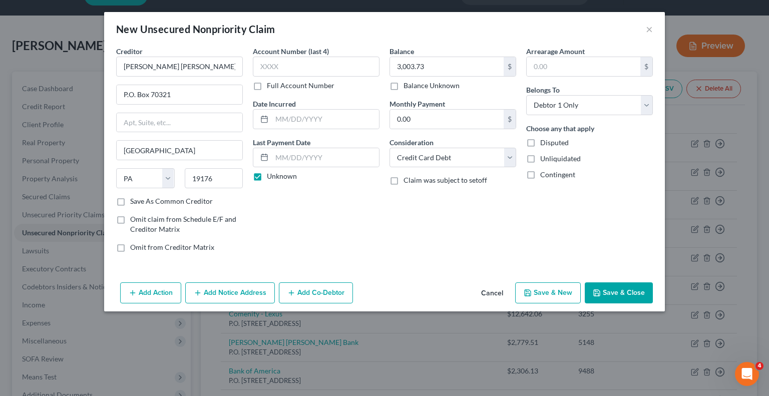
click at [613, 293] on button "Save & Close" at bounding box center [618, 292] width 68 height 21
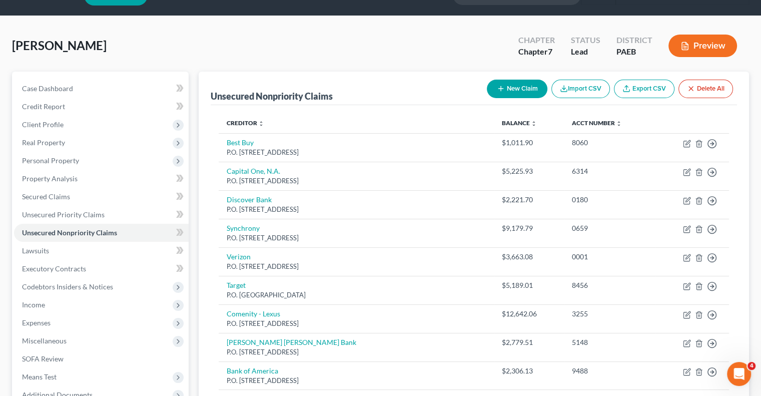
click at [513, 84] on button "New Claim" at bounding box center [517, 89] width 61 height 19
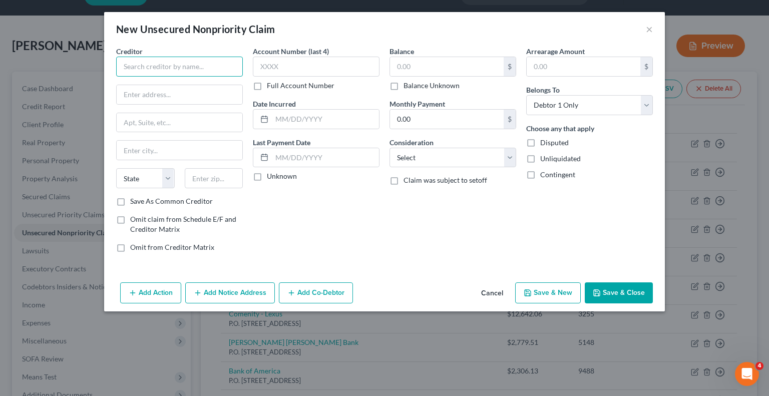
click at [181, 68] on input "text" at bounding box center [179, 67] width 127 height 20
click at [159, 95] on input "text" at bounding box center [180, 94] width 126 height 19
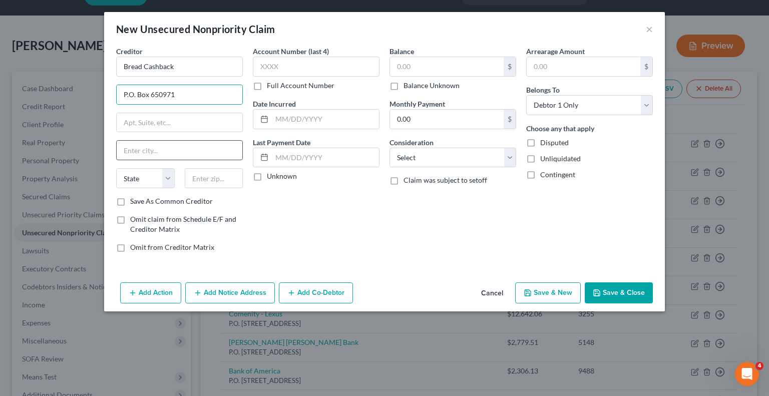
click at [148, 145] on input "text" at bounding box center [180, 150] width 126 height 19
click at [167, 178] on select "State [US_STATE] AK AR AZ CA CO CT DE DC [GEOGRAPHIC_DATA] [GEOGRAPHIC_DATA] GU…" at bounding box center [145, 178] width 59 height 20
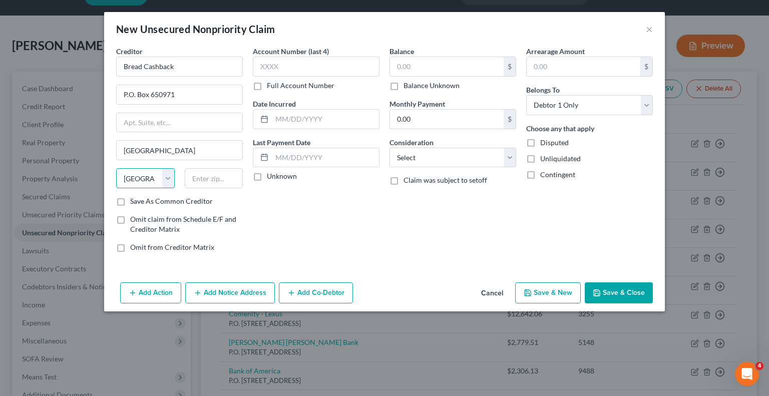
click at [116, 168] on select "State [US_STATE] AK AR AZ CA CO CT DE DC [GEOGRAPHIC_DATA] [GEOGRAPHIC_DATA] GU…" at bounding box center [145, 178] width 59 height 20
click at [130, 198] on label "Save As Common Creditor" at bounding box center [171, 201] width 83 height 10
click at [134, 198] on input "Save As Common Creditor" at bounding box center [137, 199] width 7 height 7
click at [281, 69] on input "text" at bounding box center [316, 67] width 127 height 20
click at [267, 177] on label "Unknown" at bounding box center [282, 176] width 30 height 10
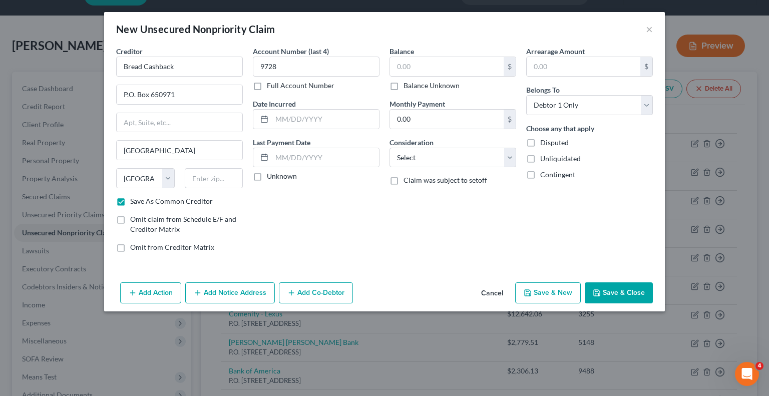
click at [271, 177] on input "Unknown" at bounding box center [274, 174] width 7 height 7
click at [416, 71] on input "text" at bounding box center [447, 66] width 114 height 19
click at [507, 156] on select "Select Cable / Satellite Services Collection Agency Credit Card Debt Debt Couns…" at bounding box center [452, 158] width 127 height 20
click at [389, 148] on select "Select Cable / Satellite Services Collection Agency Credit Card Debt Debt Couns…" at bounding box center [452, 158] width 127 height 20
click at [625, 293] on button "Save & Close" at bounding box center [618, 292] width 68 height 21
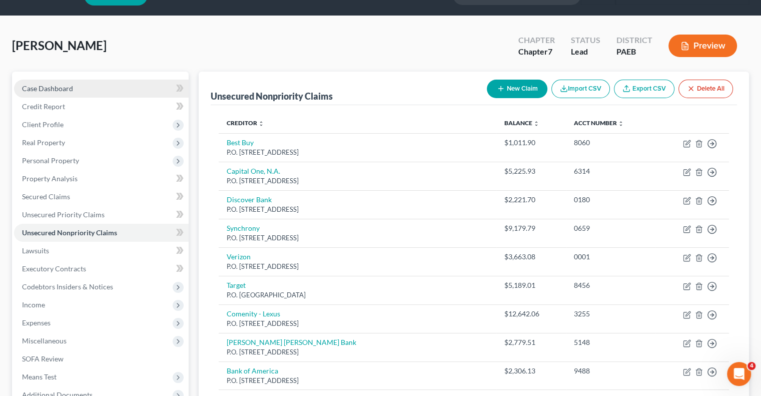
click at [68, 92] on span "Case Dashboard" at bounding box center [47, 88] width 51 height 9
